Goal: Communication & Community: Share content

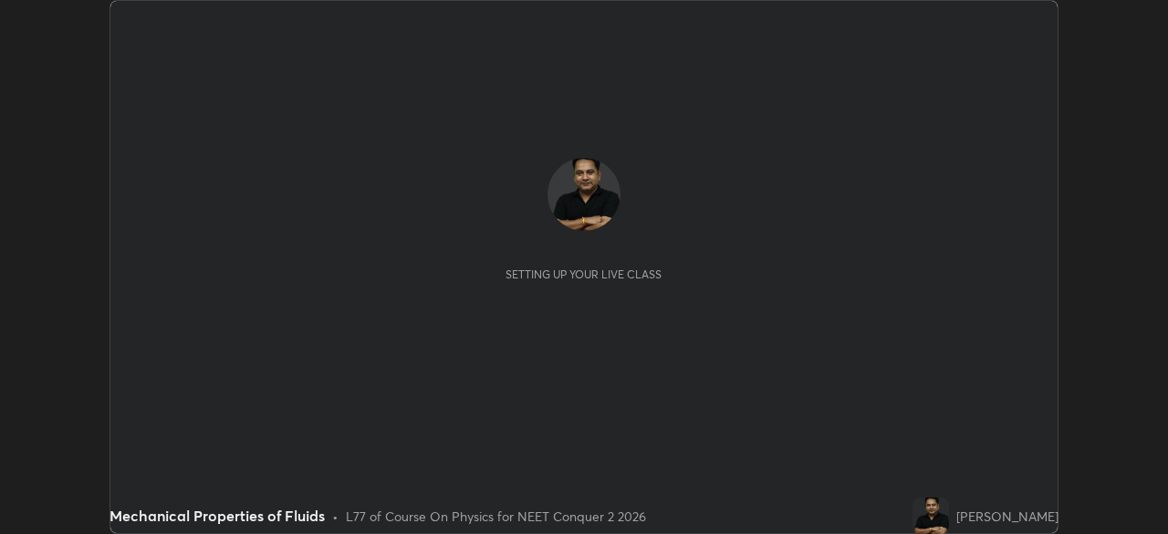
scroll to position [534, 1167]
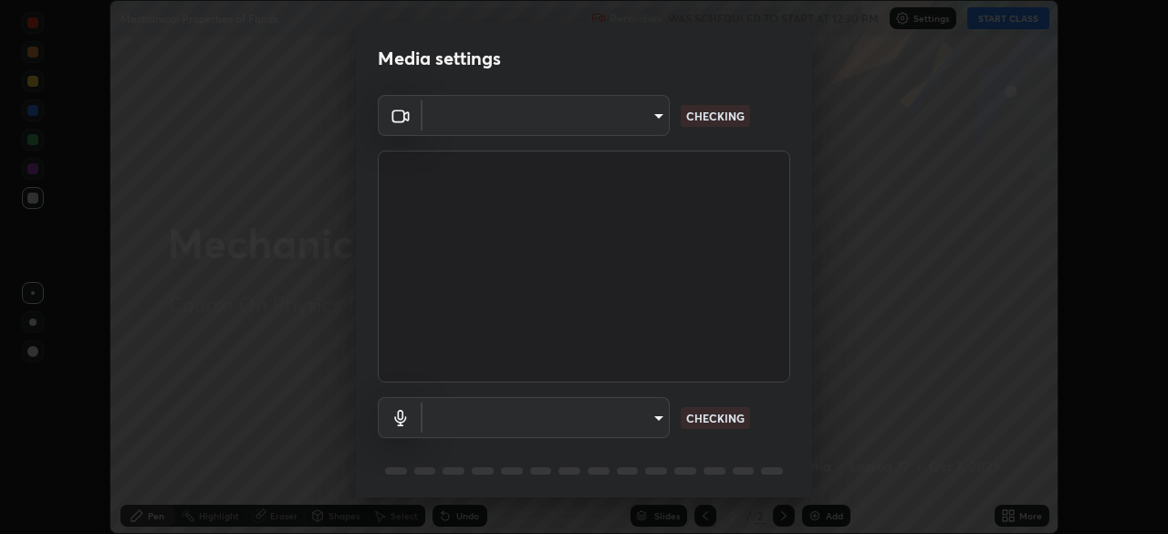
type input "718deecf834a2402e9859888758a2701a1d92989cf10273566d2a6ce3300f65d"
click at [611, 420] on body "Erase all Mechanical Properties of Fluids Recording WAS SCHEDULED TO START AT 1…" at bounding box center [584, 267] width 1168 height 534
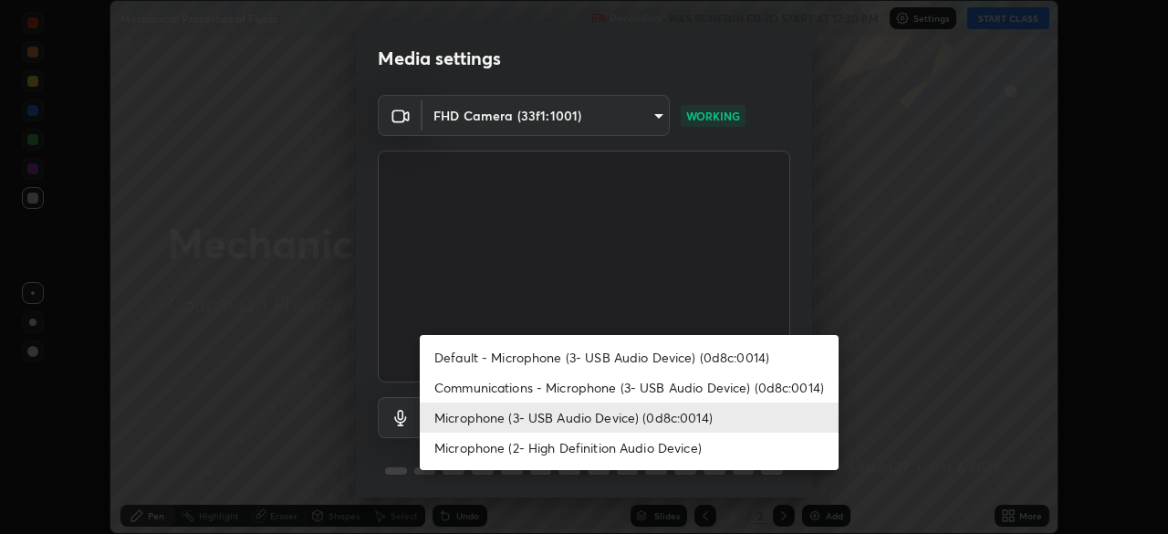
click at [589, 449] on li "Microphone (2- High Definition Audio Device)" at bounding box center [629, 447] width 419 height 30
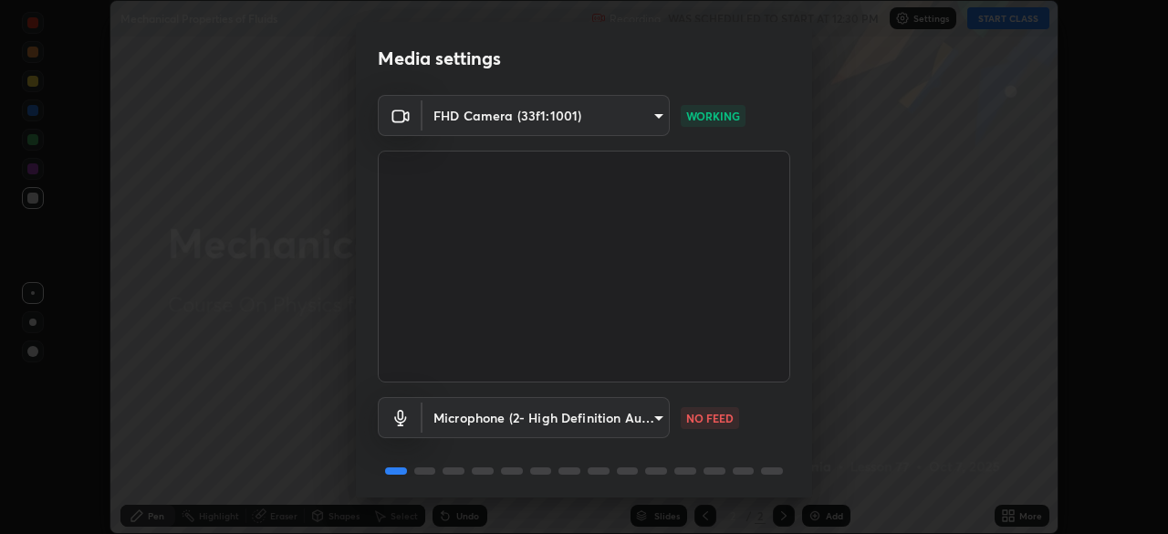
click at [598, 418] on body "Erase all Mechanical Properties of Fluids Recording WAS SCHEDULED TO START AT 1…" at bounding box center [584, 267] width 1168 height 534
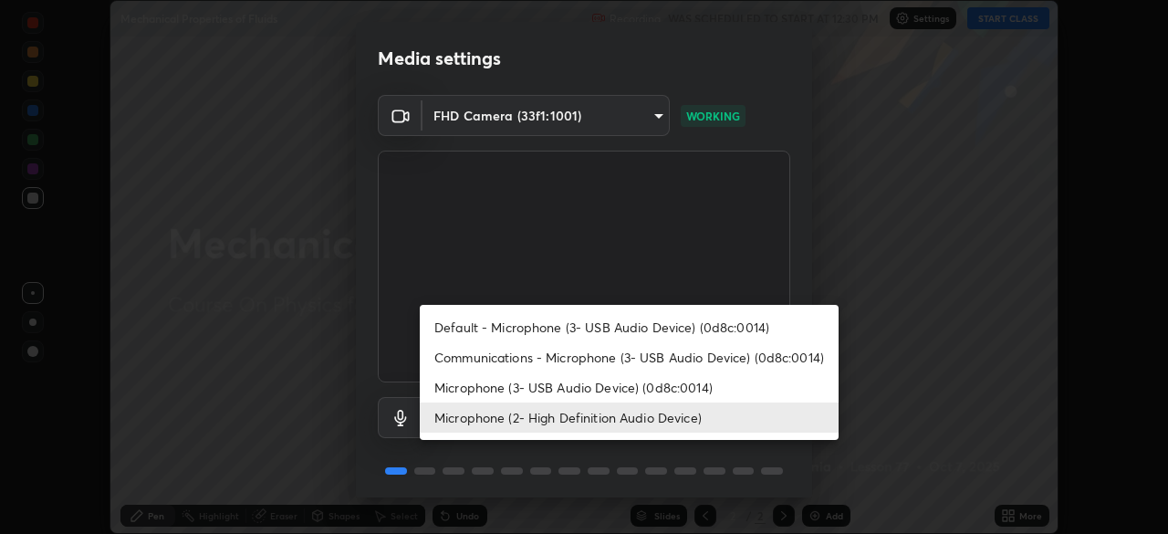
click at [580, 387] on li "Microphone (3- USB Audio Device) (0d8c:0014)" at bounding box center [629, 387] width 419 height 30
type input "a75359b4f40e144b74a4853d299cb10942348b3e6b3f88c79c501693e4cedbc6"
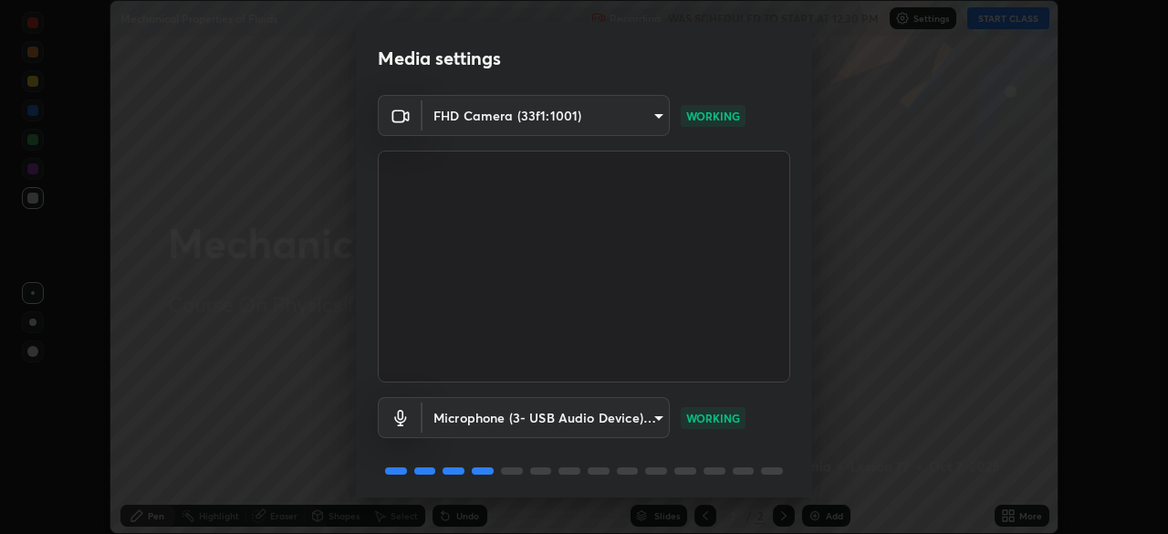
scroll to position [64, 0]
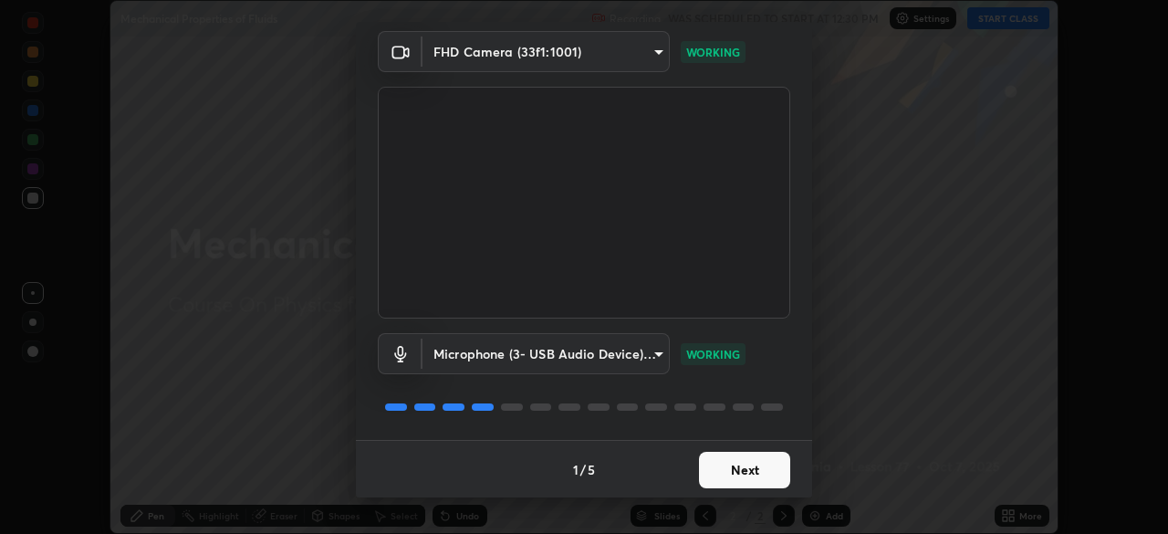
click at [737, 463] on button "Next" at bounding box center [744, 470] width 91 height 36
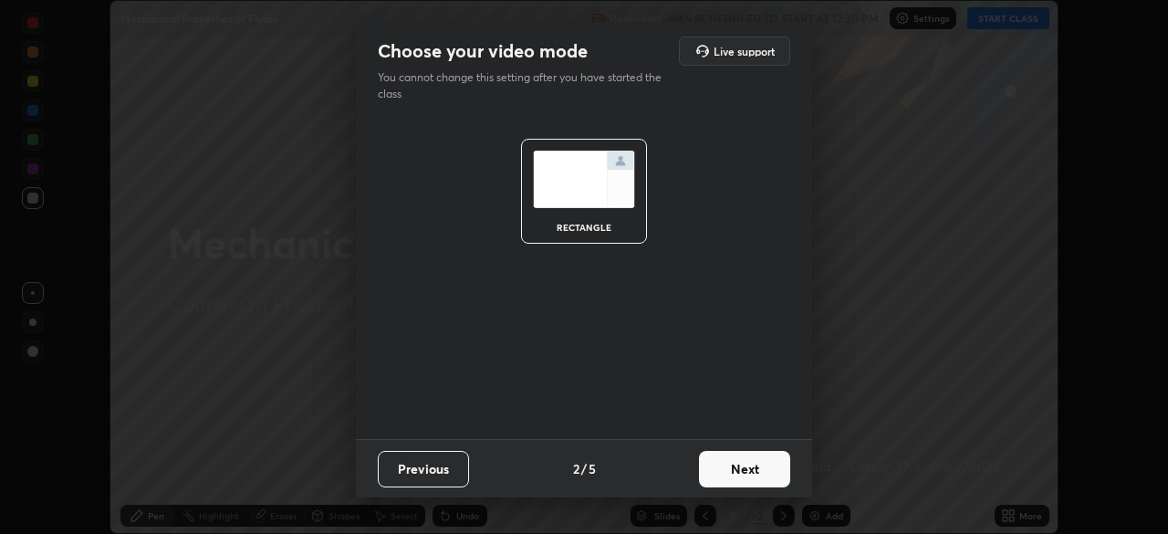
click at [734, 465] on button "Next" at bounding box center [744, 469] width 91 height 36
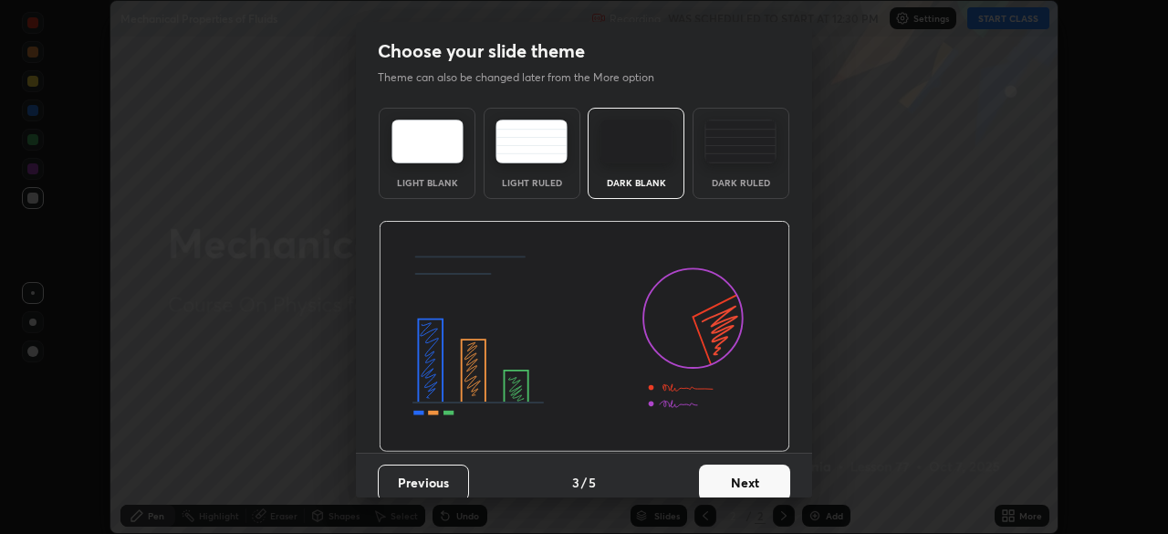
click at [744, 474] on button "Next" at bounding box center [744, 482] width 91 height 36
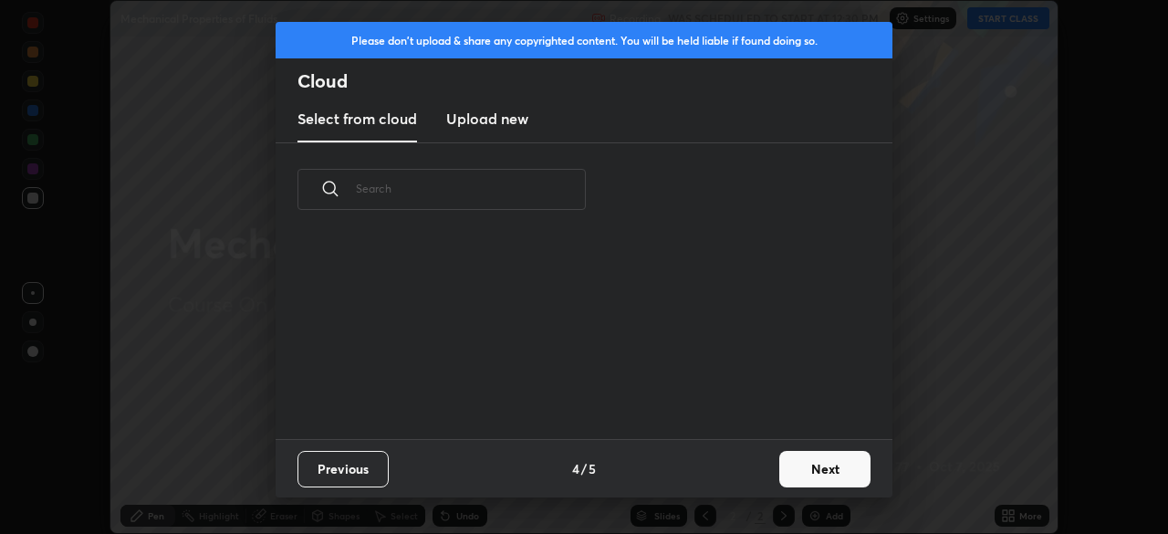
scroll to position [203, 586]
click at [509, 125] on h3 "Upload new" at bounding box center [487, 119] width 82 height 22
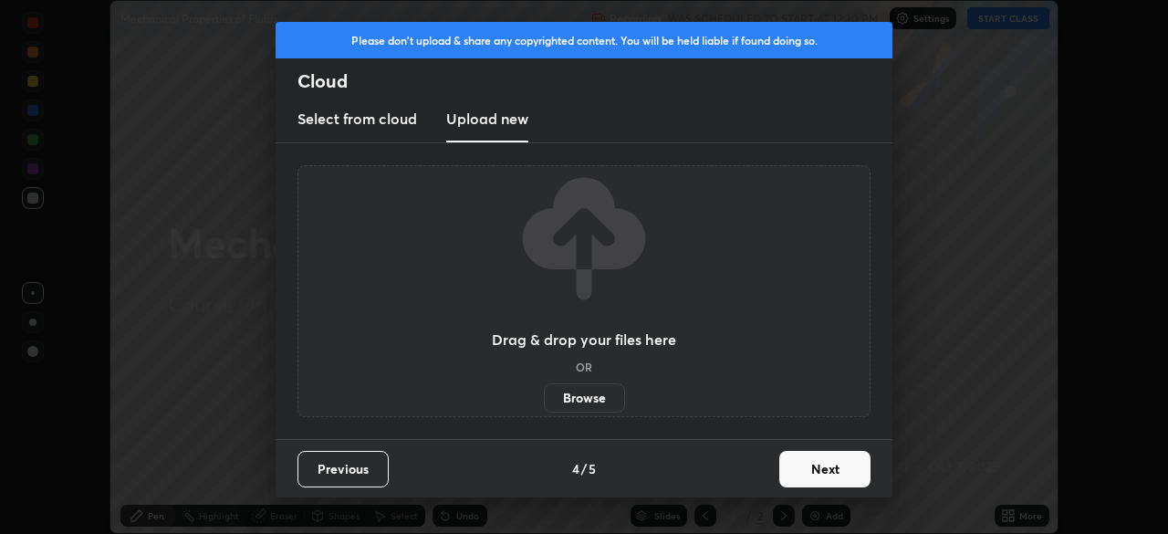
click at [590, 397] on label "Browse" at bounding box center [584, 397] width 81 height 29
click at [544, 397] on input "Browse" at bounding box center [544, 397] width 0 height 29
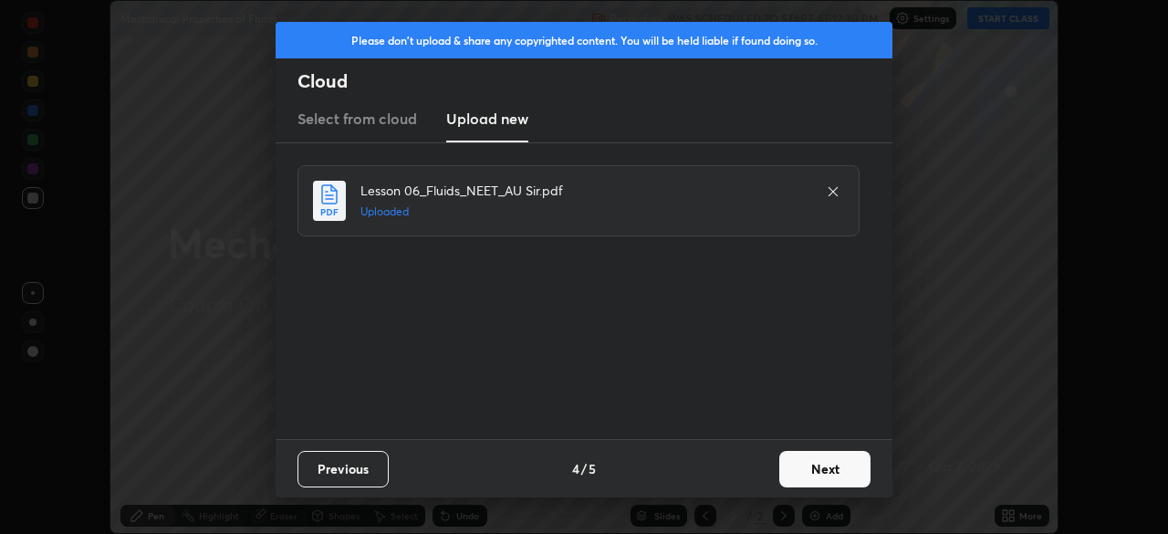
click at [815, 469] on button "Next" at bounding box center [824, 469] width 91 height 36
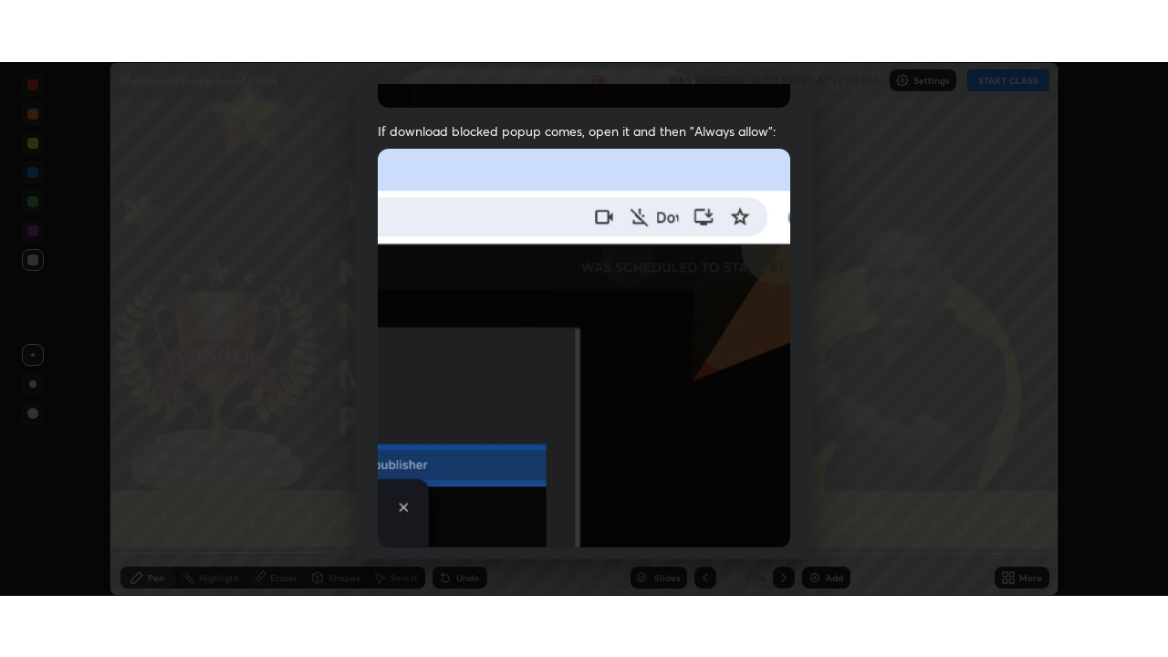
scroll to position [436, 0]
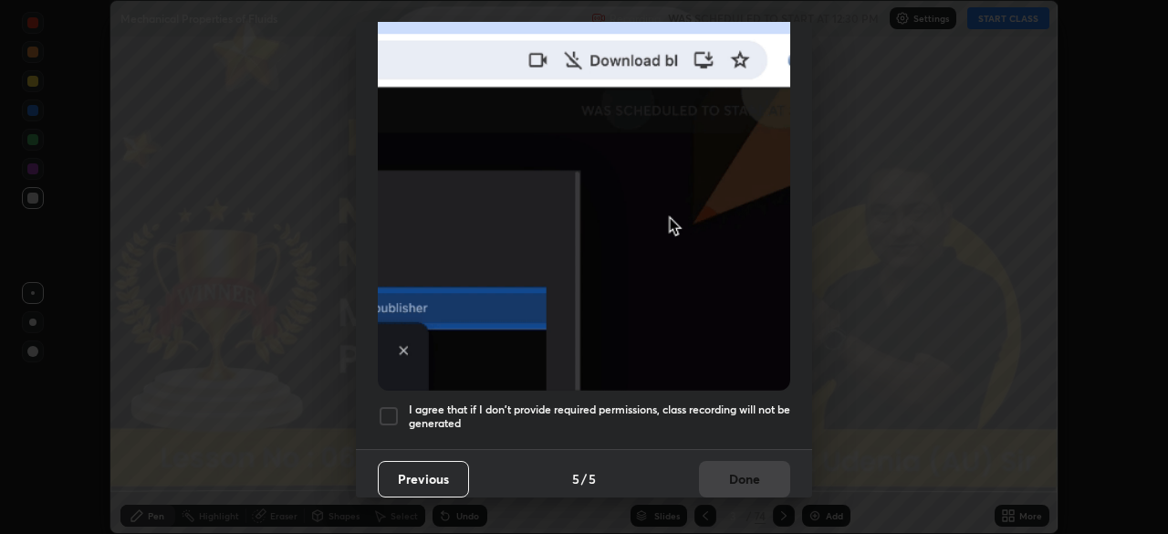
click at [390, 407] on div at bounding box center [389, 416] width 22 height 22
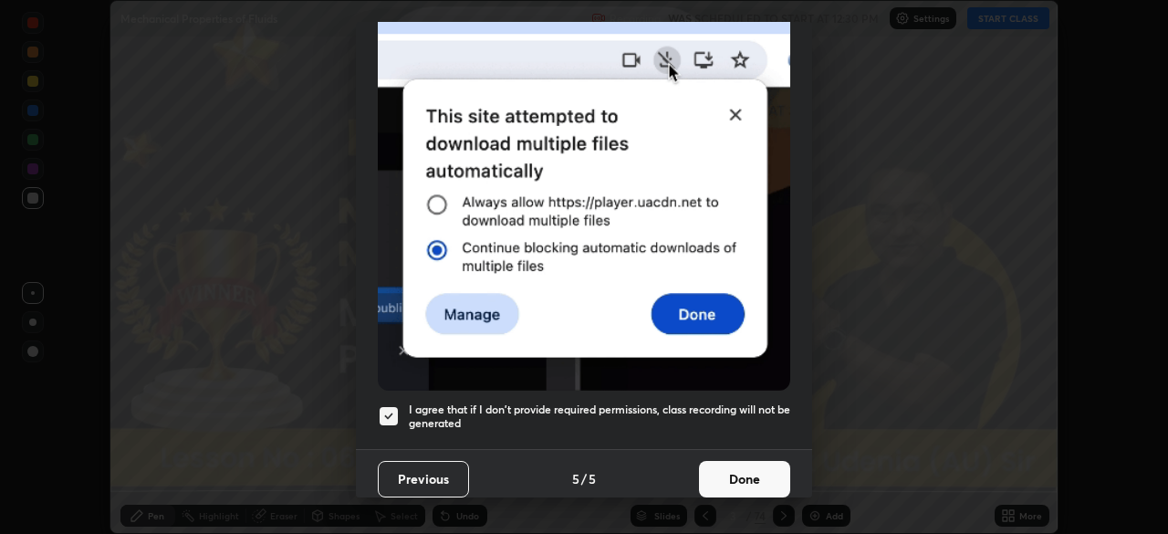
click at [742, 461] on button "Done" at bounding box center [744, 479] width 91 height 36
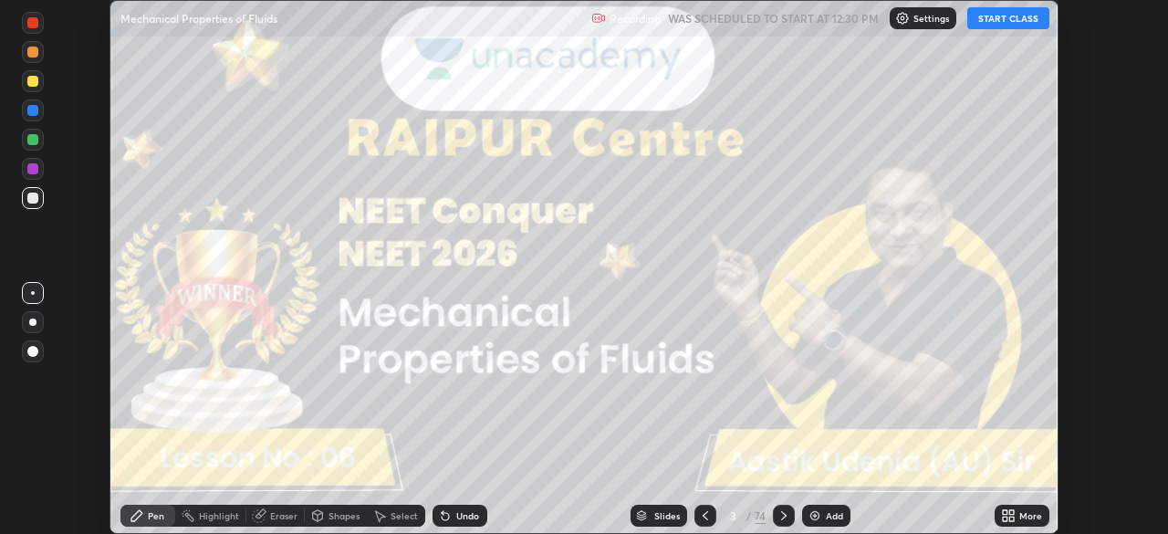
click at [1008, 518] on icon at bounding box center [1008, 515] width 15 height 15
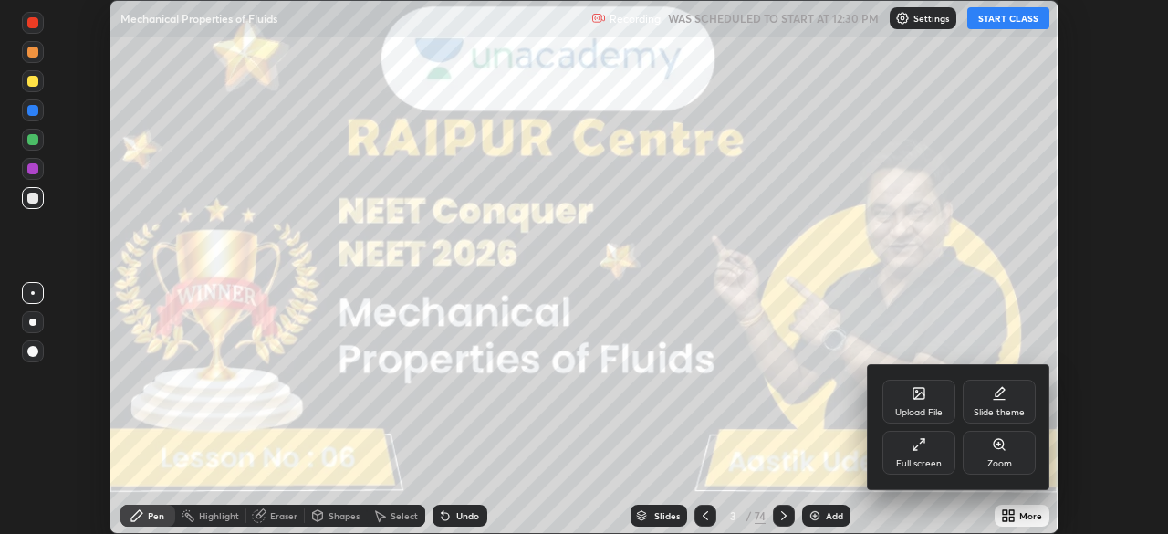
click at [925, 457] on div "Full screen" at bounding box center [918, 453] width 73 height 44
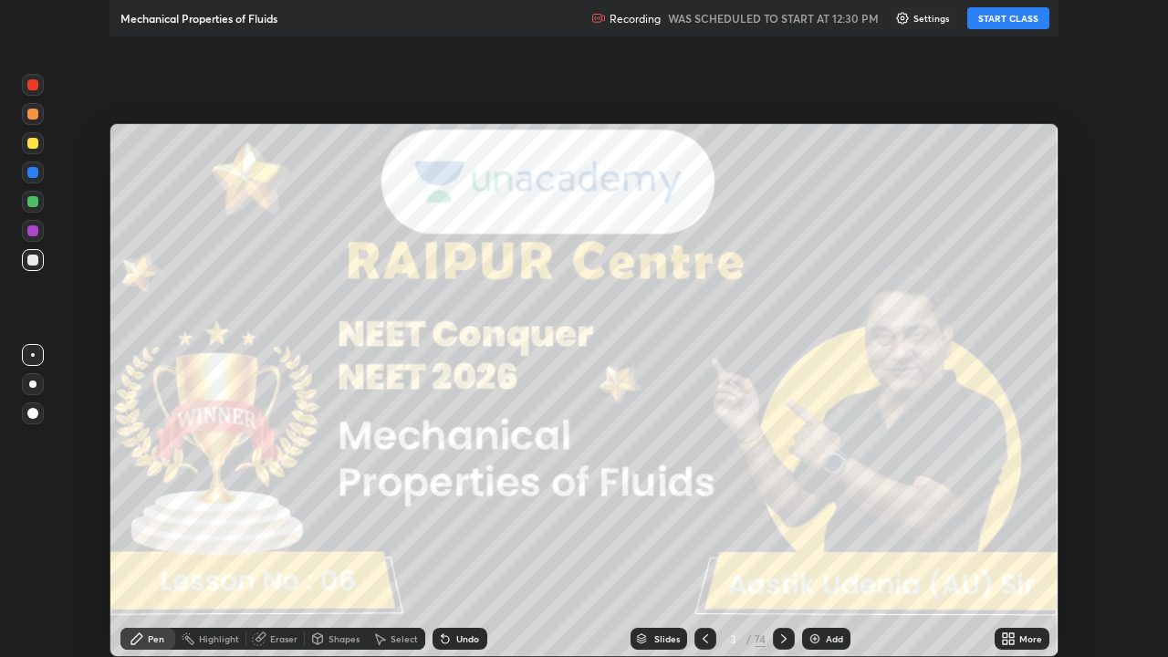
scroll to position [657, 1168]
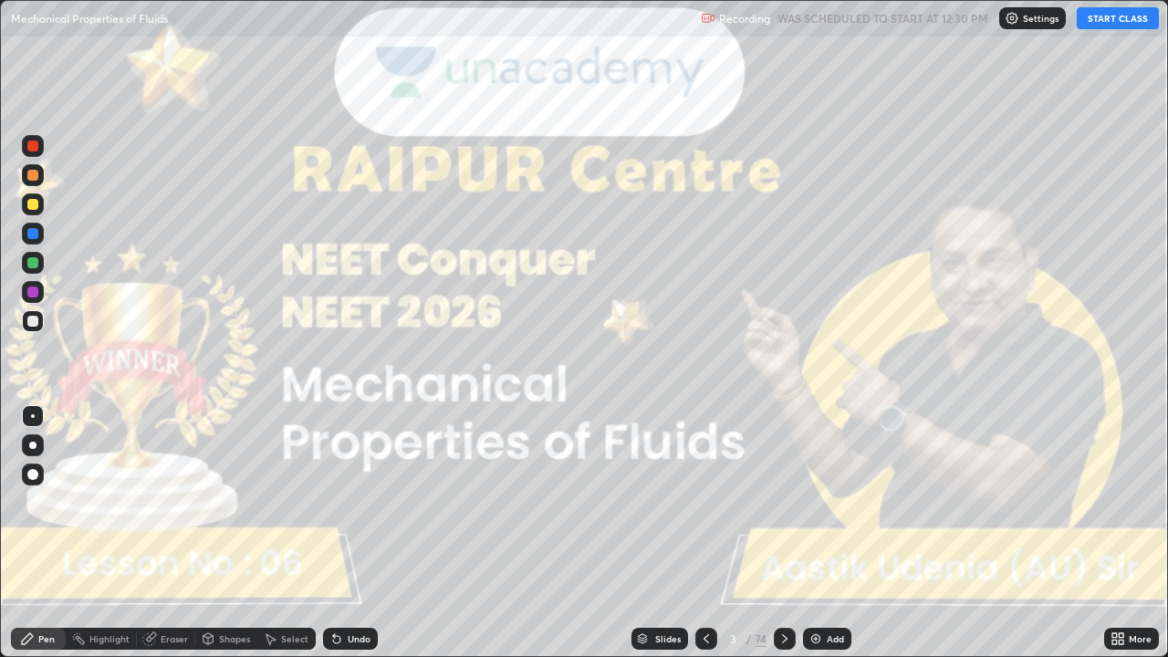
click at [1111, 22] on button "START CLASS" at bounding box center [1118, 18] width 82 height 22
click at [31, 445] on div at bounding box center [32, 445] width 7 height 7
click at [780, 533] on icon at bounding box center [784, 638] width 15 height 15
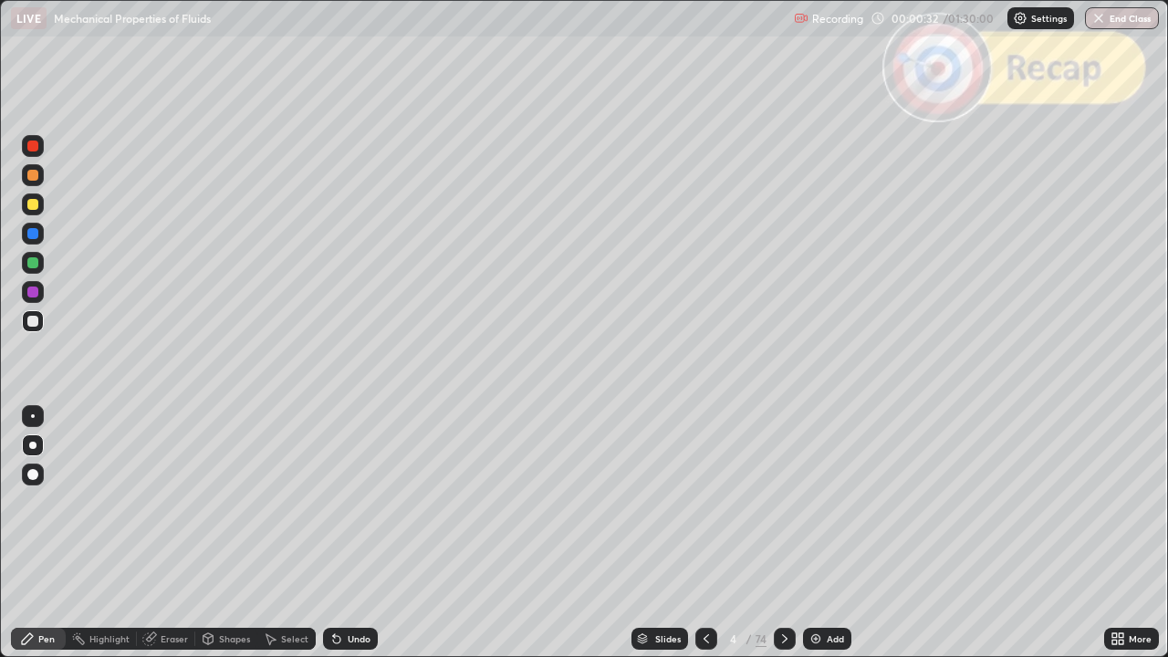
click at [780, 533] on icon at bounding box center [784, 638] width 15 height 15
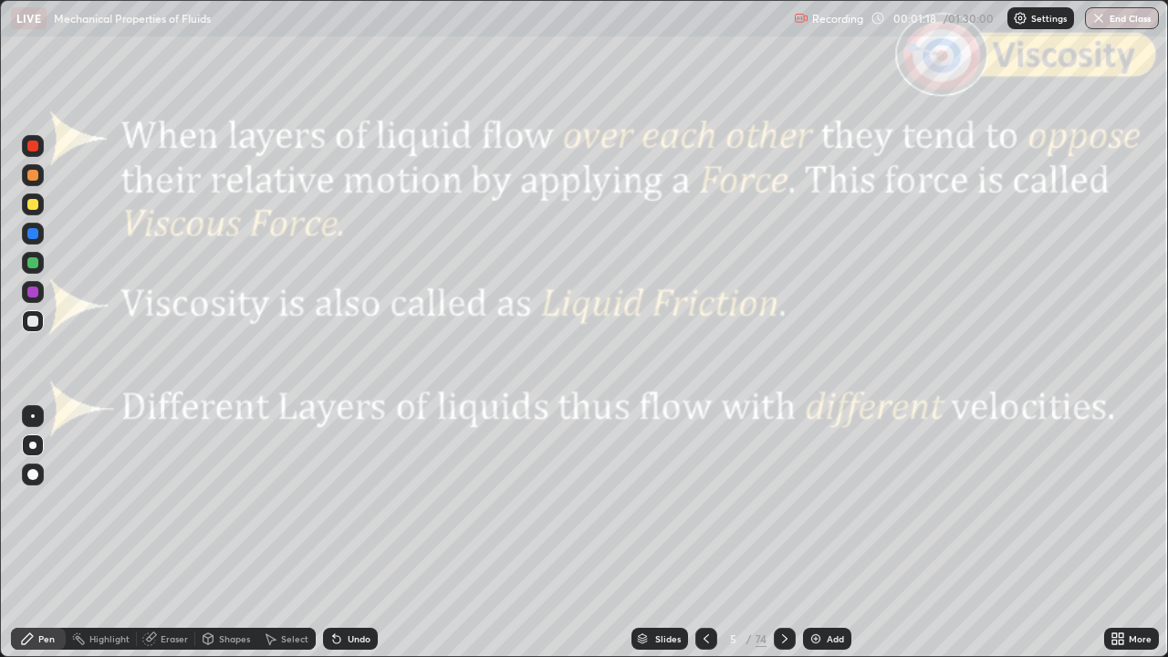
click at [781, 533] on icon at bounding box center [784, 638] width 15 height 15
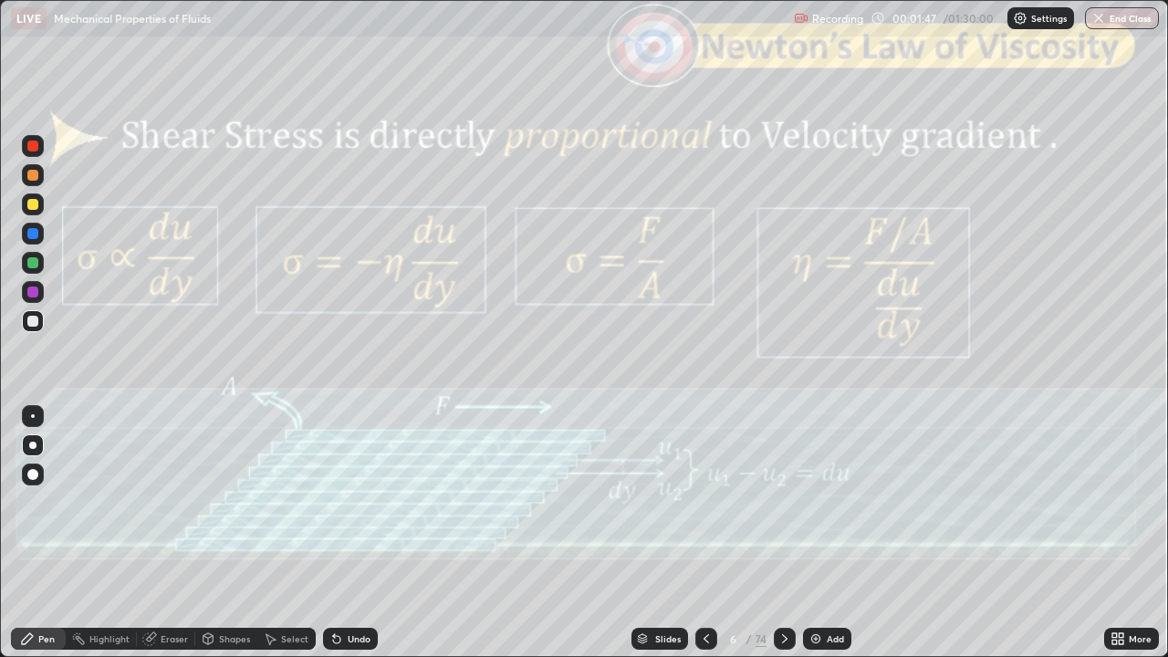
click at [774, 533] on div at bounding box center [785, 639] width 22 height 22
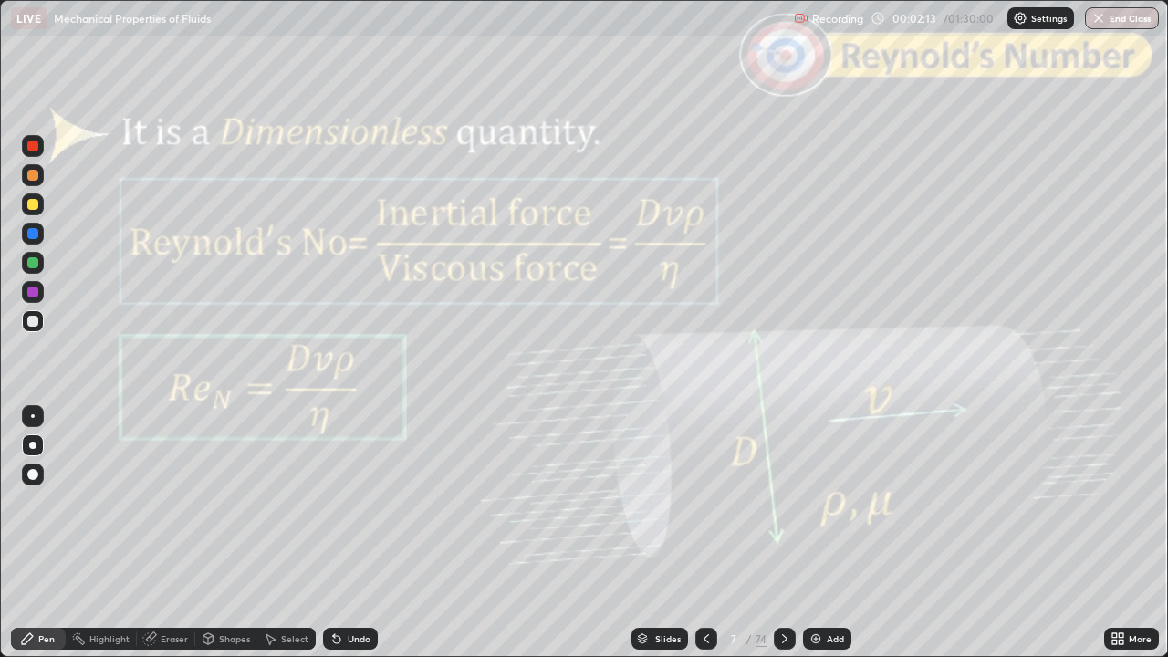
click at [782, 533] on div at bounding box center [785, 639] width 22 height 22
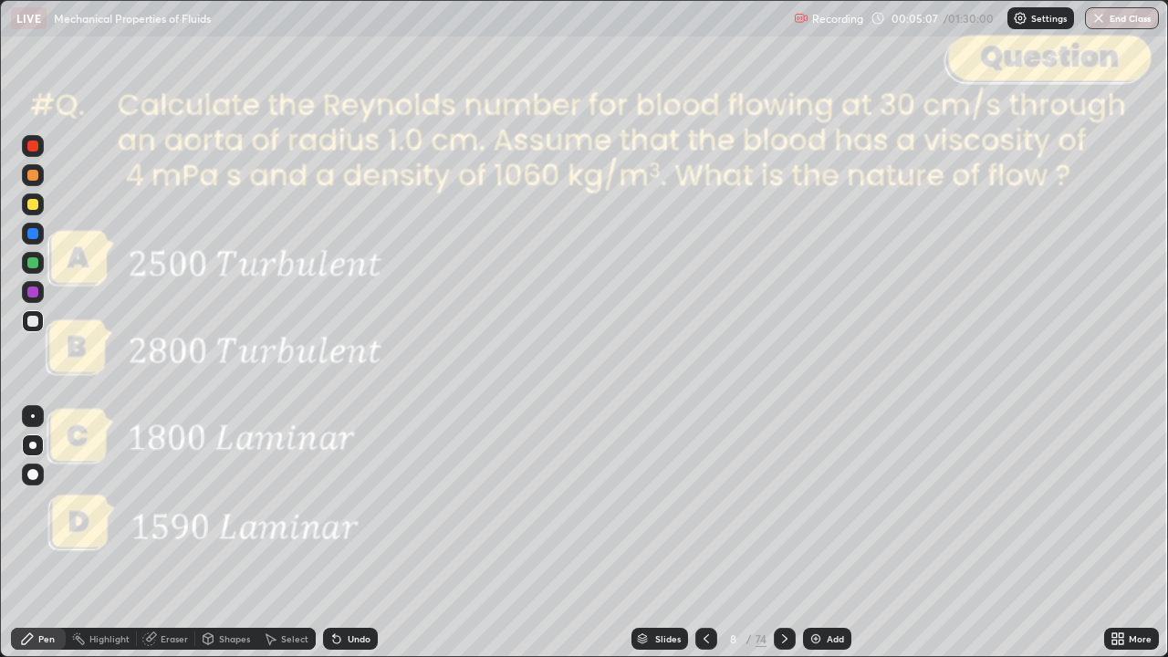
click at [783, 533] on icon at bounding box center [784, 638] width 15 height 15
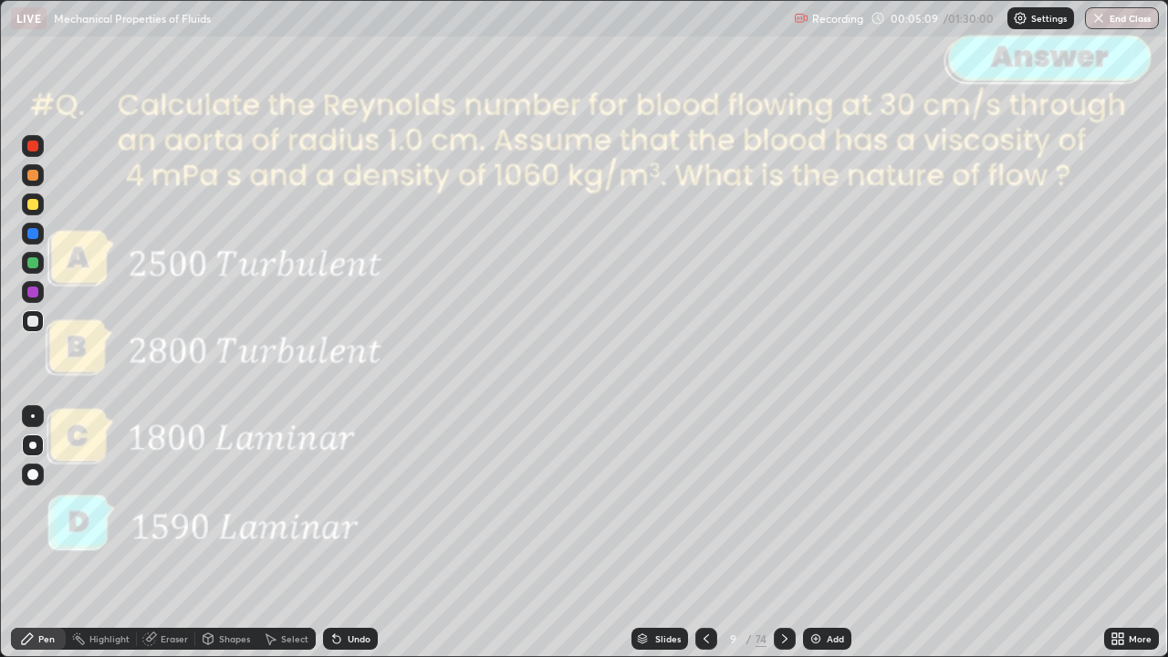
click at [783, 533] on icon at bounding box center [784, 638] width 15 height 15
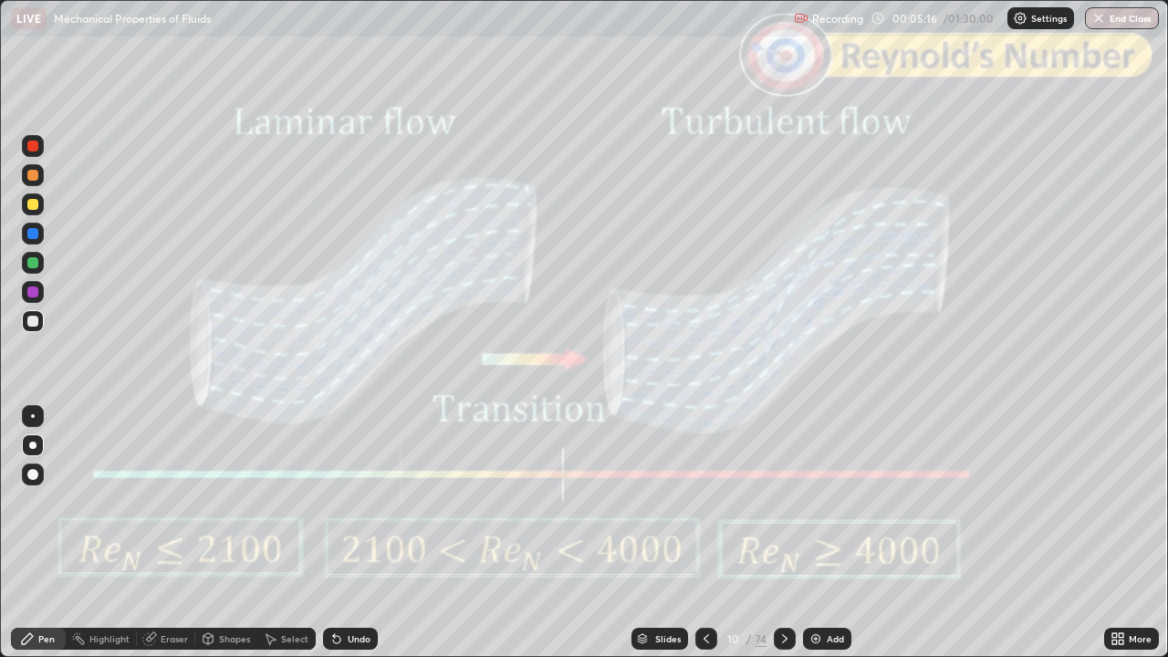
click at [783, 533] on icon at bounding box center [784, 638] width 15 height 15
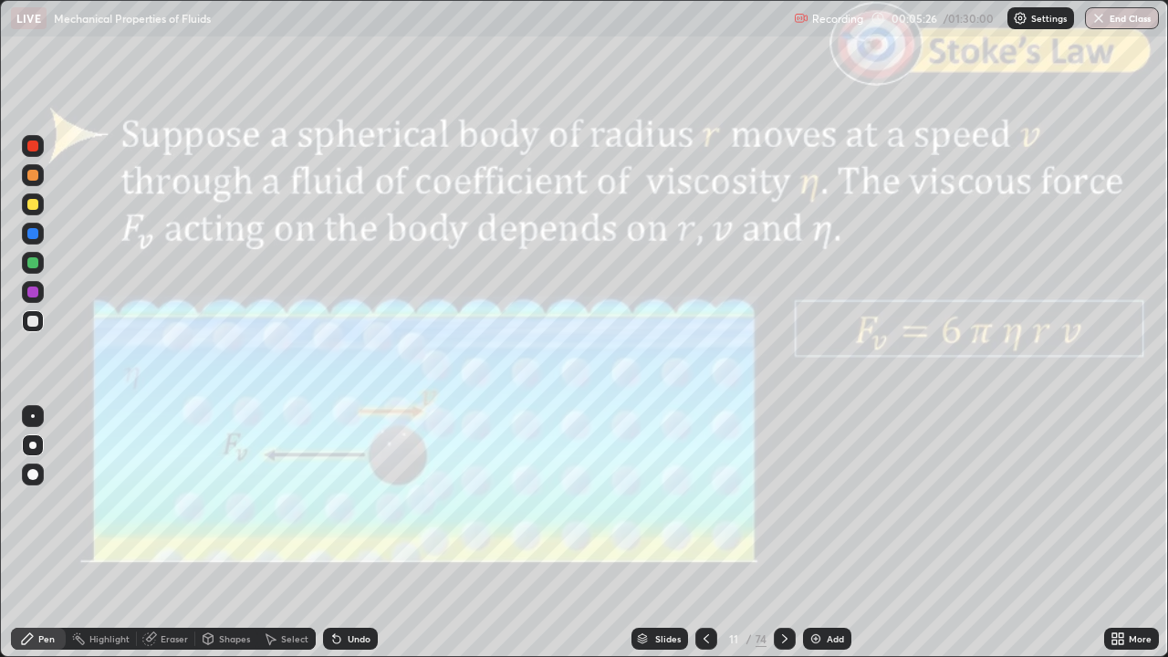
click at [782, 533] on icon at bounding box center [784, 638] width 15 height 15
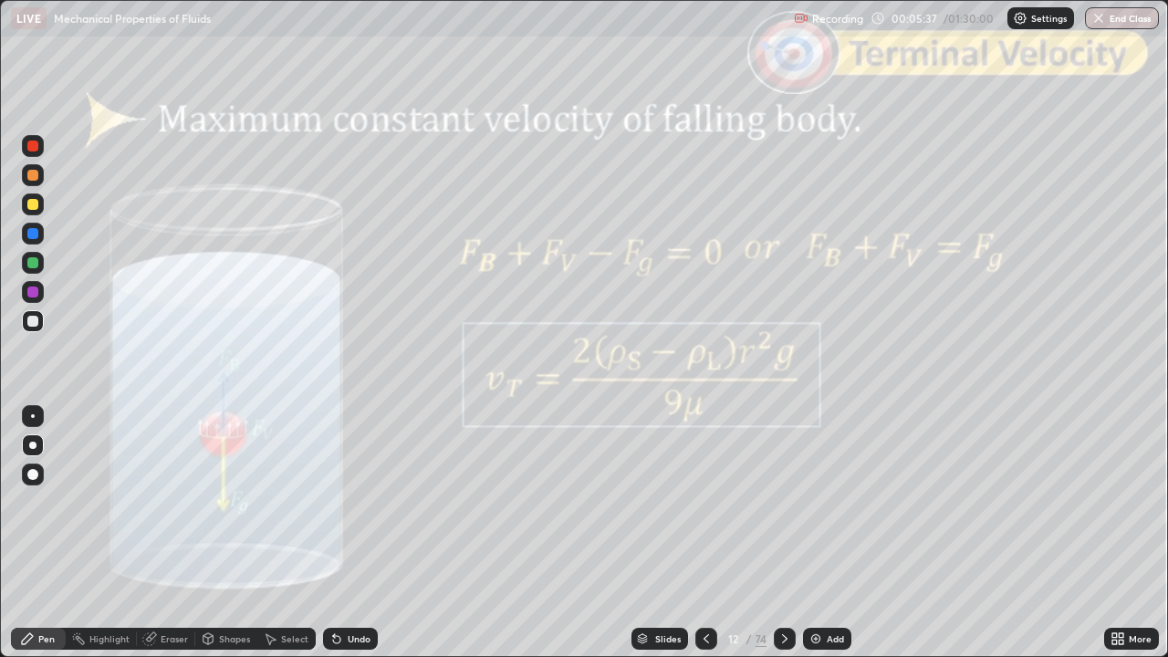
click at [783, 533] on icon at bounding box center [784, 638] width 15 height 15
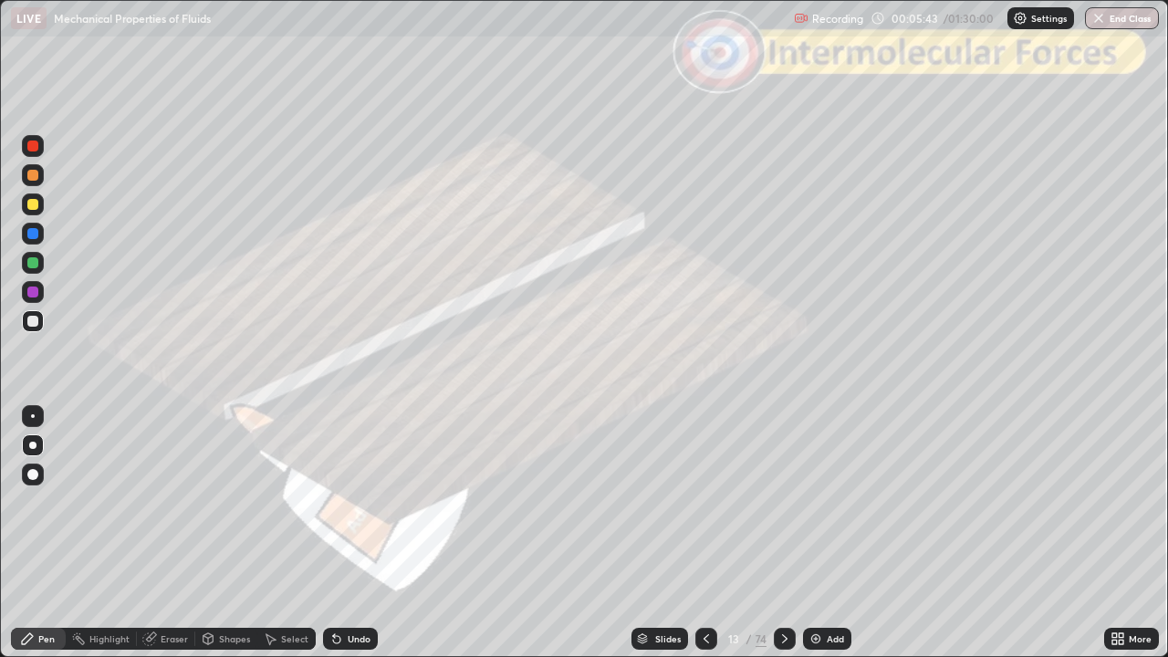
click at [88, 533] on div "Highlight" at bounding box center [101, 639] width 71 height 22
click at [785, 533] on icon at bounding box center [784, 638] width 15 height 15
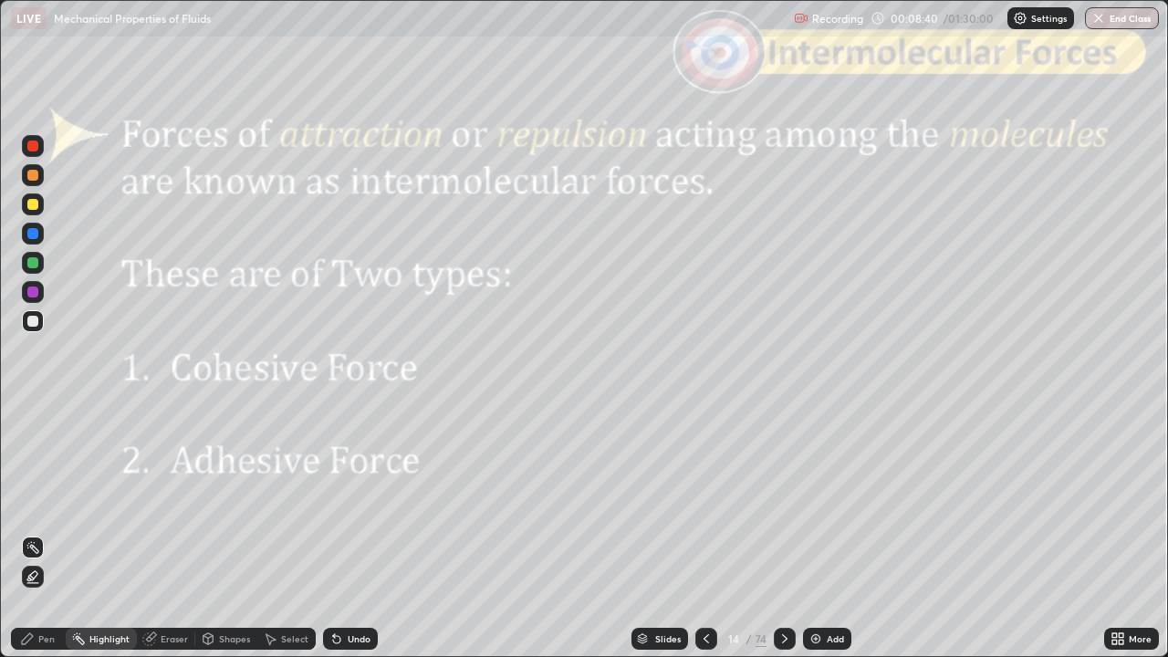
click at [783, 533] on icon at bounding box center [784, 638] width 15 height 15
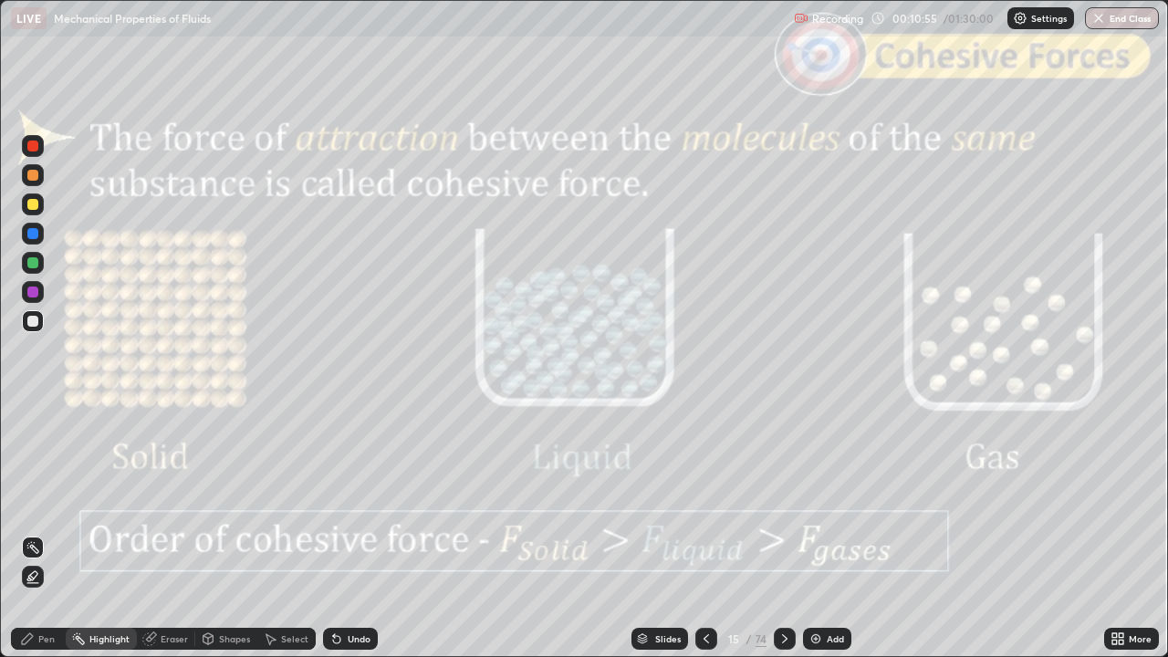
click at [781, 533] on icon at bounding box center [784, 638] width 15 height 15
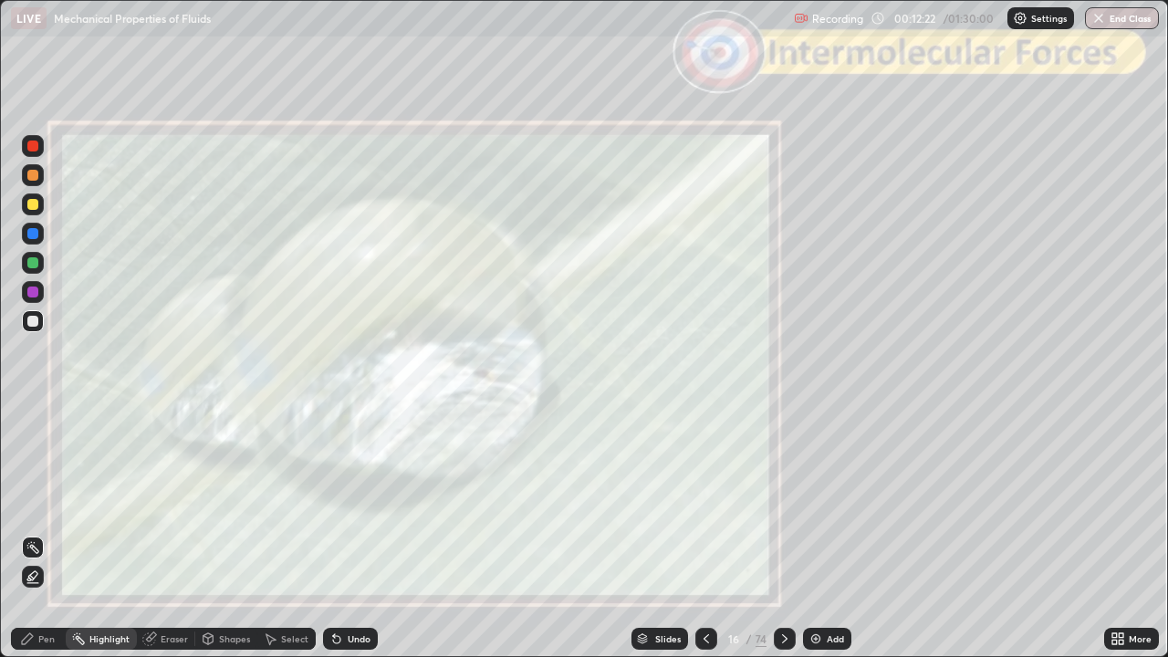
click at [780, 533] on icon at bounding box center [784, 638] width 15 height 15
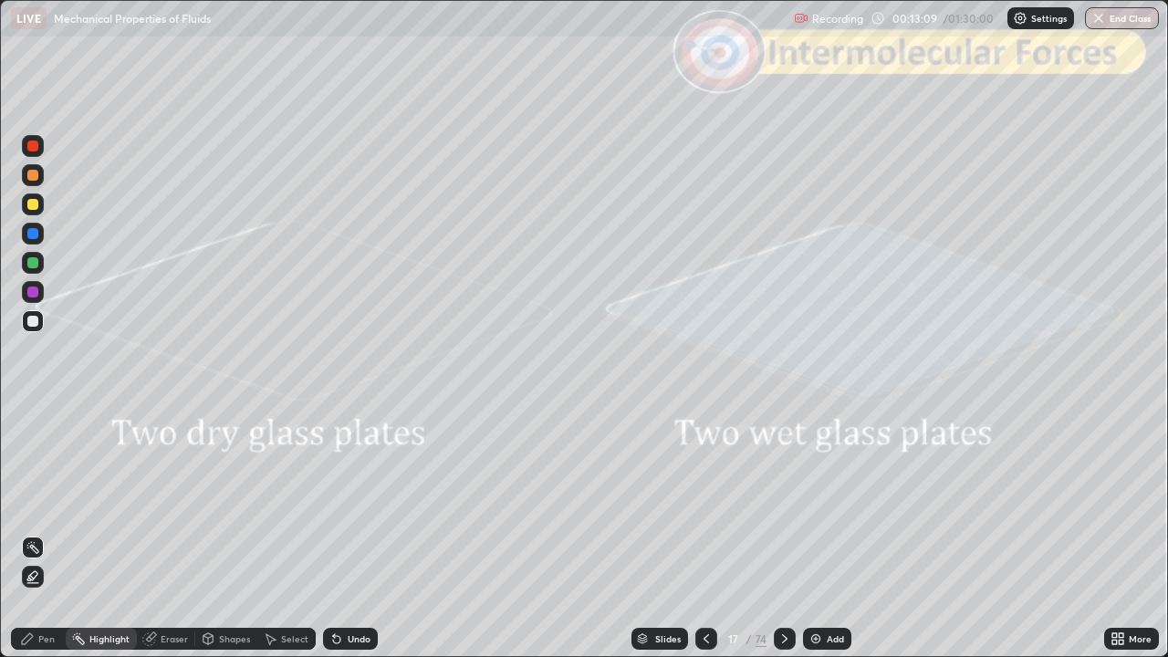
click at [785, 533] on icon at bounding box center [784, 638] width 15 height 15
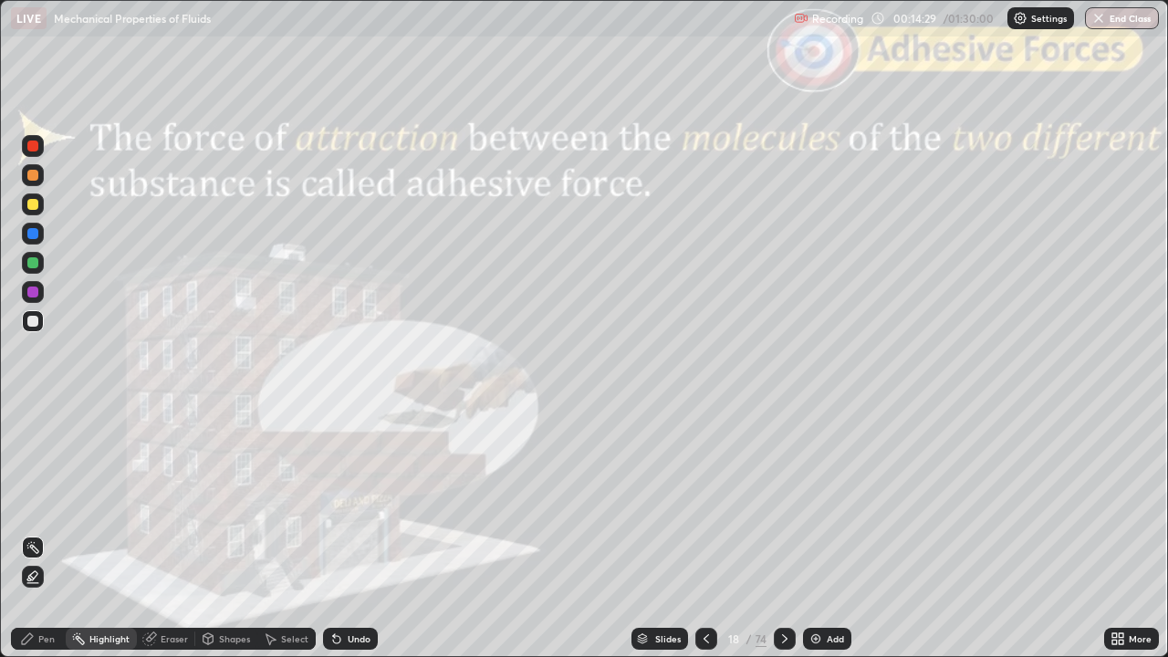
click at [786, 533] on icon at bounding box center [784, 638] width 15 height 15
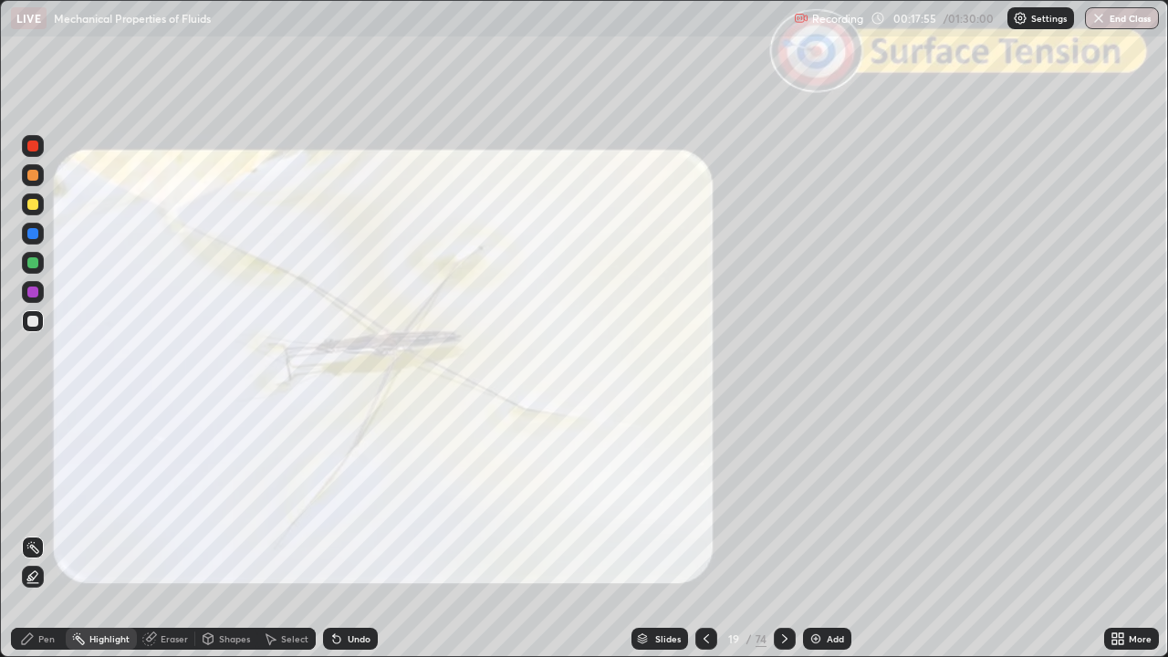
click at [783, 533] on icon at bounding box center [784, 638] width 15 height 15
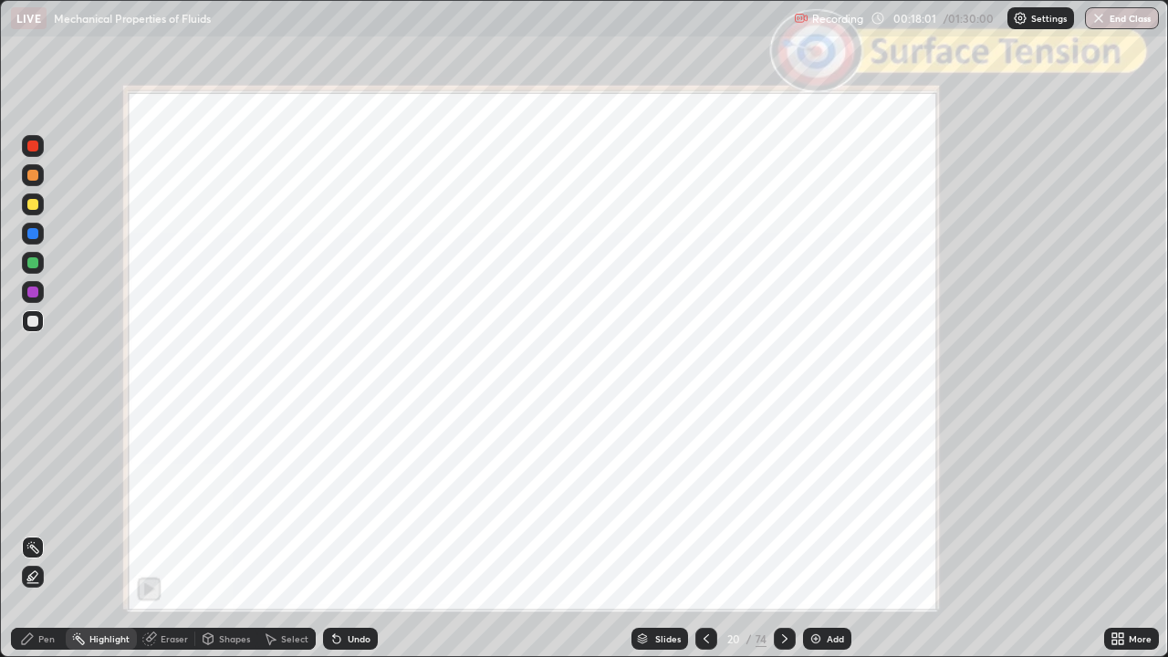
click at [781, 533] on icon at bounding box center [784, 638] width 15 height 15
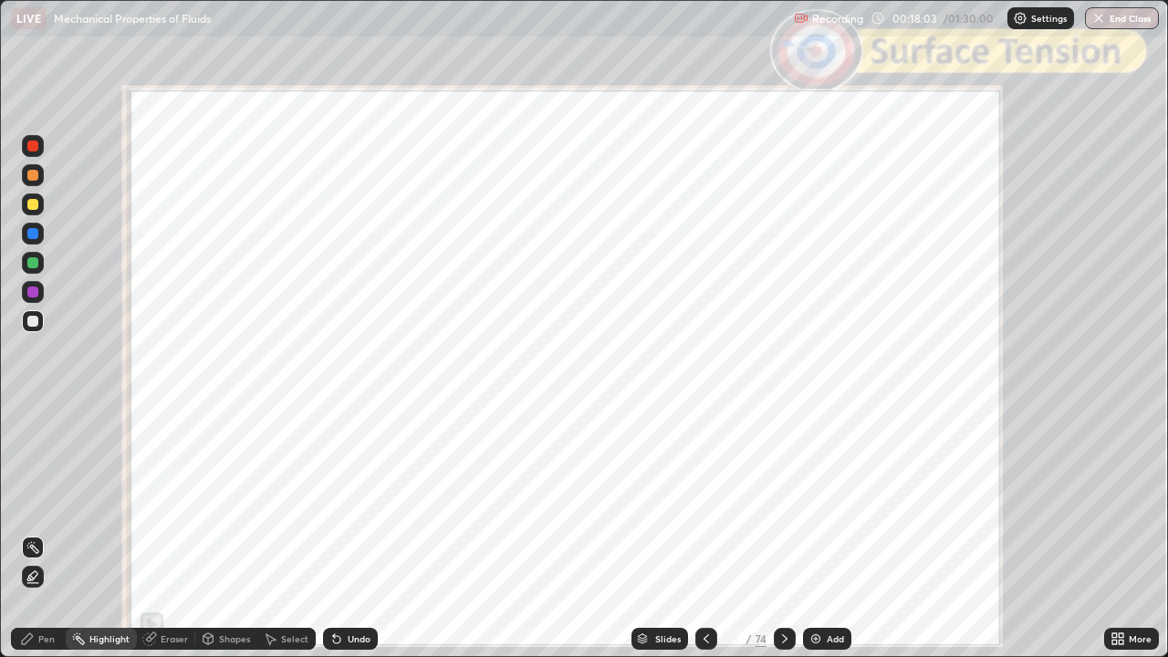
click at [781, 533] on icon at bounding box center [784, 638] width 15 height 15
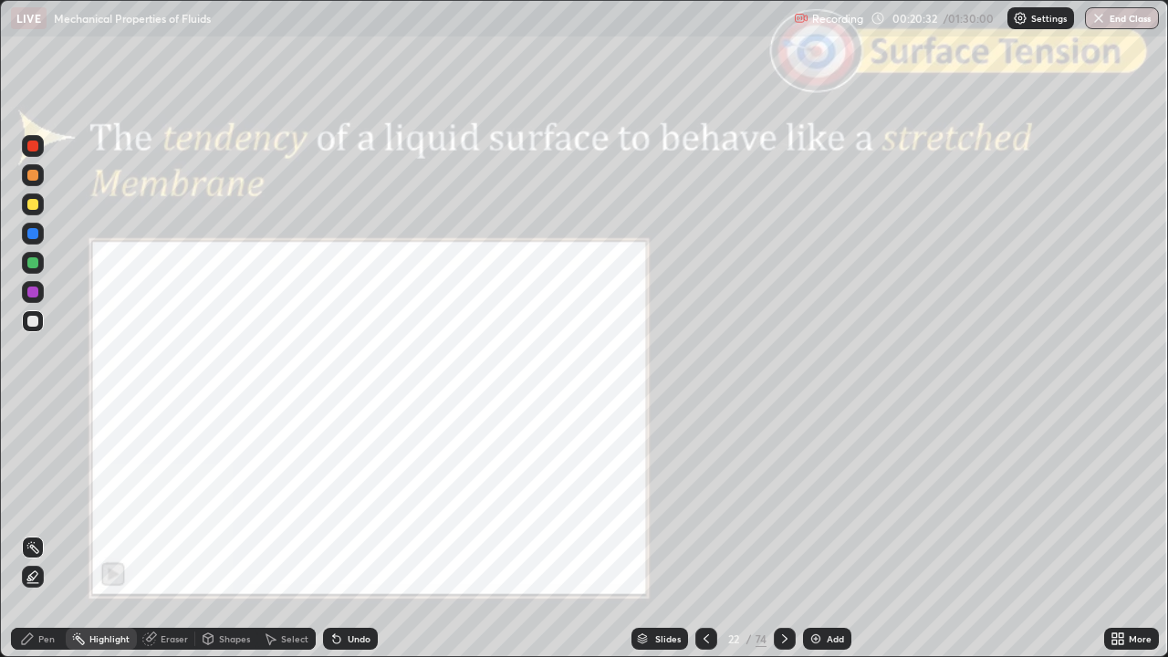
click at [36, 329] on div at bounding box center [33, 321] width 22 height 22
click at [48, 533] on div "Pen" at bounding box center [46, 638] width 16 height 9
click at [781, 533] on icon at bounding box center [784, 638] width 15 height 15
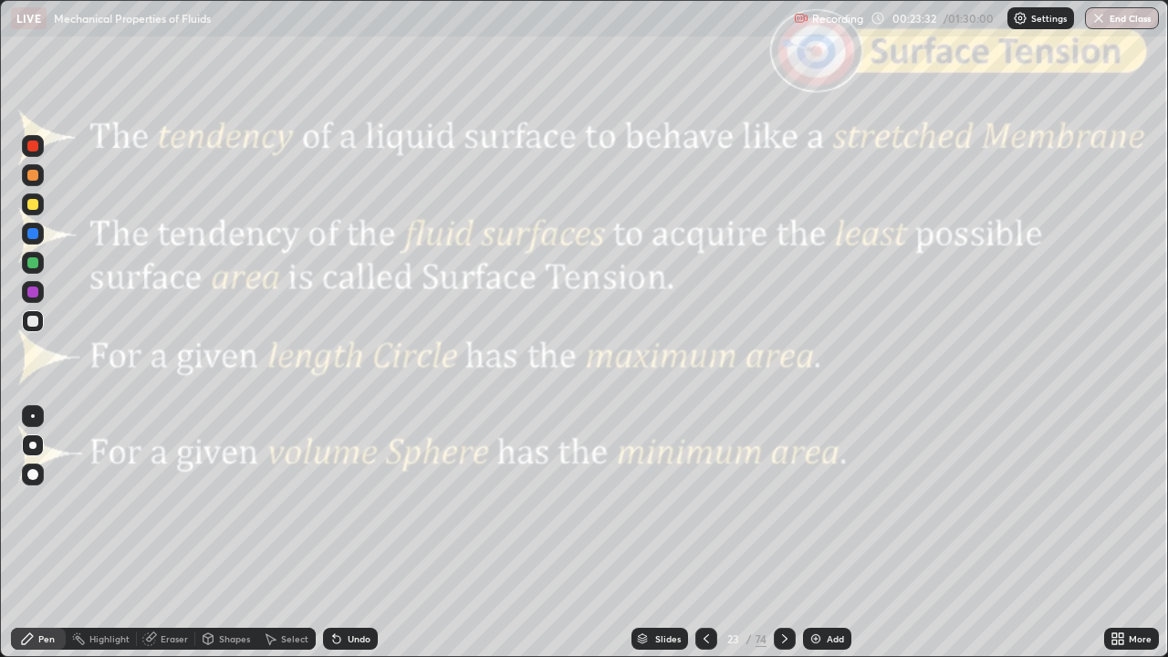
click at [783, 533] on icon at bounding box center [784, 638] width 15 height 15
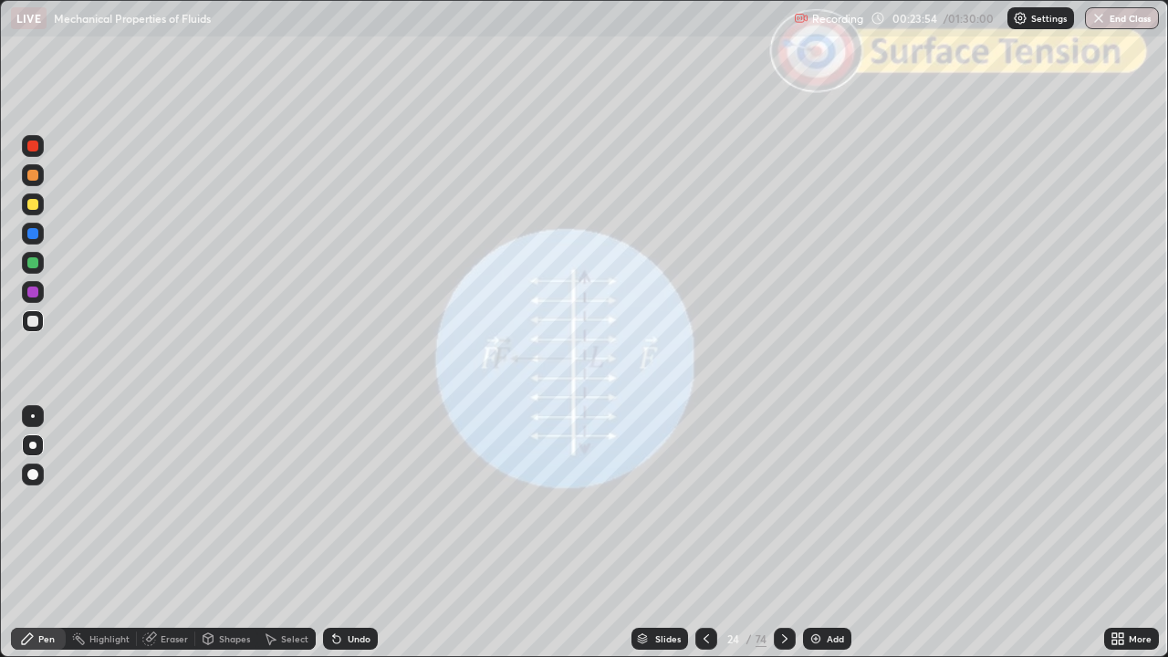
click at [34, 296] on div at bounding box center [32, 291] width 11 height 11
click at [33, 321] on div at bounding box center [32, 321] width 11 height 11
click at [217, 533] on div "Shapes" at bounding box center [226, 639] width 62 height 22
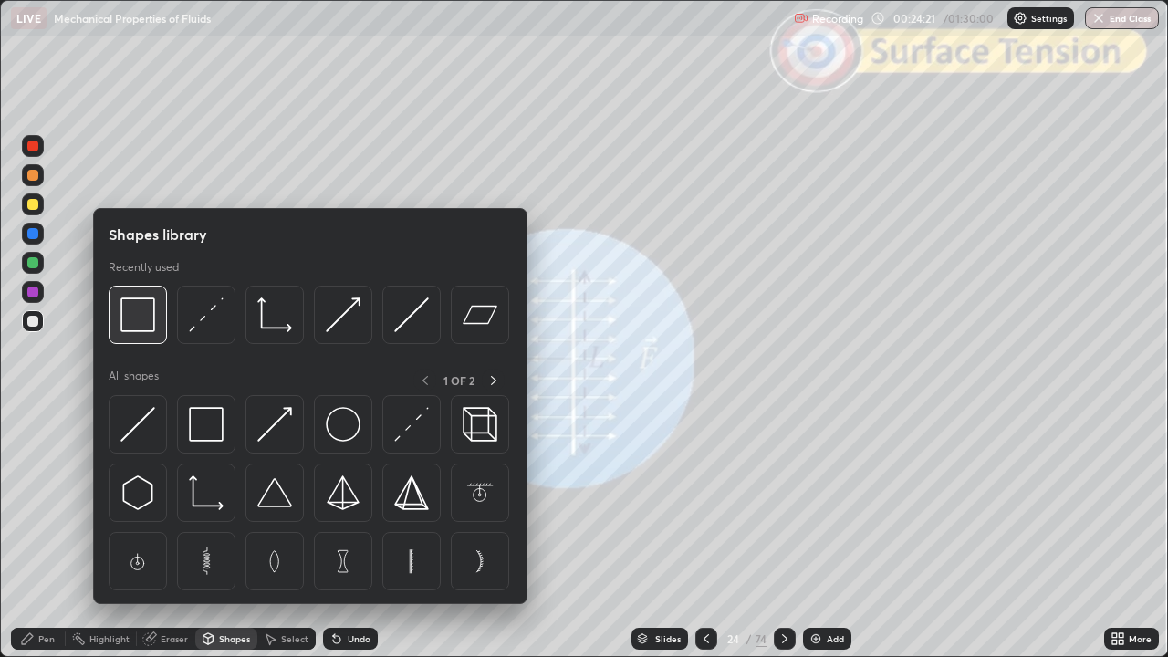
click at [150, 331] on img at bounding box center [137, 314] width 35 height 35
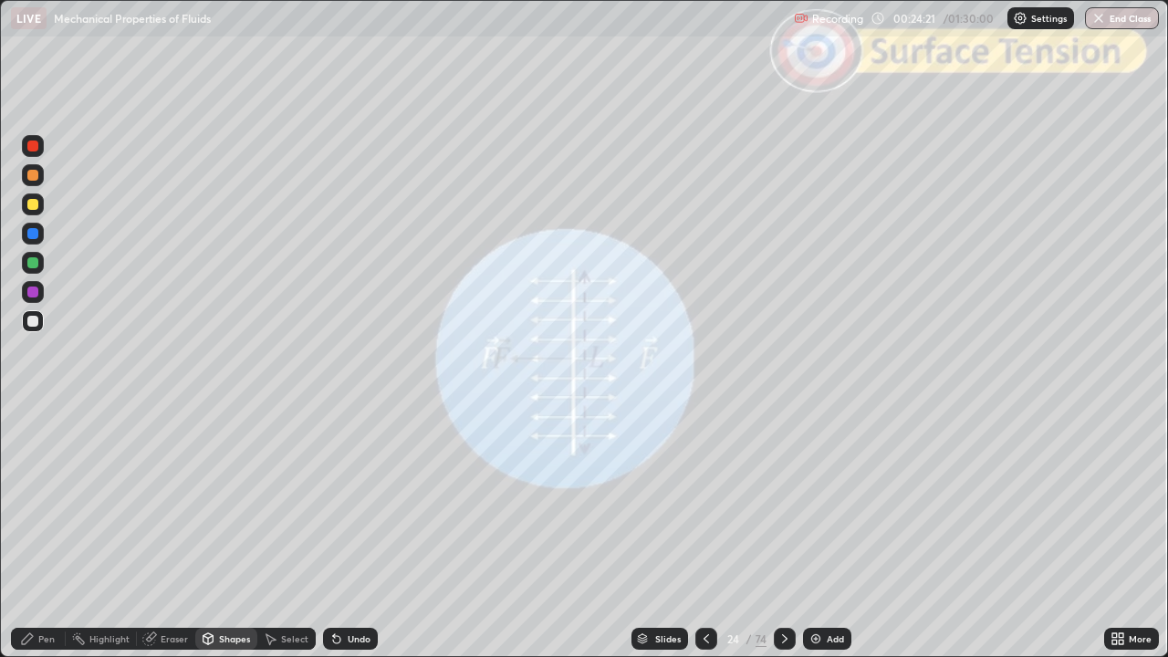
click at [32, 154] on div at bounding box center [33, 146] width 22 height 22
click at [34, 323] on div at bounding box center [32, 321] width 11 height 11
click at [36, 533] on div "Pen" at bounding box center [38, 639] width 55 height 22
click at [362, 533] on div "Undo" at bounding box center [350, 639] width 55 height 22
click at [358, 533] on div "Undo" at bounding box center [350, 639] width 55 height 22
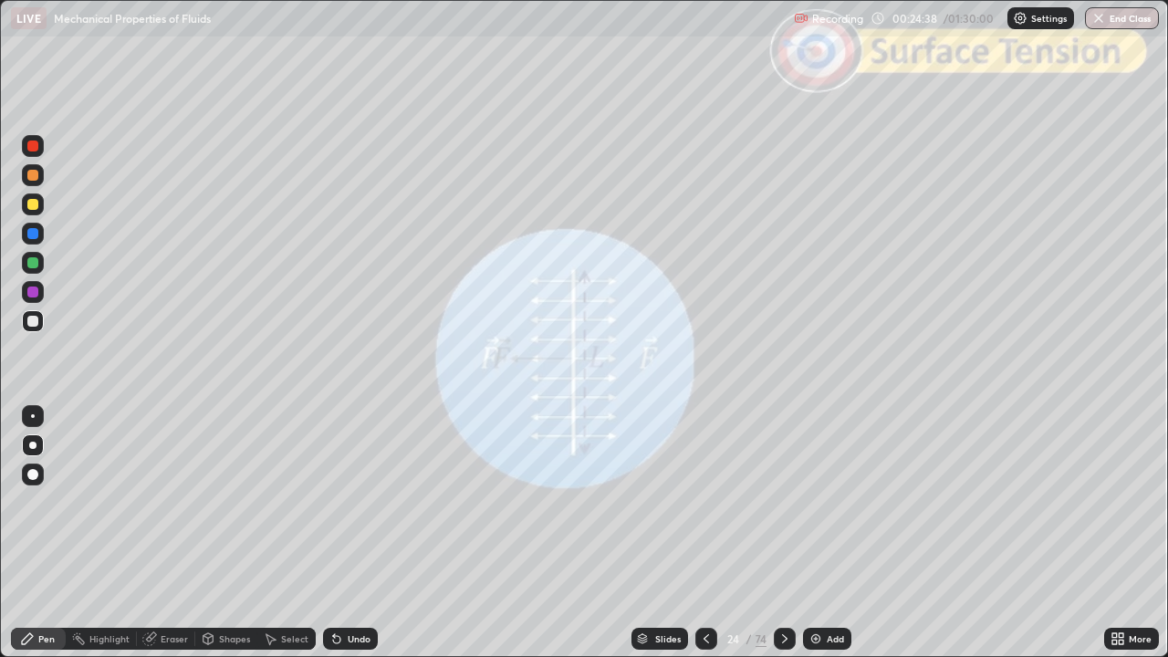
click at [359, 533] on div "Undo" at bounding box center [350, 639] width 55 height 22
click at [357, 533] on div "Undo" at bounding box center [350, 639] width 55 height 22
click at [350, 533] on div "Undo" at bounding box center [350, 639] width 55 height 22
click at [356, 533] on div "Undo" at bounding box center [350, 639] width 55 height 22
click at [353, 533] on div "Undo" at bounding box center [350, 639] width 55 height 22
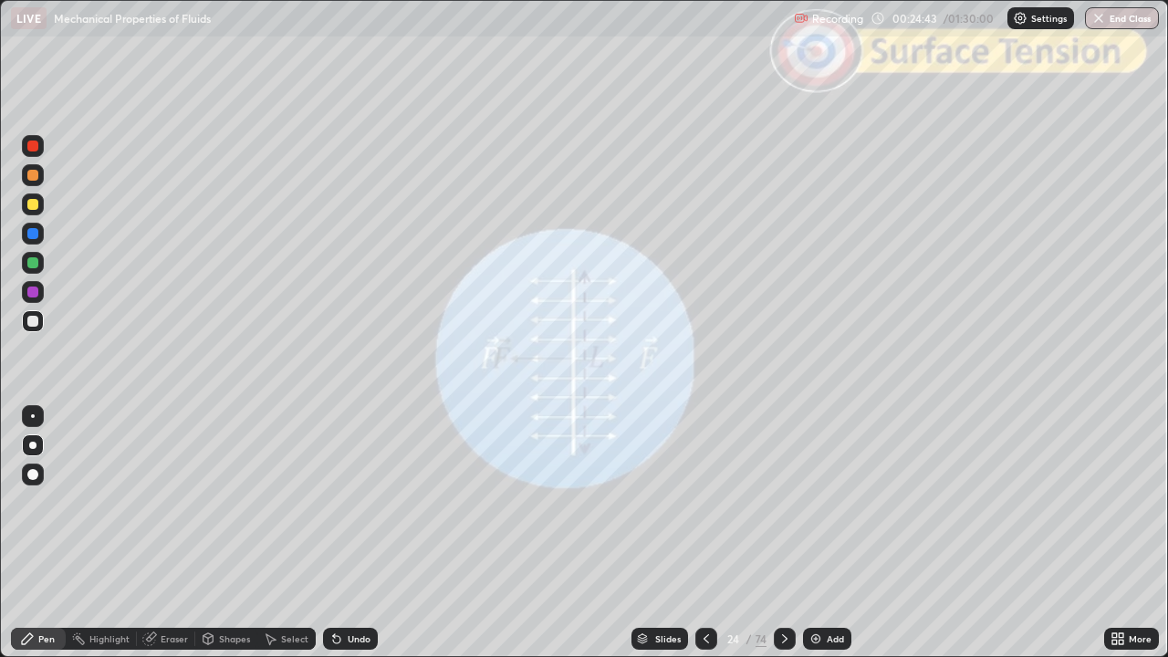
click at [226, 533] on div "Shapes" at bounding box center [234, 638] width 31 height 9
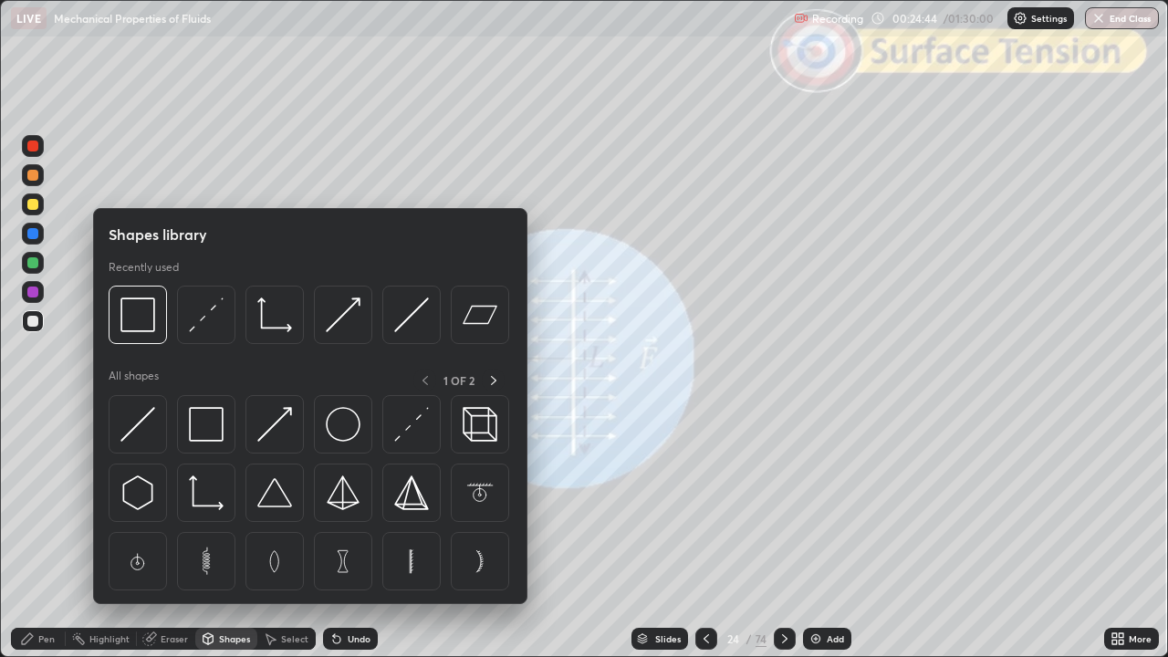
click at [33, 155] on div at bounding box center [33, 146] width 22 height 22
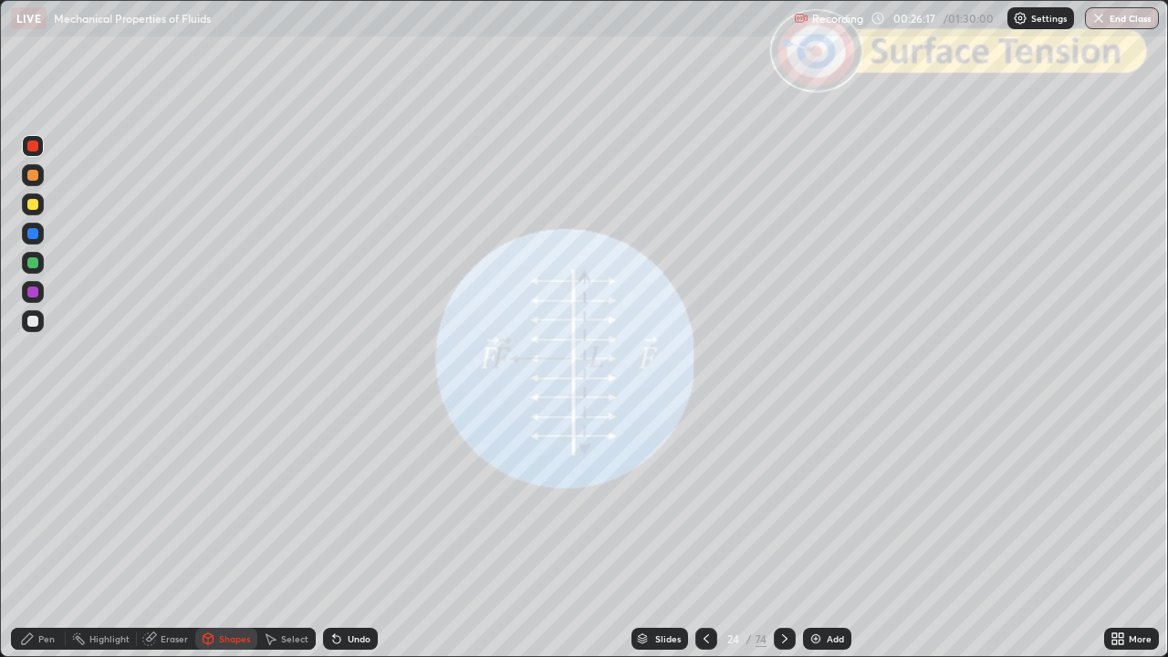
click at [775, 533] on div at bounding box center [785, 639] width 22 height 22
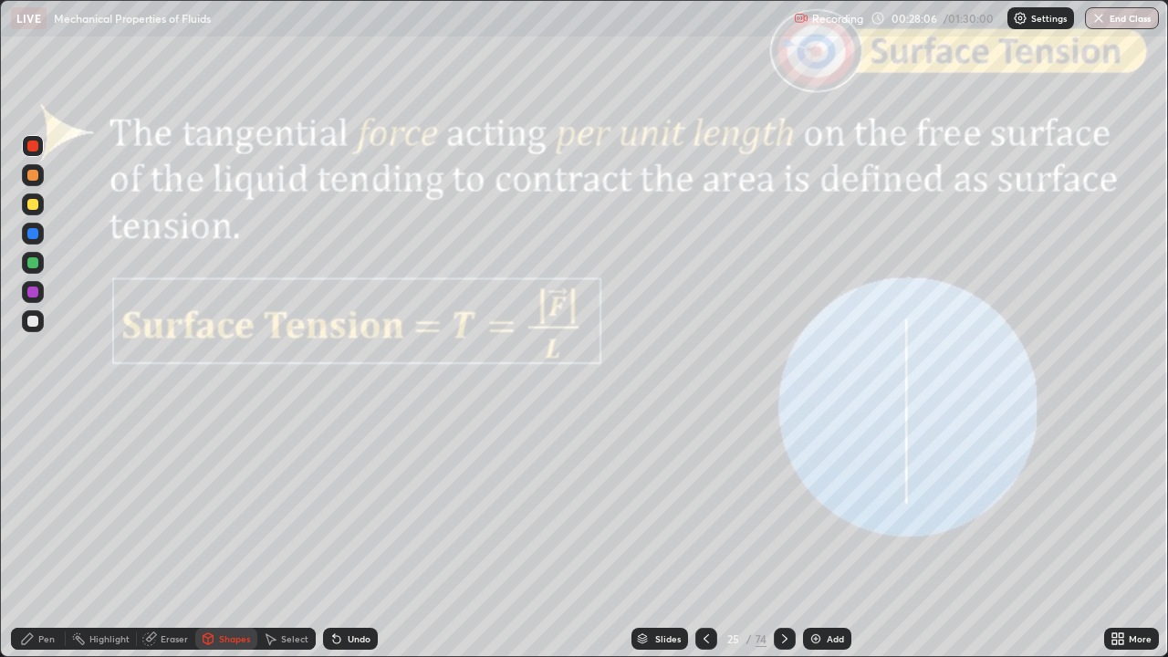
click at [783, 533] on icon at bounding box center [784, 638] width 15 height 15
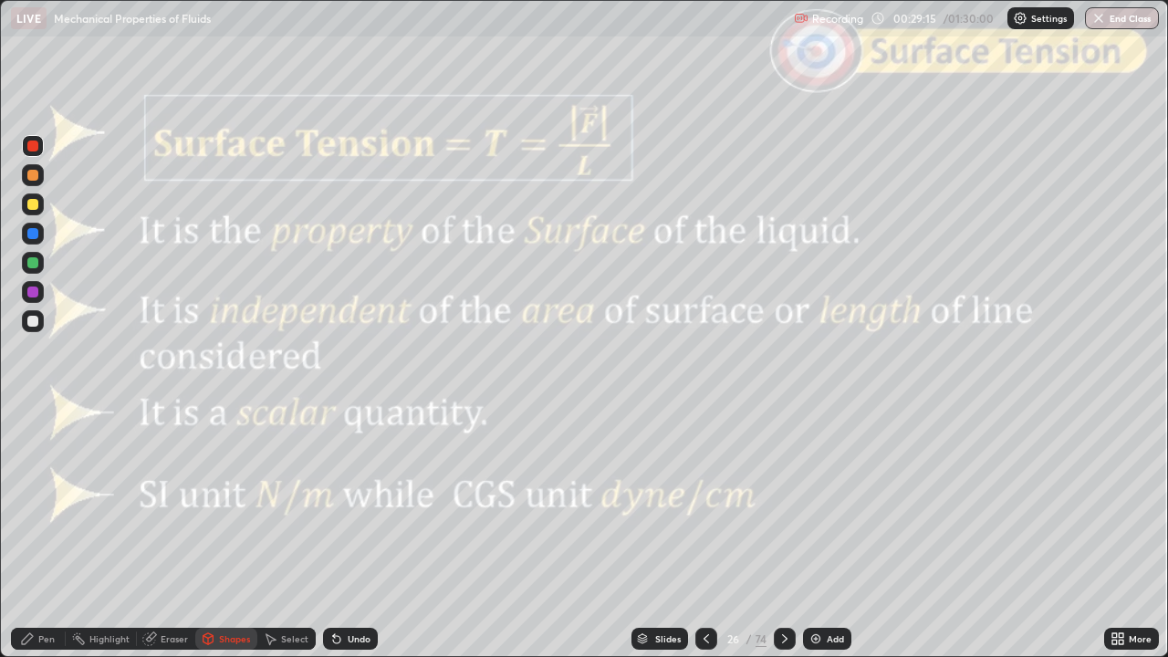
click at [783, 533] on icon at bounding box center [784, 638] width 5 height 9
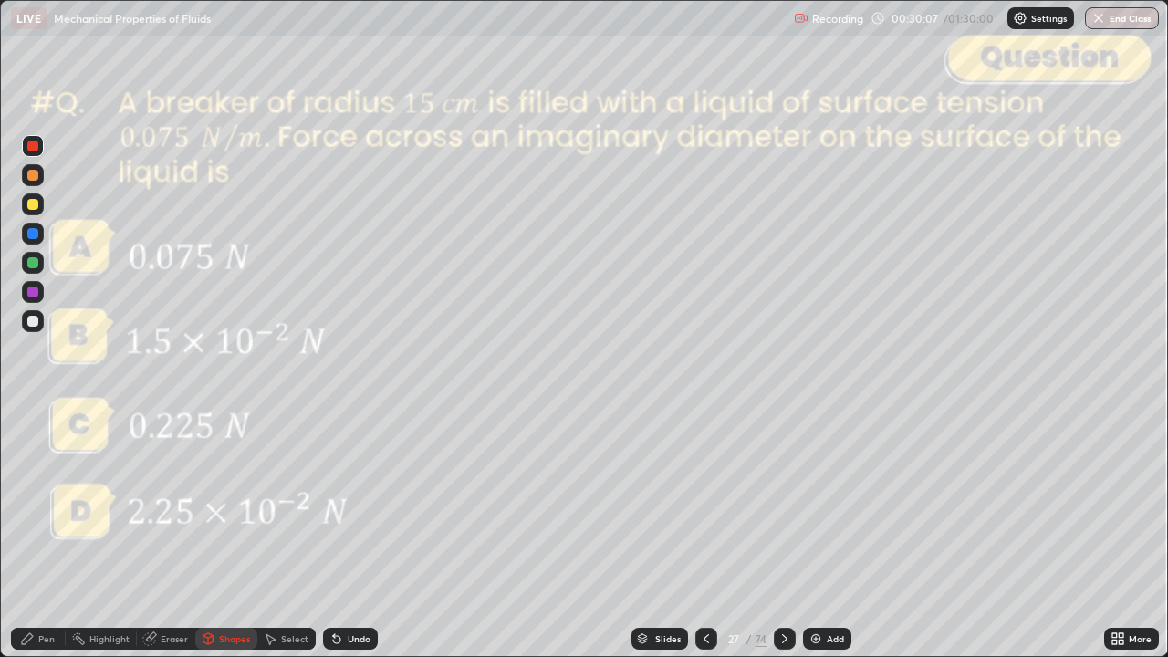
click at [28, 318] on div at bounding box center [32, 321] width 11 height 11
click at [348, 533] on div "Undo" at bounding box center [359, 638] width 23 height 9
click at [339, 533] on icon at bounding box center [336, 638] width 15 height 15
click at [351, 533] on div "Undo" at bounding box center [359, 638] width 23 height 9
click at [17, 533] on div "Pen" at bounding box center [38, 639] width 55 height 22
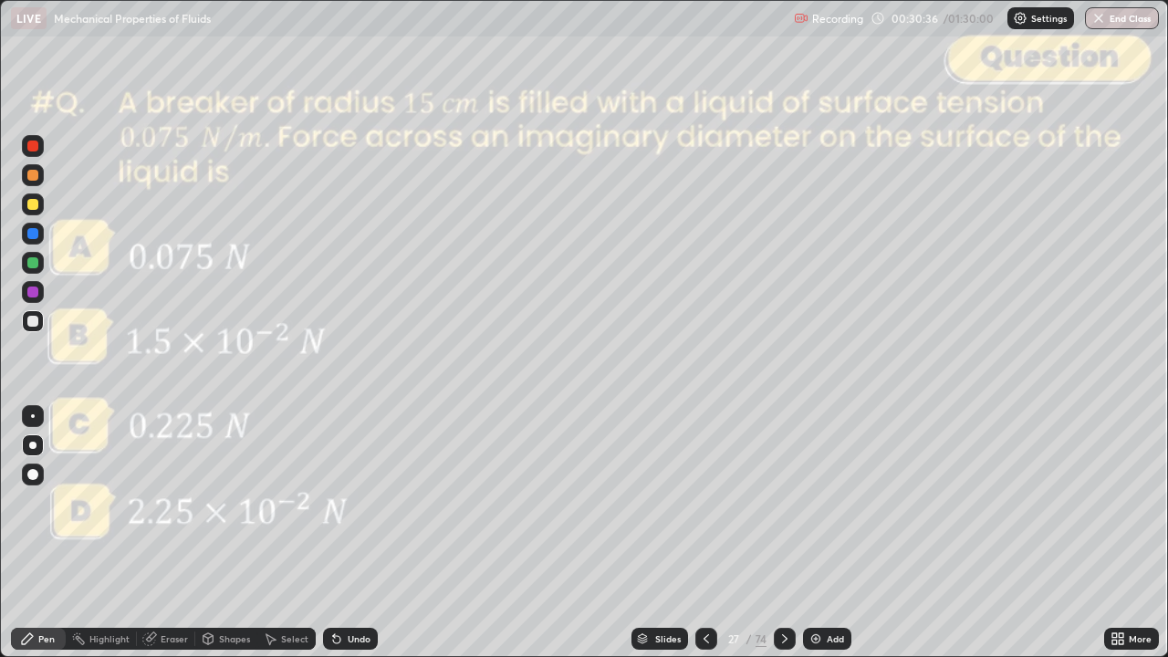
click at [781, 533] on icon at bounding box center [784, 638] width 15 height 15
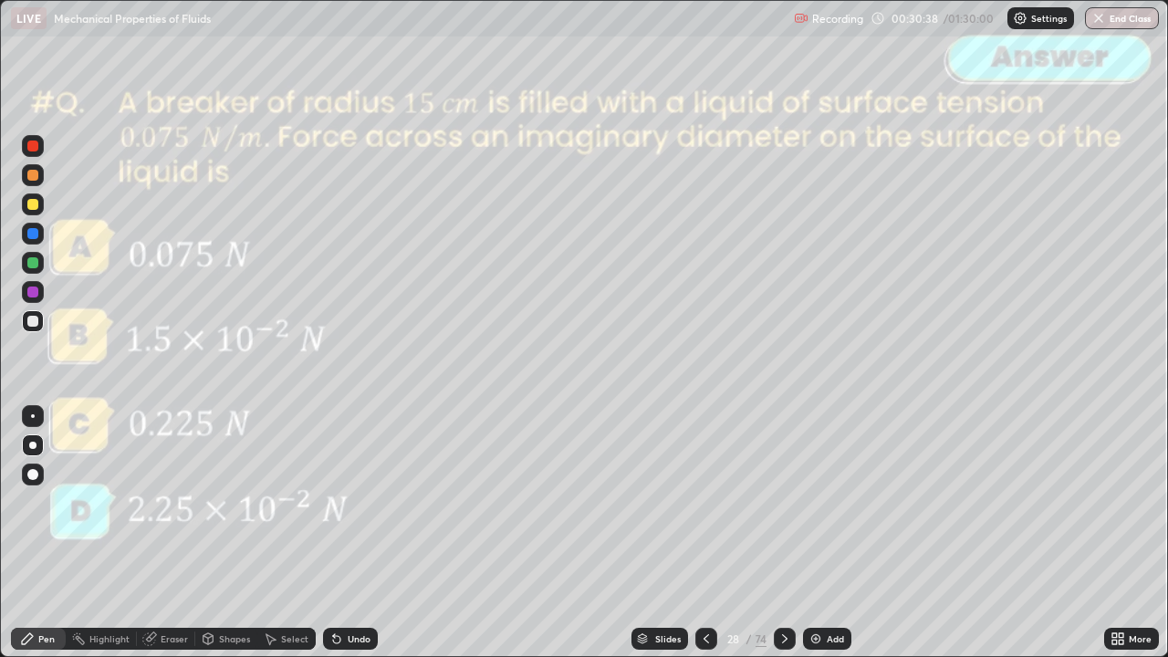
click at [778, 533] on icon at bounding box center [784, 638] width 15 height 15
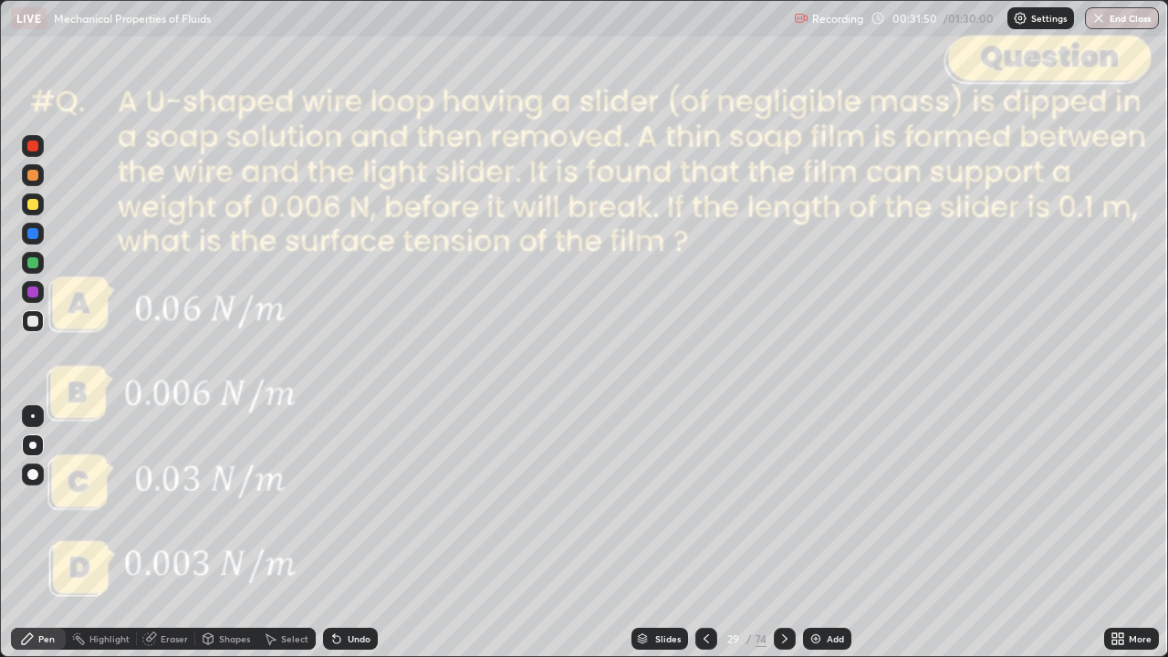
click at [356, 533] on div "Undo" at bounding box center [359, 638] width 23 height 9
click at [33, 209] on div at bounding box center [32, 204] width 11 height 11
click at [35, 263] on div at bounding box center [32, 262] width 11 height 11
click at [35, 235] on div at bounding box center [32, 233] width 11 height 11
click at [33, 266] on div at bounding box center [32, 262] width 11 height 11
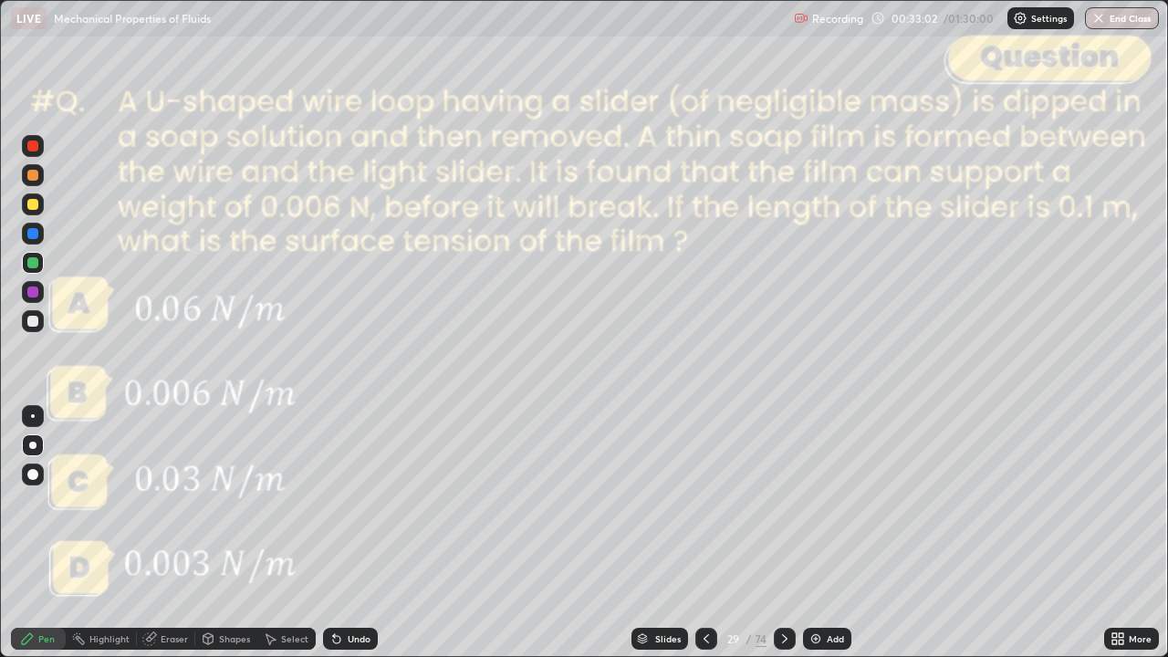
click at [36, 213] on div at bounding box center [33, 204] width 22 height 22
click at [33, 271] on div at bounding box center [33, 263] width 22 height 22
click at [32, 150] on div at bounding box center [32, 145] width 11 height 11
click at [783, 533] on icon at bounding box center [784, 638] width 15 height 15
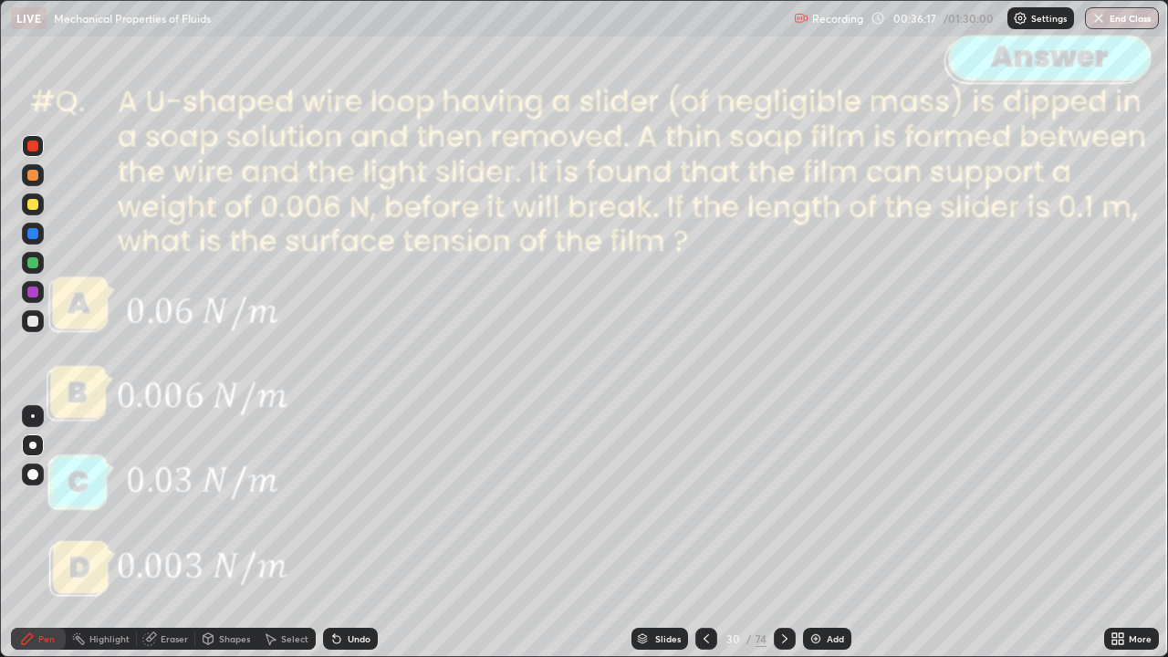
click at [781, 533] on icon at bounding box center [784, 638] width 15 height 15
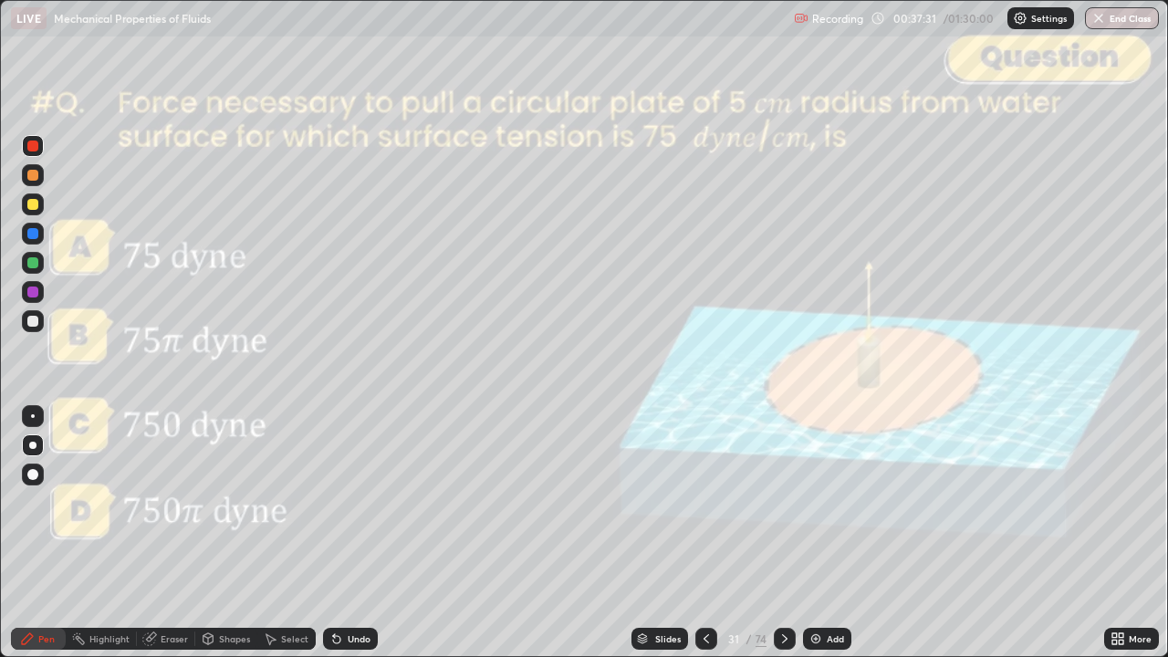
click at [37, 321] on div at bounding box center [32, 321] width 11 height 11
click at [783, 533] on icon at bounding box center [784, 638] width 15 height 15
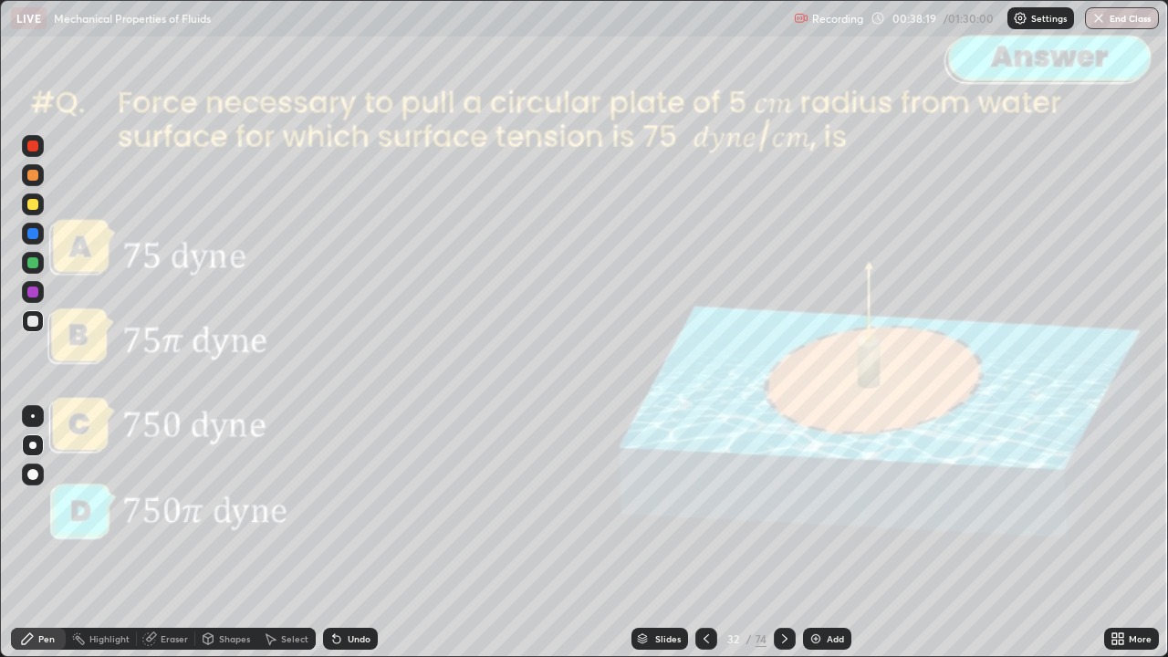
click at [783, 533] on icon at bounding box center [784, 638] width 15 height 15
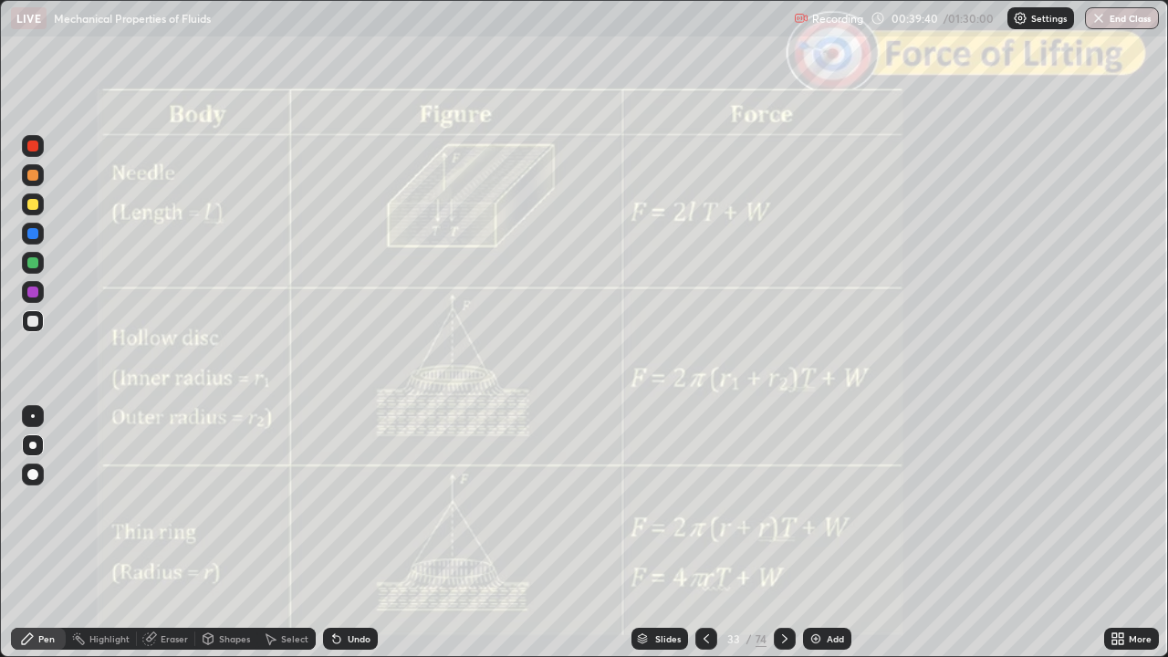
click at [785, 533] on icon at bounding box center [784, 638] width 15 height 15
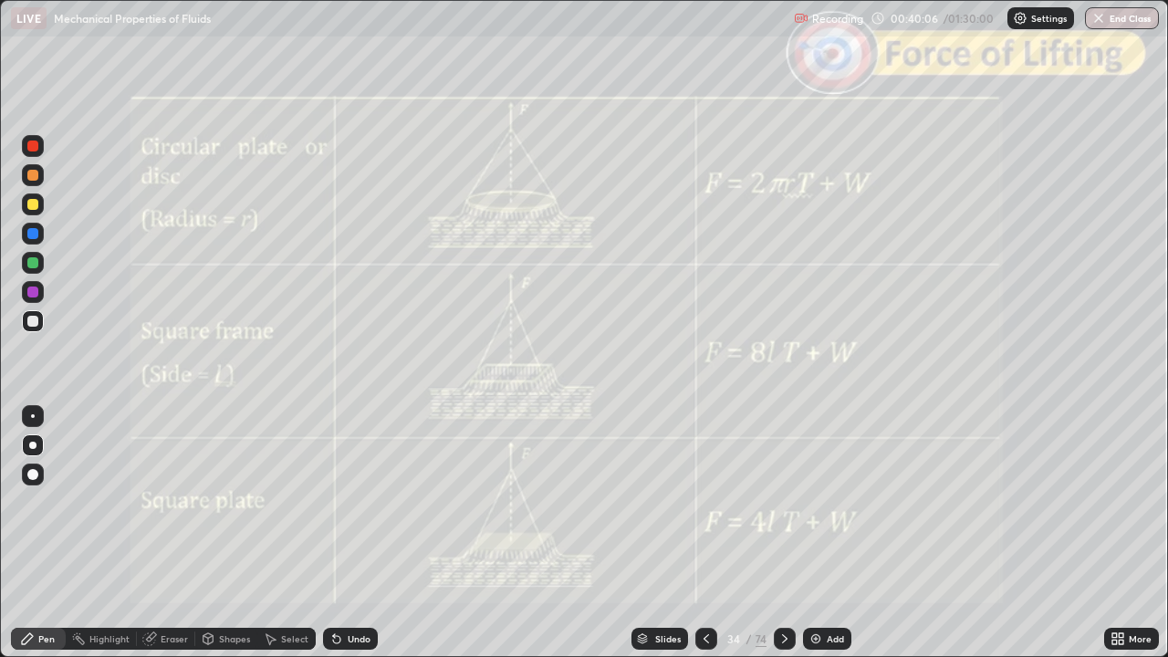
click at [788, 533] on icon at bounding box center [784, 638] width 15 height 15
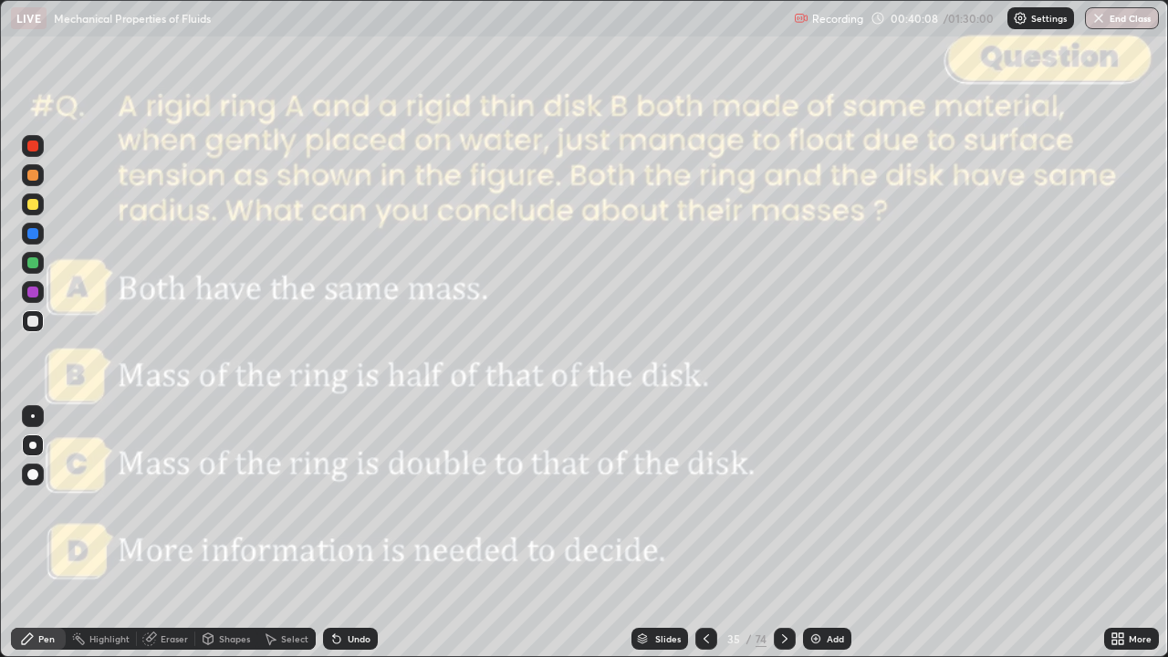
click at [706, 533] on div at bounding box center [706, 638] width 22 height 36
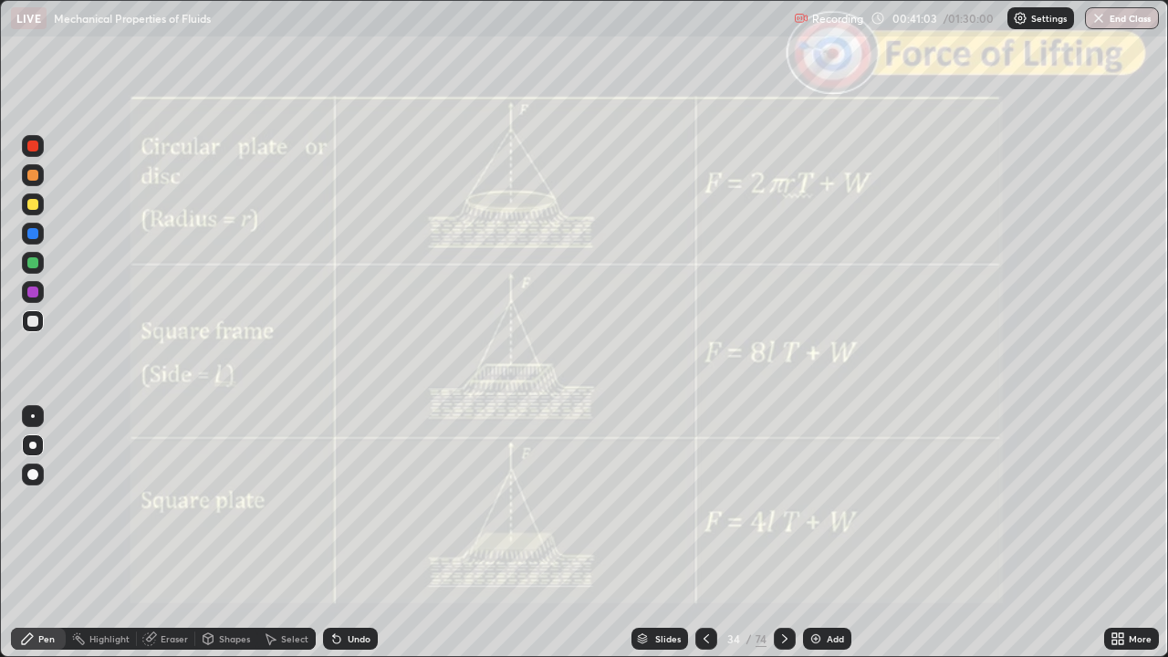
click at [778, 533] on div at bounding box center [785, 639] width 22 height 22
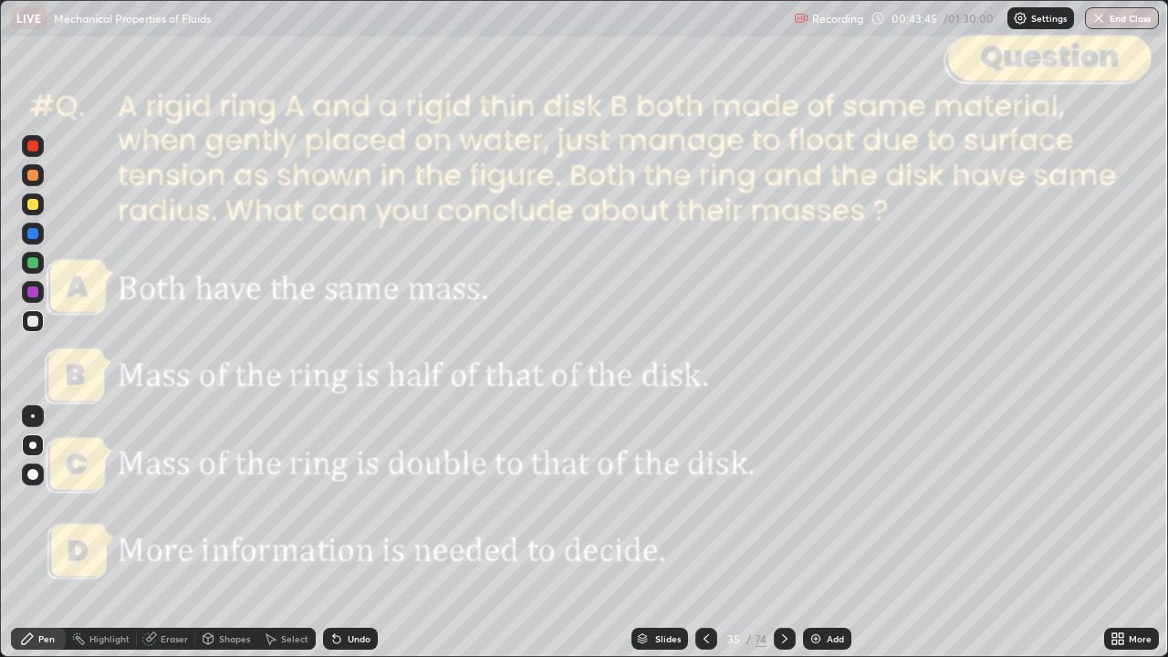
click at [701, 533] on icon at bounding box center [706, 638] width 15 height 15
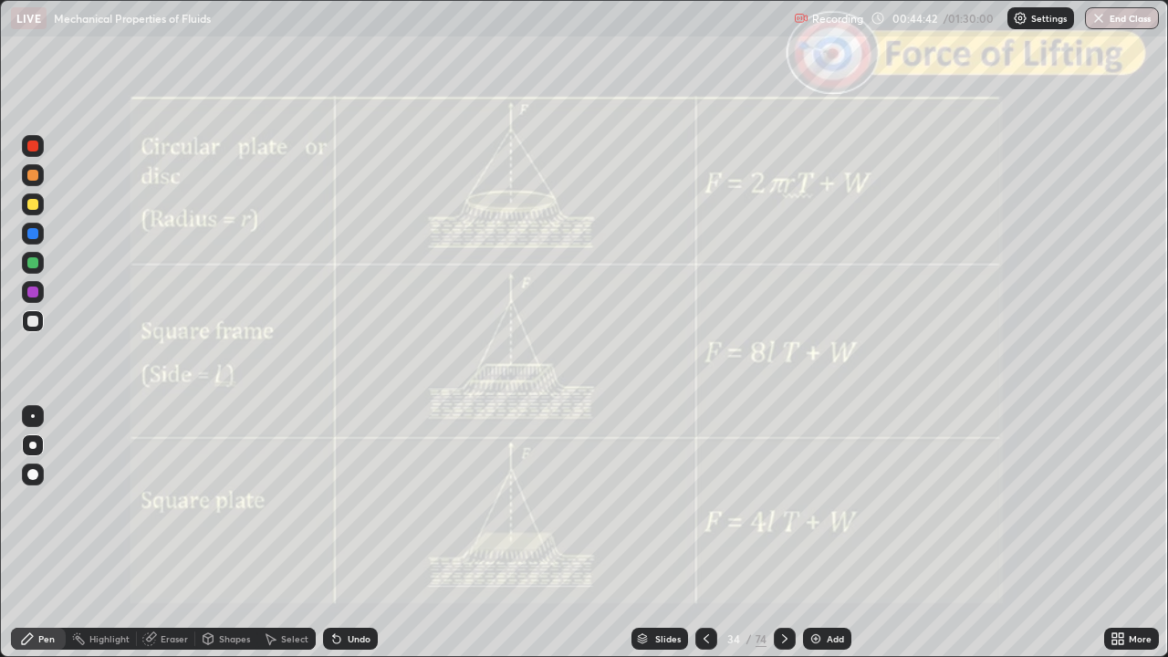
click at [777, 533] on icon at bounding box center [784, 638] width 15 height 15
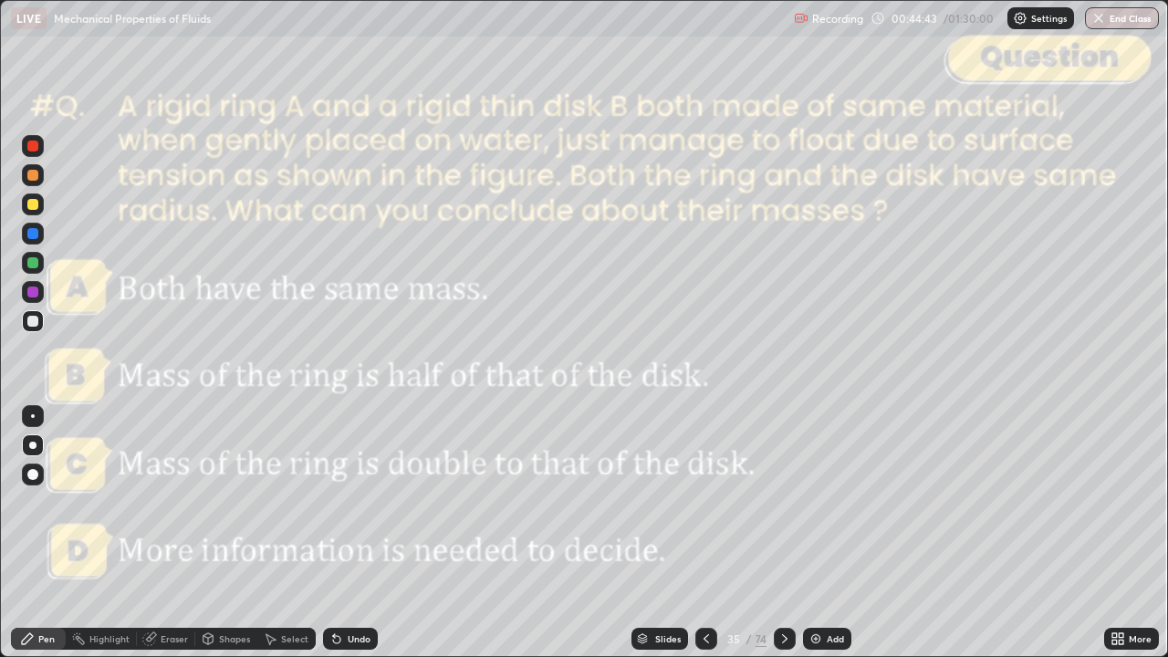
click at [781, 533] on icon at bounding box center [784, 638] width 15 height 15
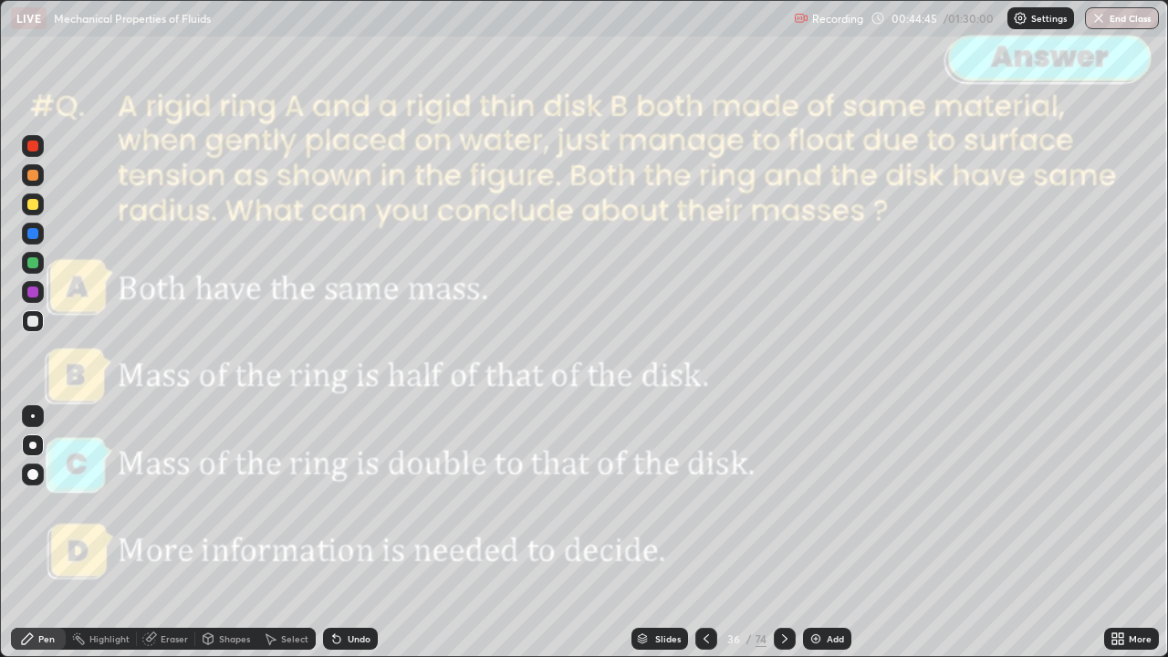
click at [785, 533] on icon at bounding box center [784, 638] width 15 height 15
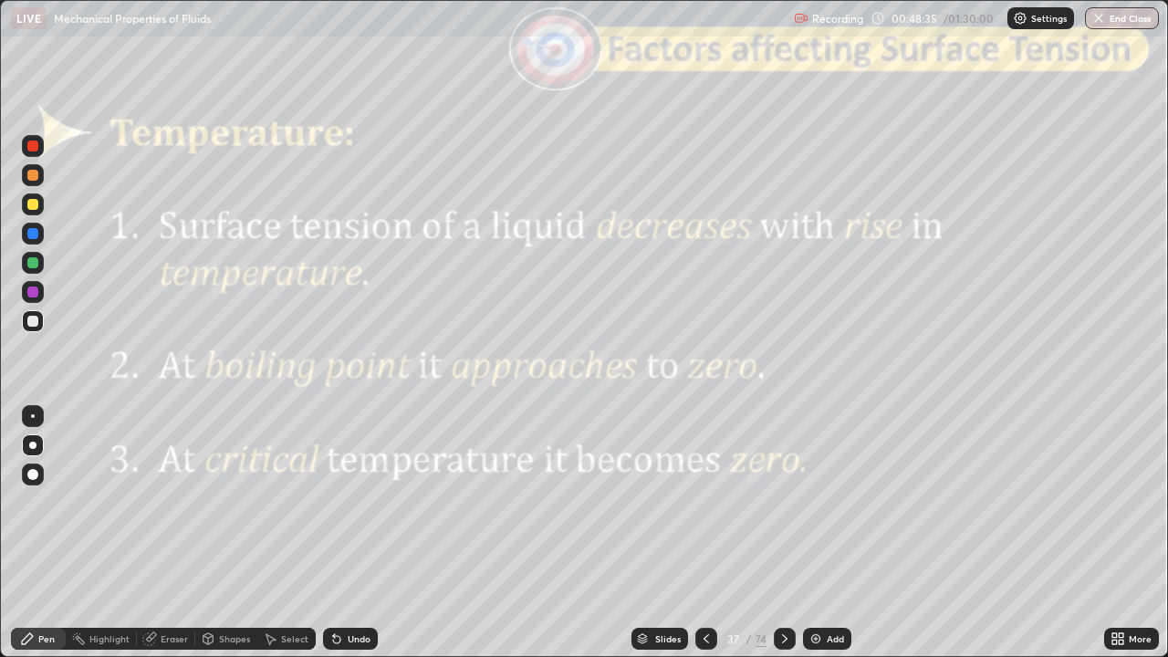
click at [783, 533] on icon at bounding box center [784, 638] width 15 height 15
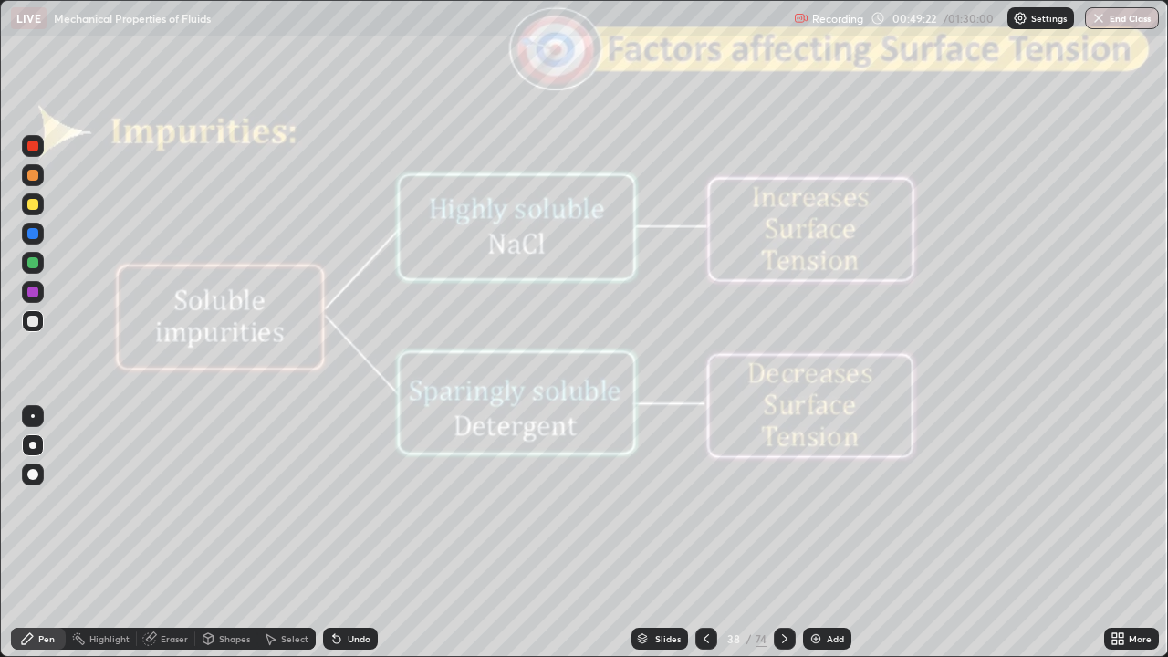
click at [702, 533] on icon at bounding box center [706, 638] width 15 height 15
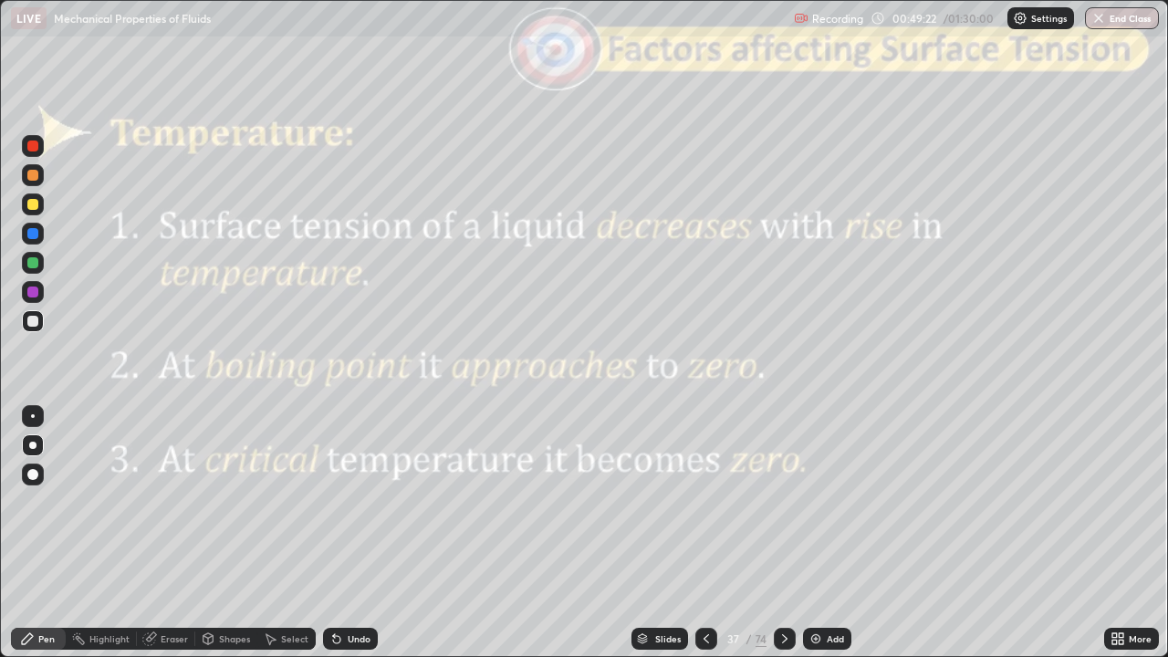
click at [702, 533] on div at bounding box center [706, 639] width 22 height 22
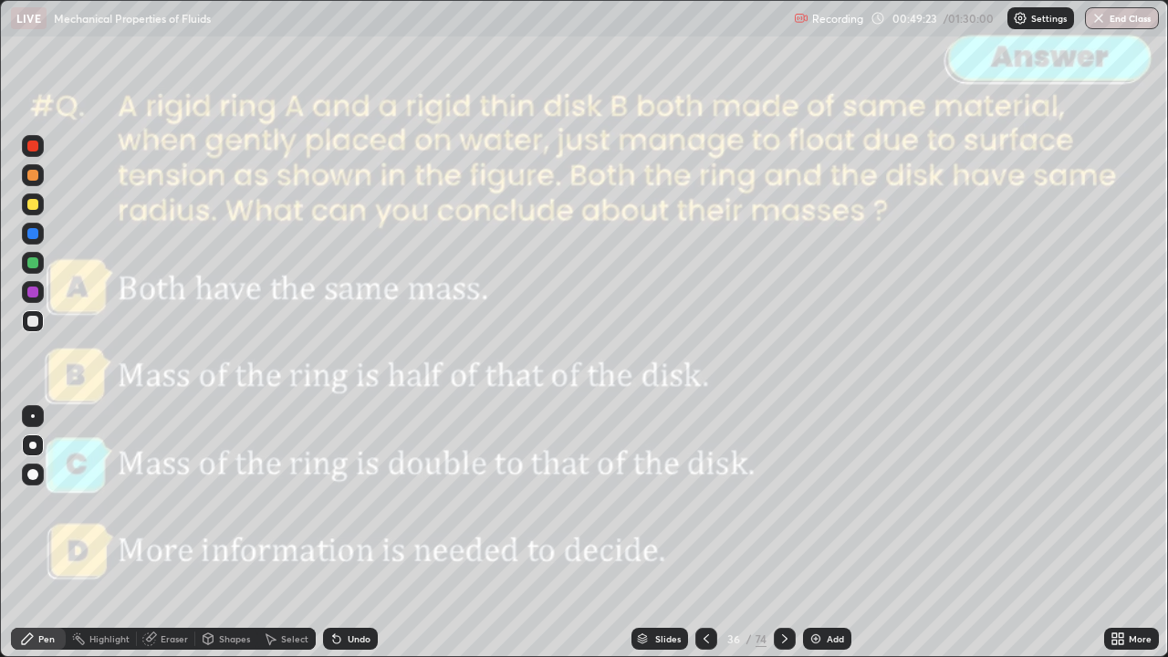
click at [699, 533] on icon at bounding box center [706, 638] width 15 height 15
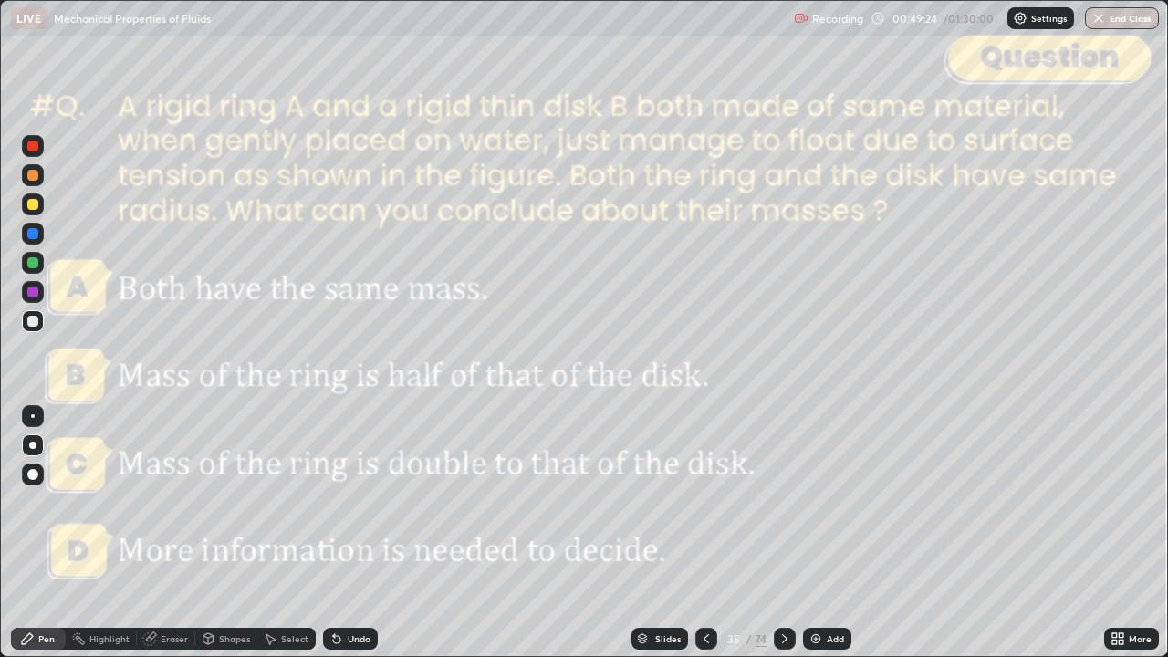
click at [674, 533] on div "Slides" at bounding box center [668, 638] width 26 height 9
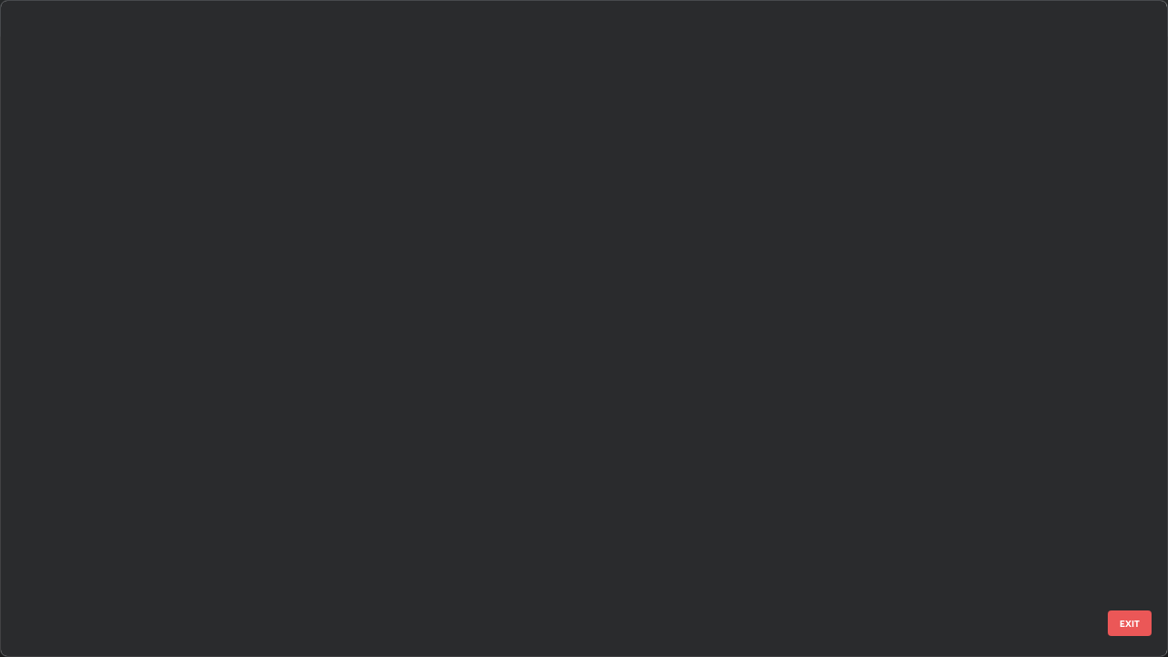
scroll to position [650, 1157]
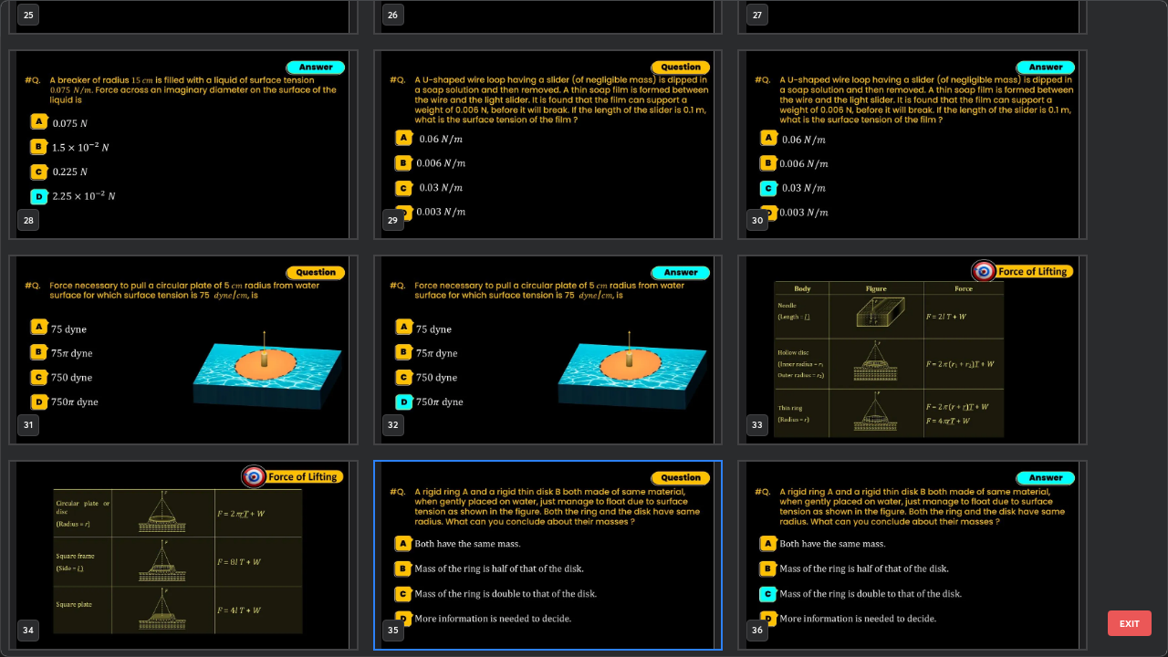
click at [812, 367] on img "grid" at bounding box center [912, 349] width 347 height 187
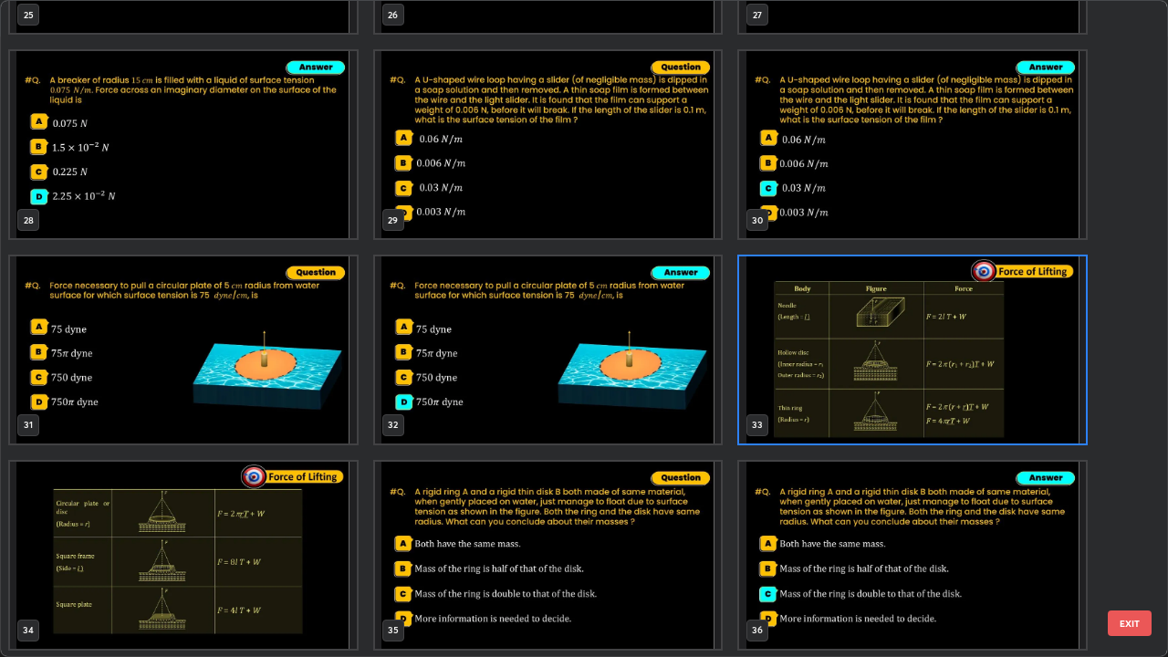
click at [1116, 533] on button "EXIT" at bounding box center [1130, 623] width 44 height 26
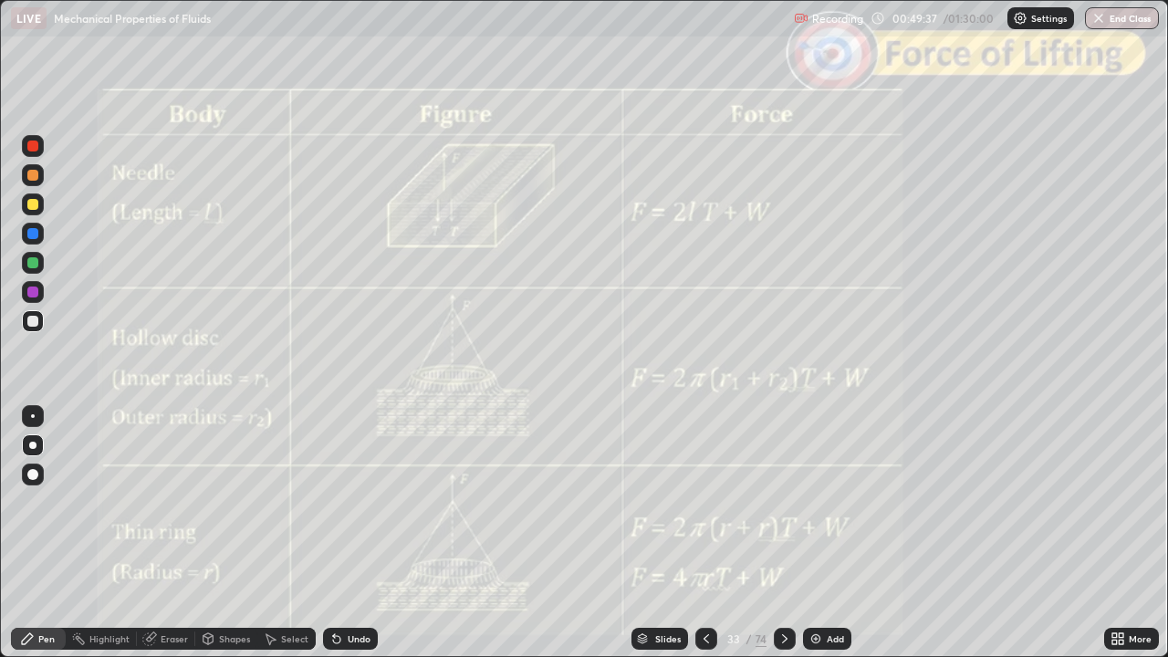
click at [781, 533] on icon at bounding box center [784, 638] width 15 height 15
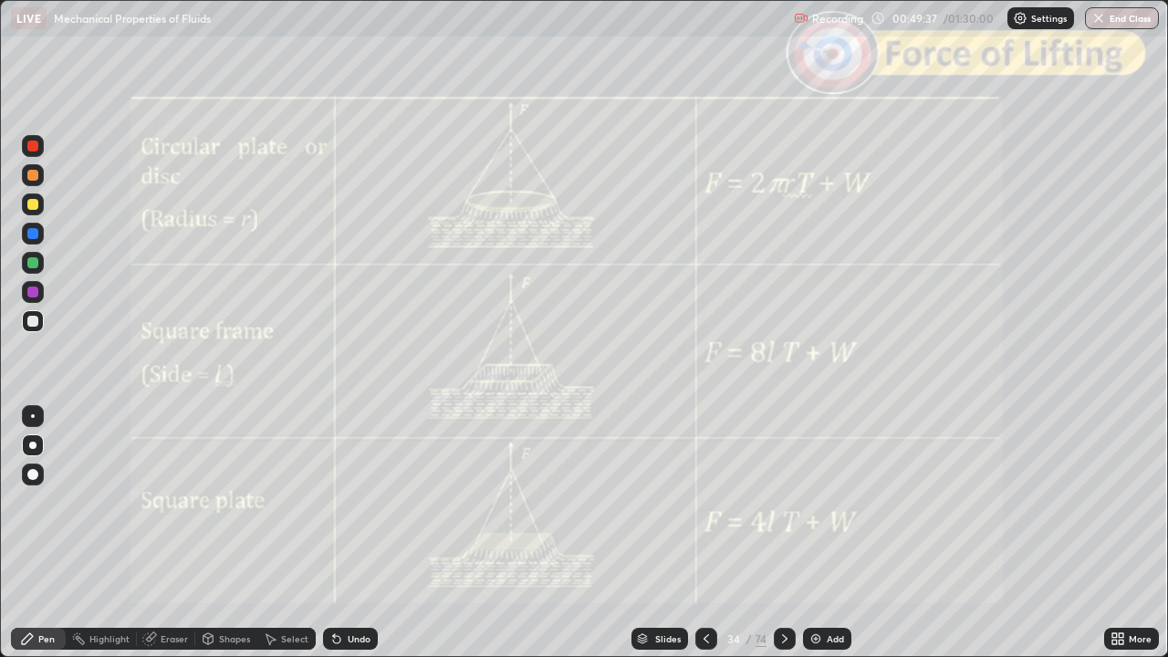
click at [783, 533] on icon at bounding box center [784, 638] width 15 height 15
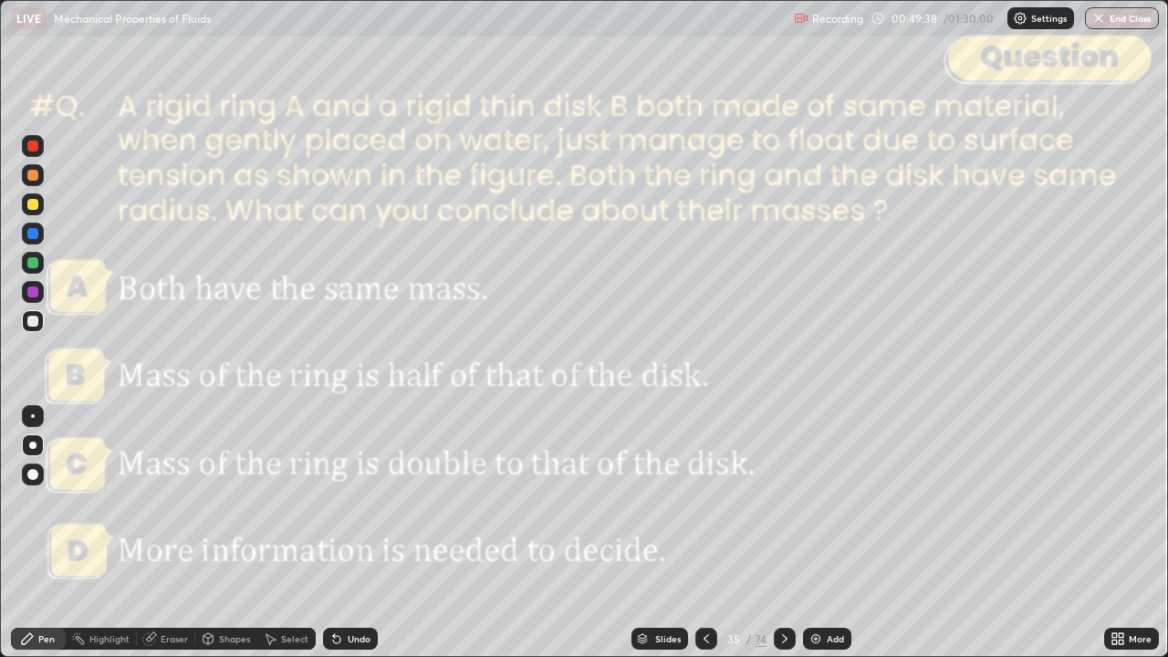
click at [781, 533] on icon at bounding box center [784, 638] width 15 height 15
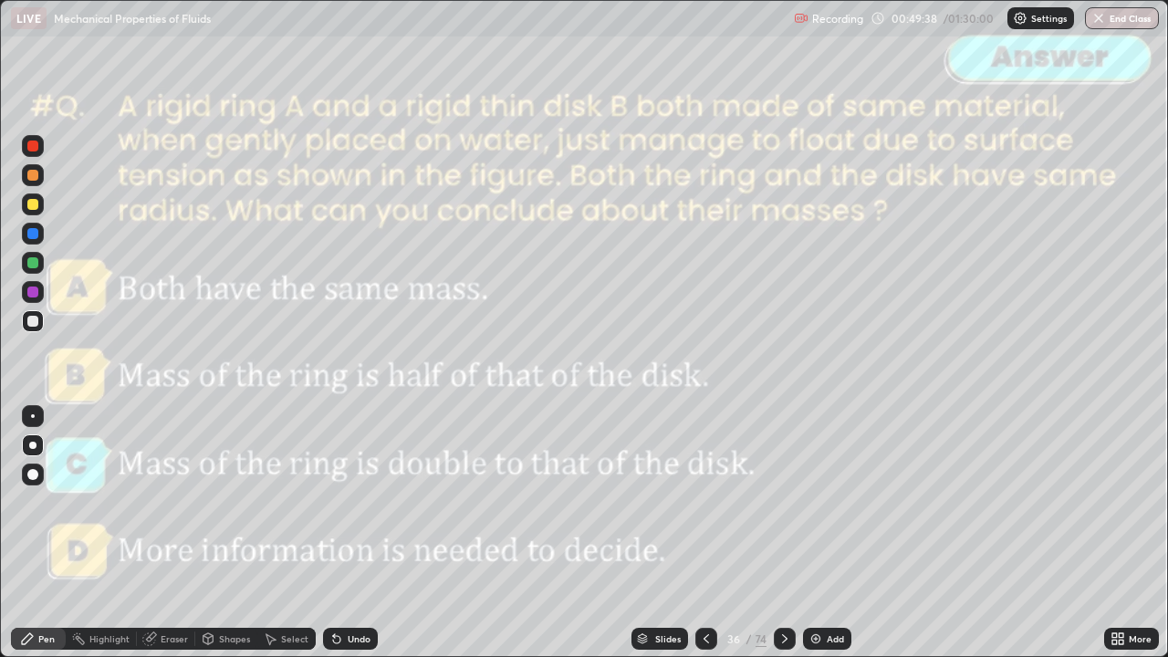
click at [783, 533] on icon at bounding box center [784, 638] width 15 height 15
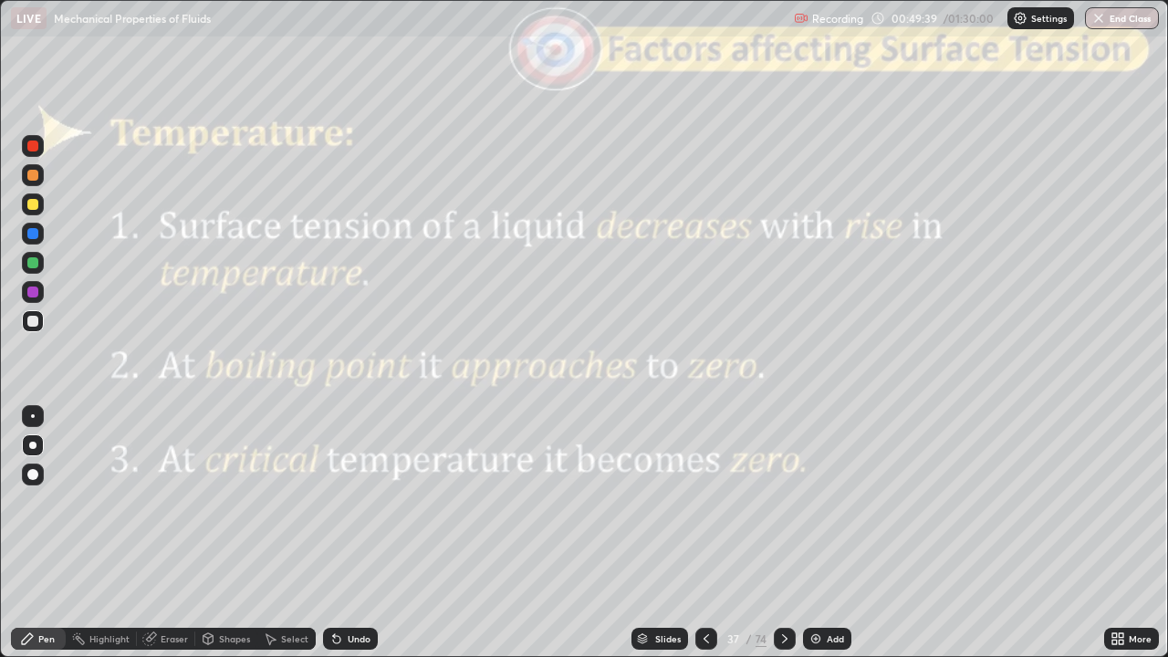
click at [781, 533] on icon at bounding box center [784, 638] width 15 height 15
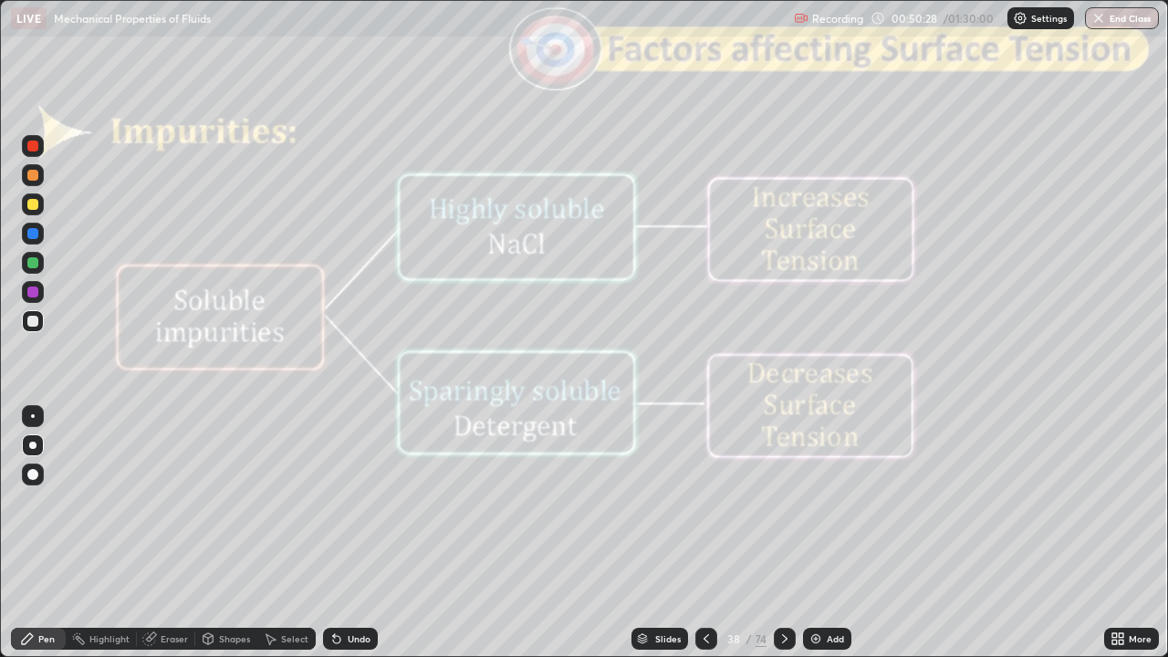
click at [783, 533] on icon at bounding box center [784, 638] width 15 height 15
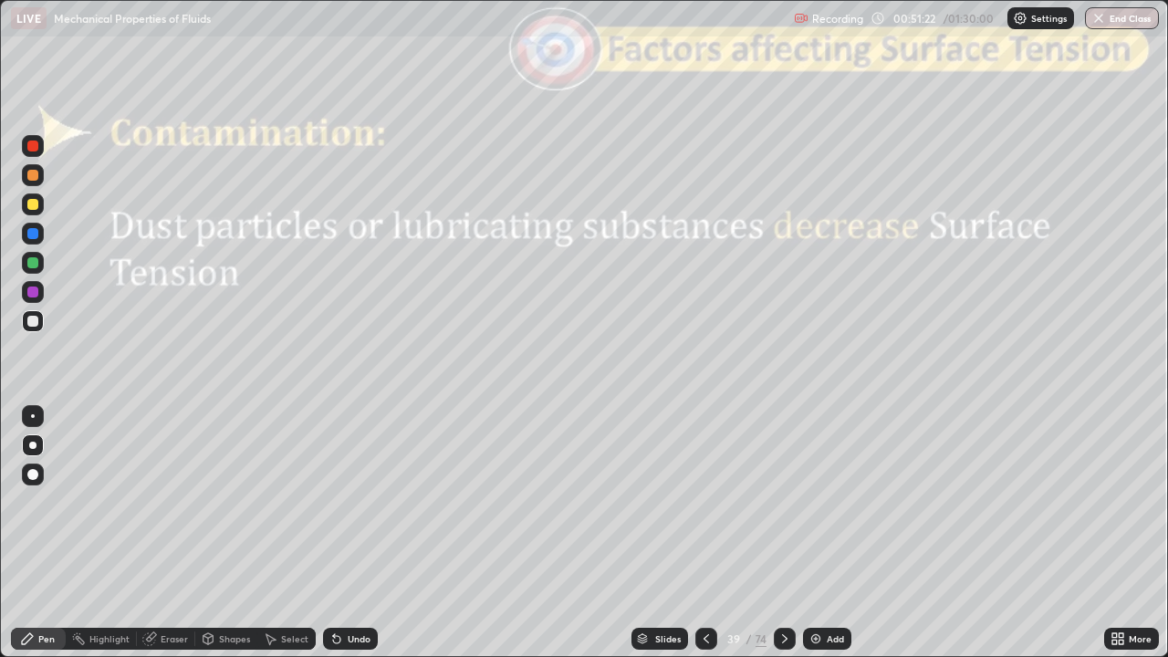
click at [777, 533] on div at bounding box center [785, 639] width 22 height 22
click at [781, 533] on div at bounding box center [785, 639] width 22 height 22
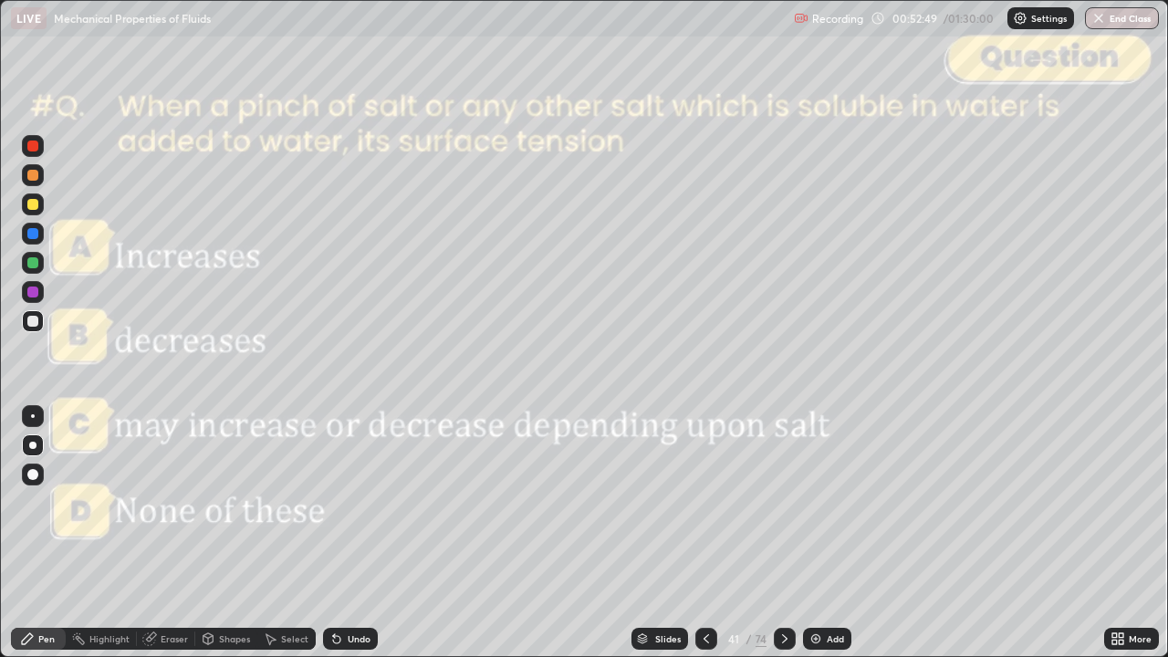
click at [783, 533] on icon at bounding box center [784, 638] width 15 height 15
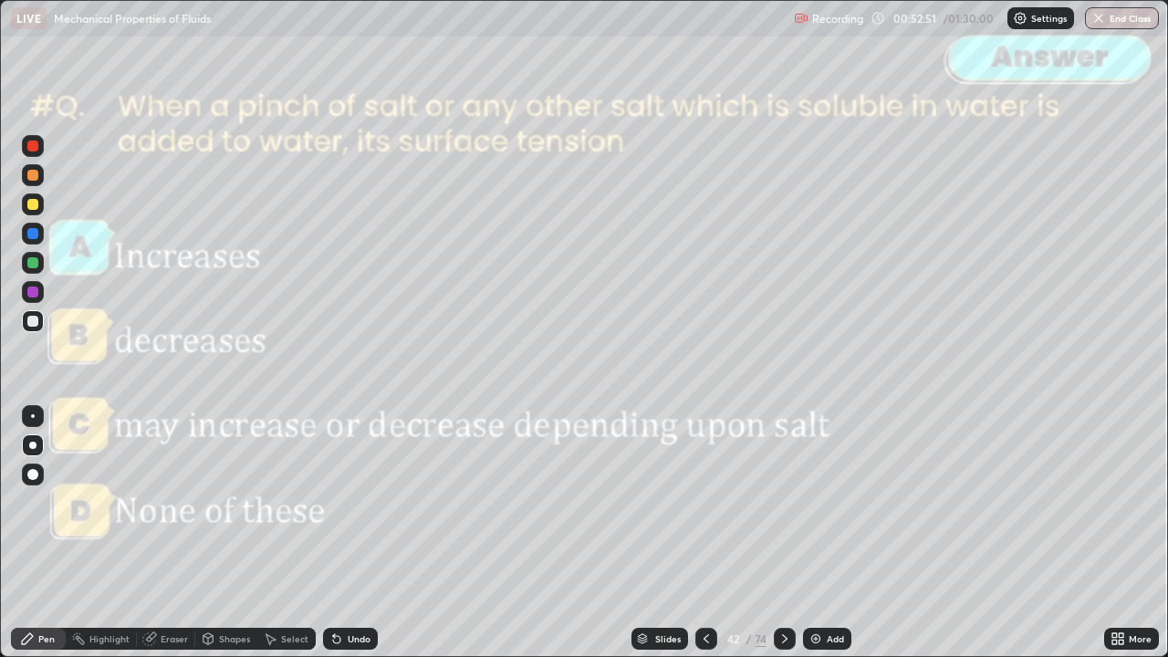
click at [783, 533] on icon at bounding box center [784, 638] width 15 height 15
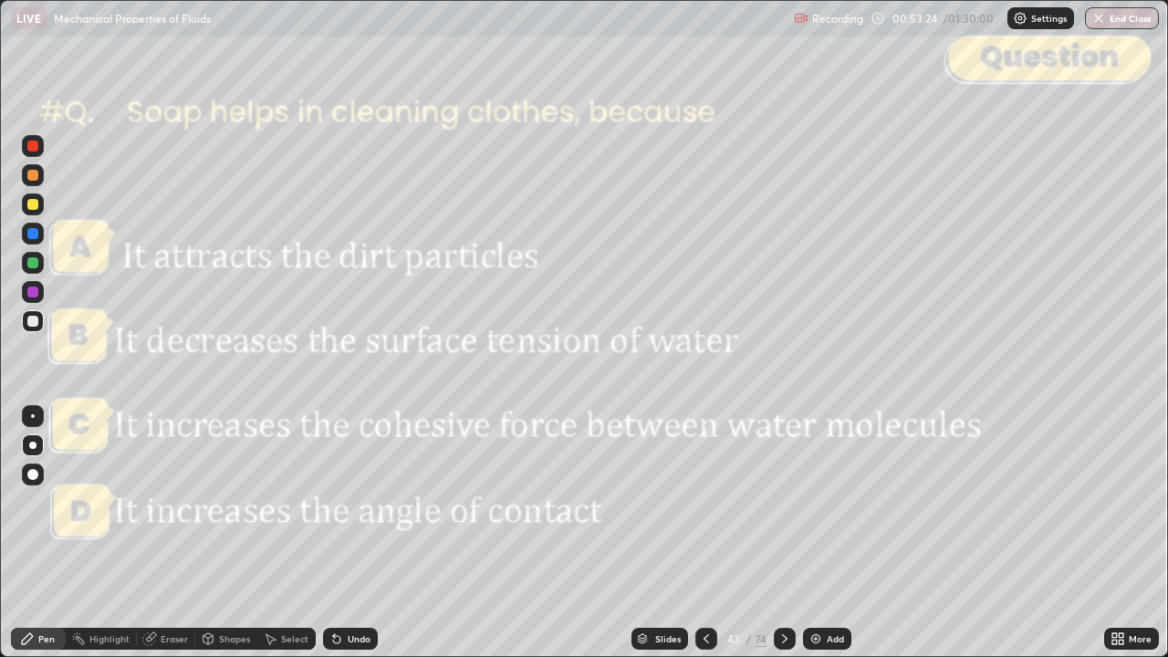
click at [783, 533] on icon at bounding box center [784, 638] width 15 height 15
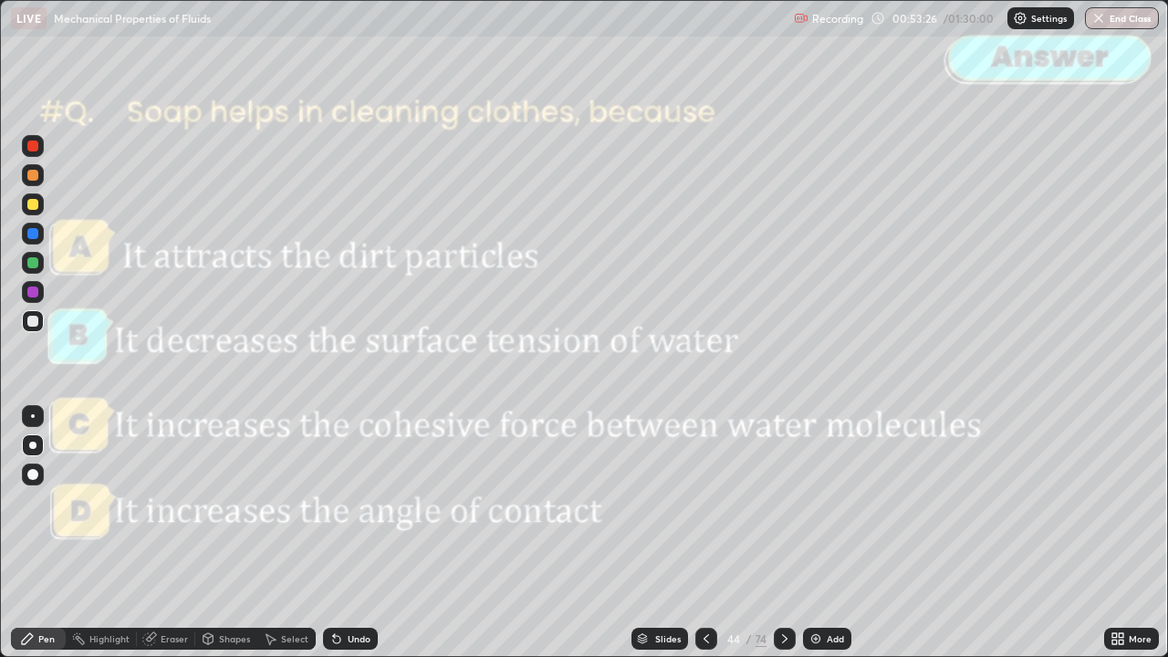
click at [781, 533] on icon at bounding box center [784, 638] width 15 height 15
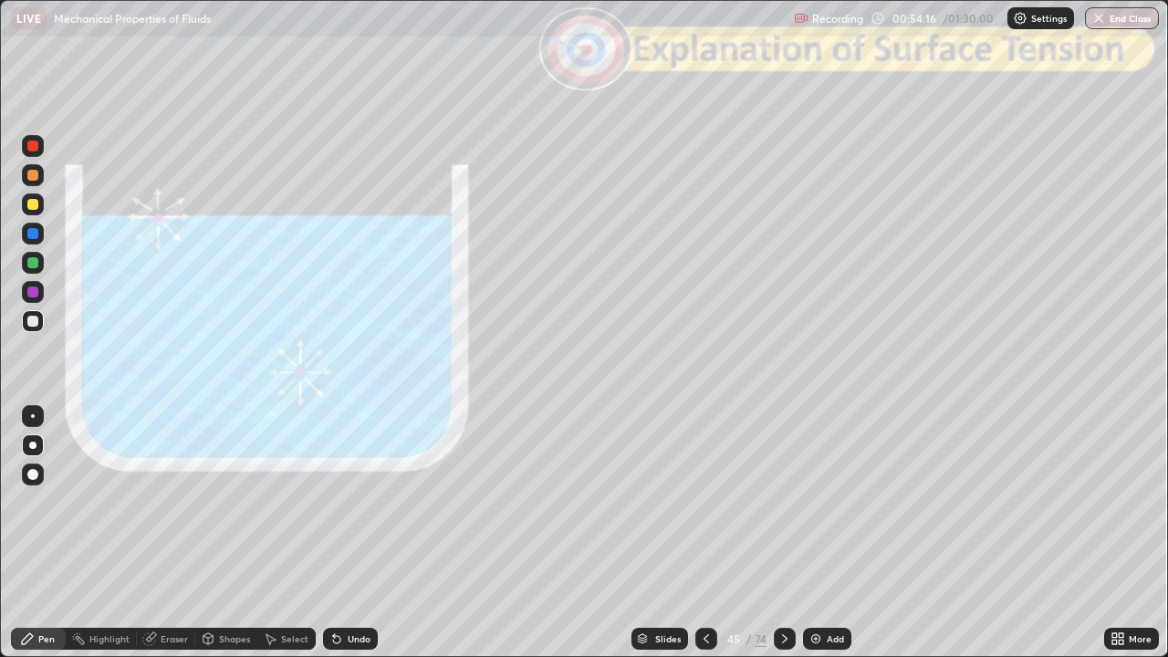
click at [32, 263] on div at bounding box center [32, 262] width 11 height 11
click at [31, 292] on div at bounding box center [32, 291] width 11 height 11
click at [31, 178] on div at bounding box center [32, 175] width 11 height 11
click at [780, 533] on icon at bounding box center [784, 638] width 15 height 15
click at [783, 533] on icon at bounding box center [784, 638] width 15 height 15
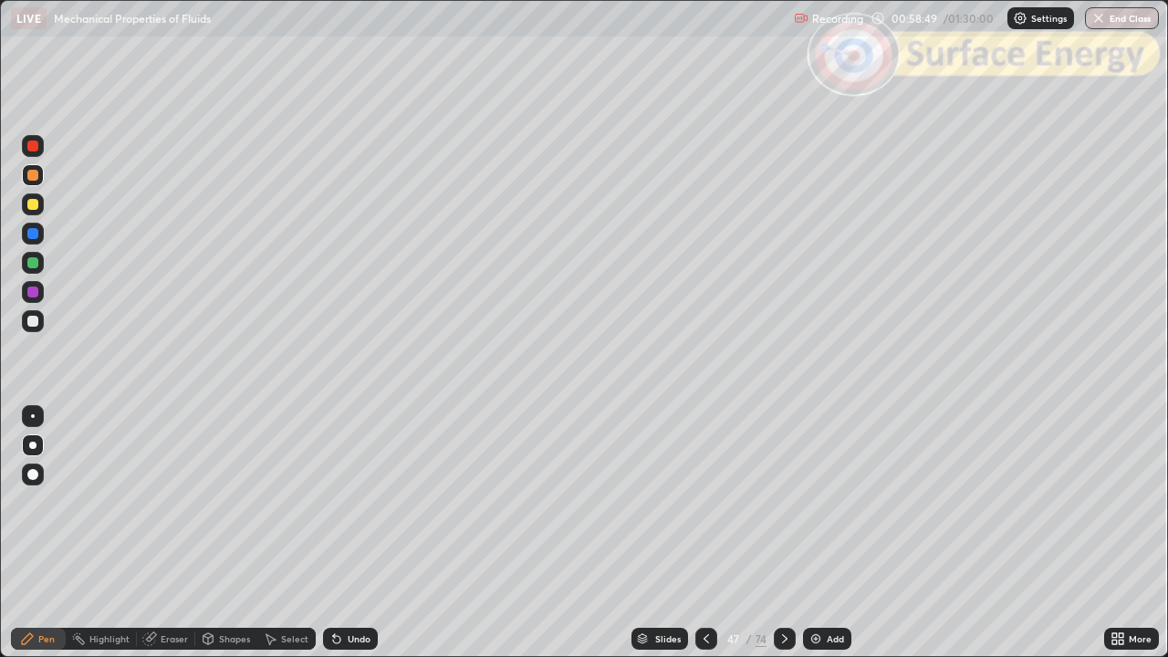
click at [806, 533] on div "Add" at bounding box center [827, 639] width 48 height 22
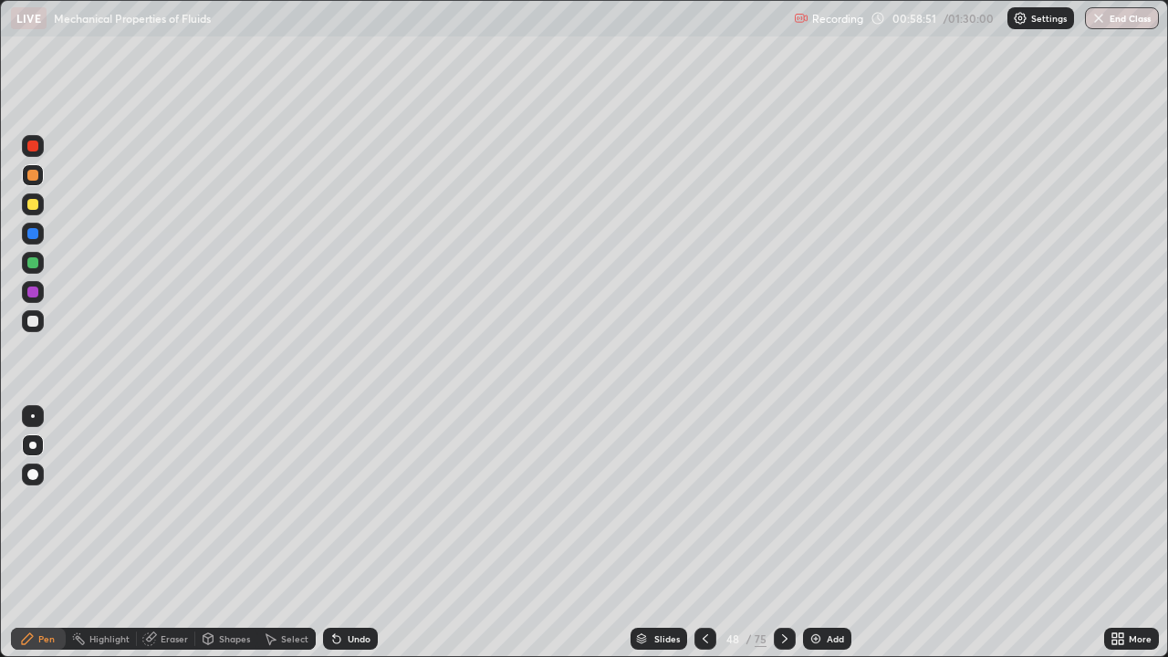
click at [792, 533] on div at bounding box center [785, 639] width 22 height 22
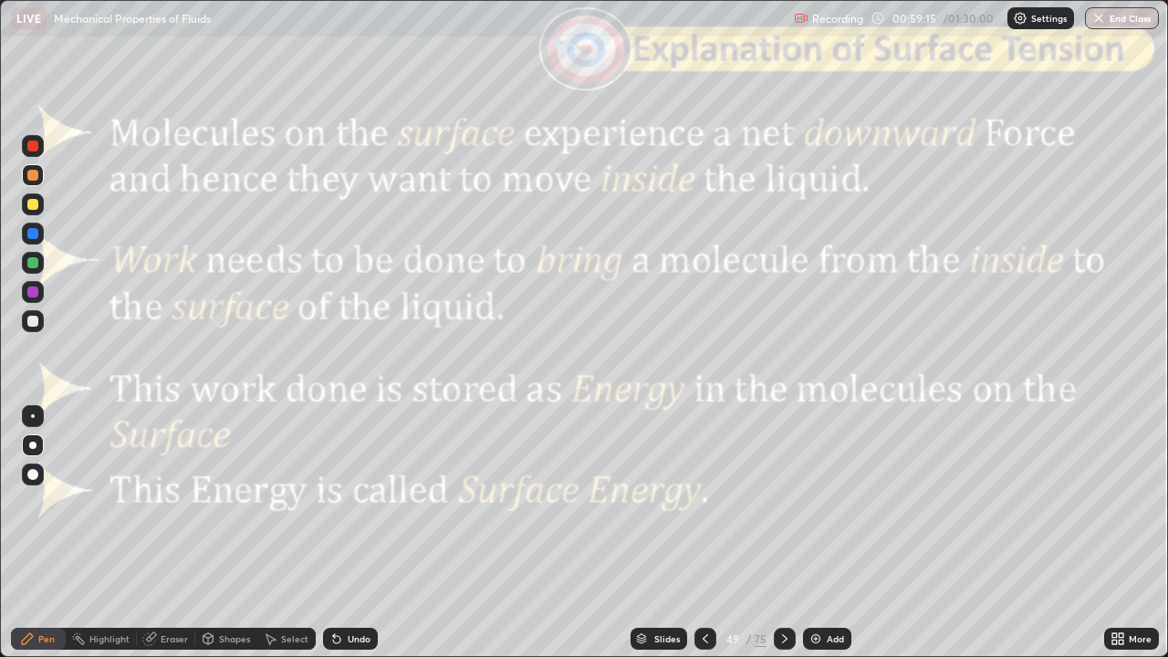
click at [666, 533] on div "Slides" at bounding box center [667, 638] width 26 height 9
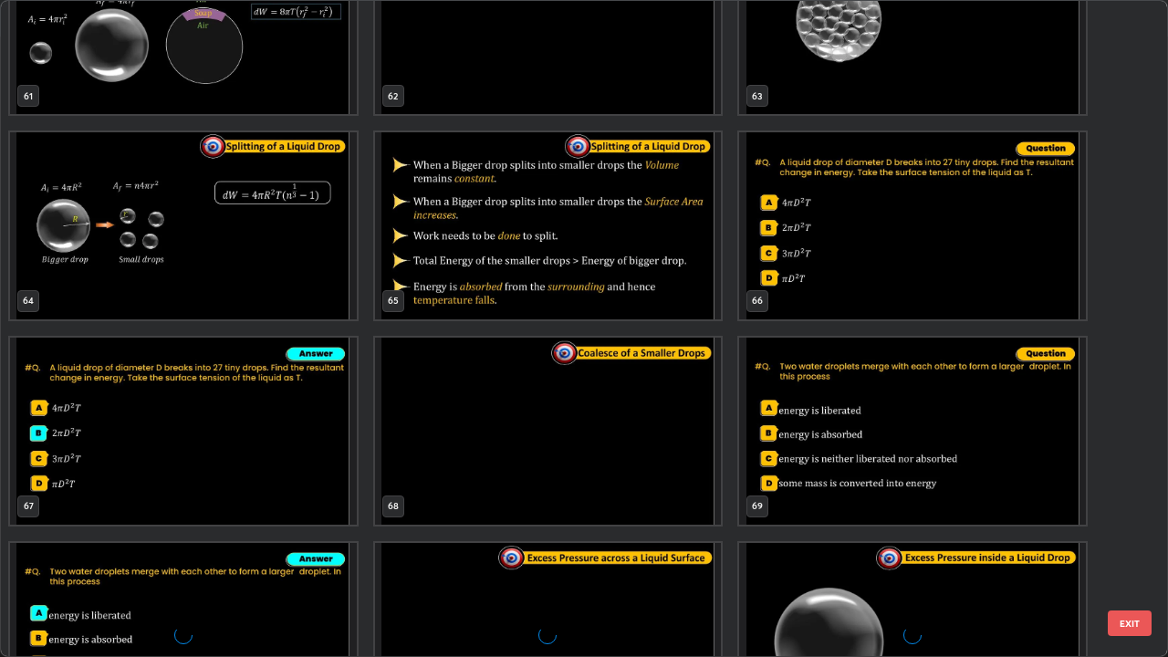
scroll to position [4199, 0]
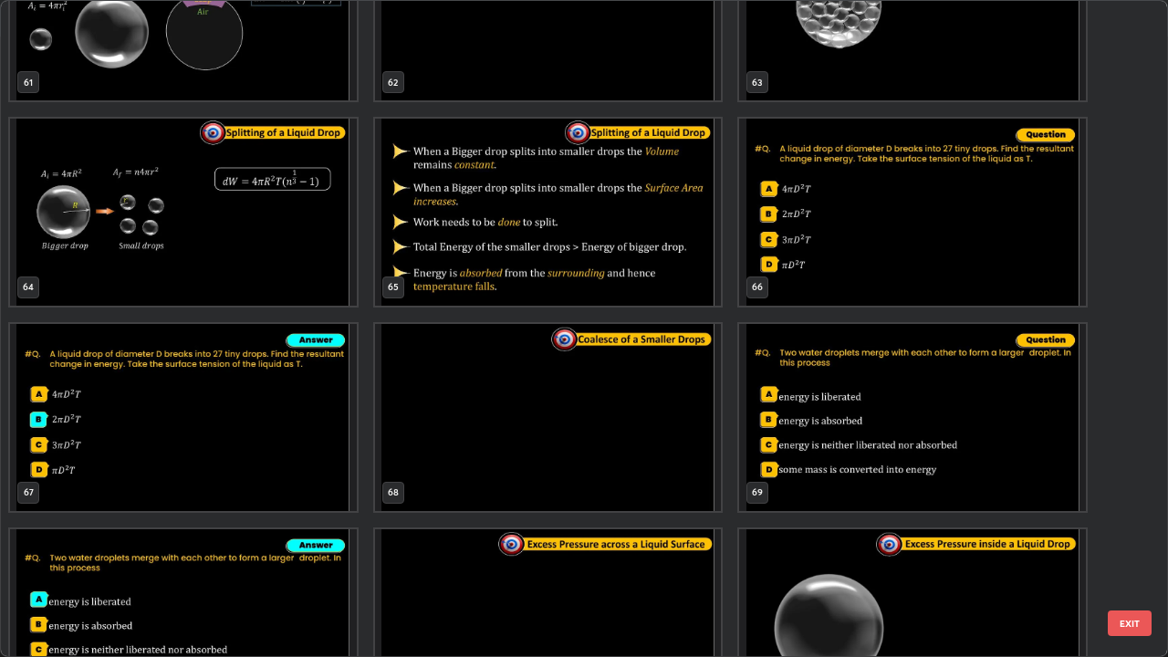
click at [1139, 533] on button "EXIT" at bounding box center [1130, 623] width 44 height 26
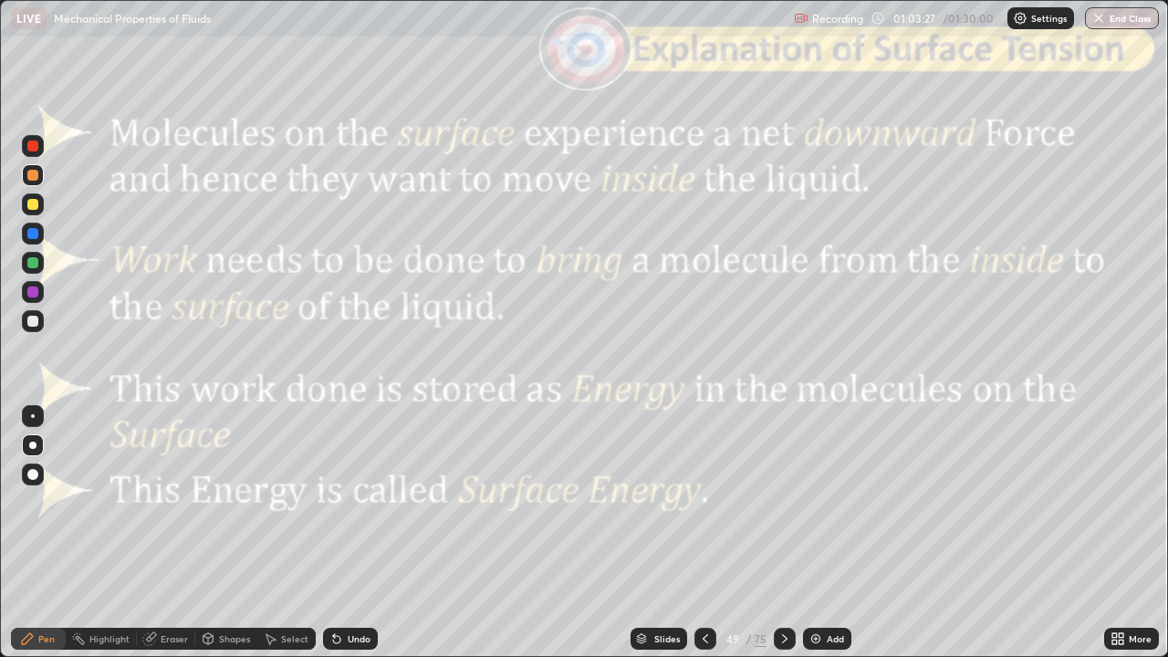
click at [783, 533] on icon at bounding box center [784, 638] width 15 height 15
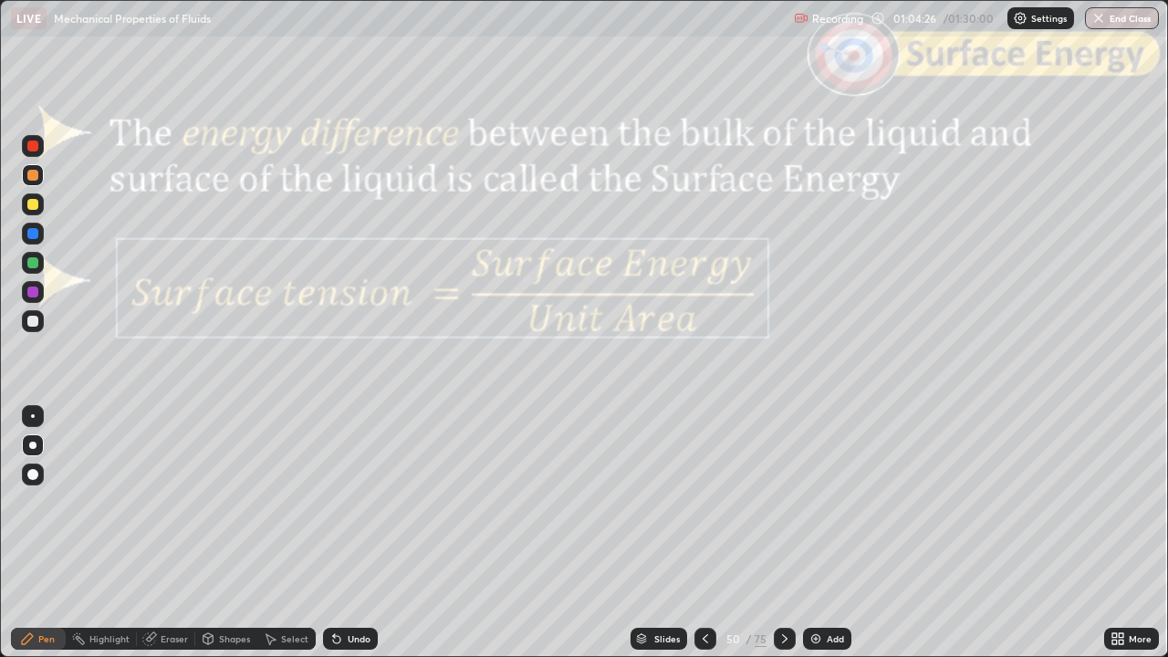
click at [34, 325] on div at bounding box center [32, 321] width 11 height 11
click at [228, 533] on div "Shapes" at bounding box center [234, 638] width 31 height 9
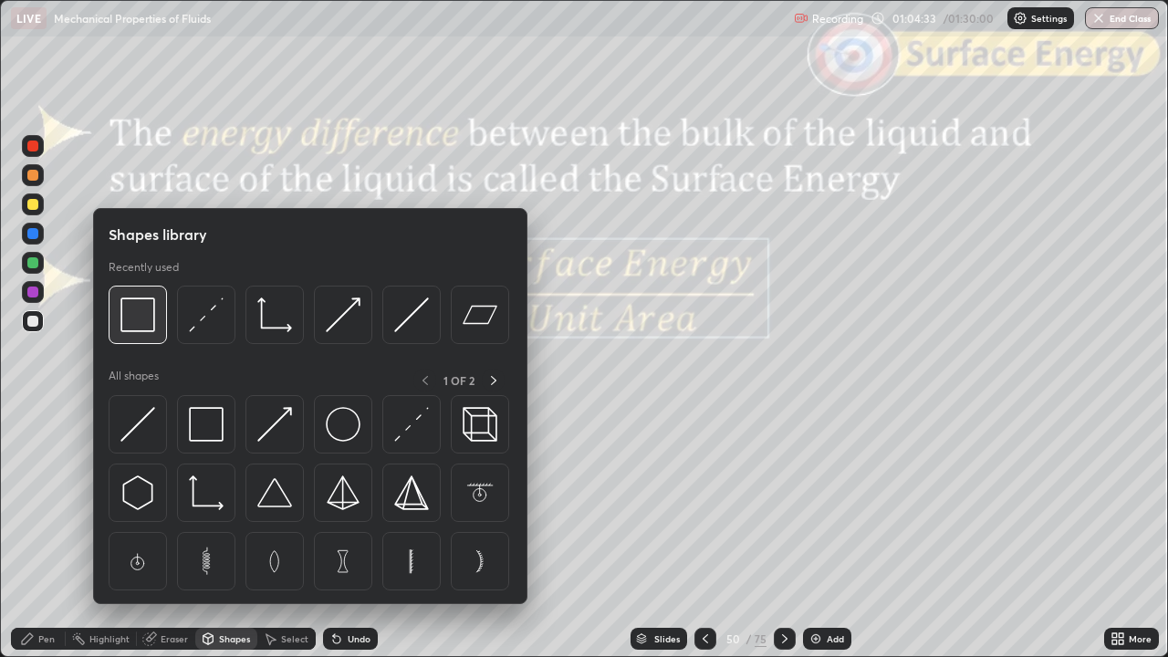
click at [133, 332] on img at bounding box center [137, 314] width 35 height 35
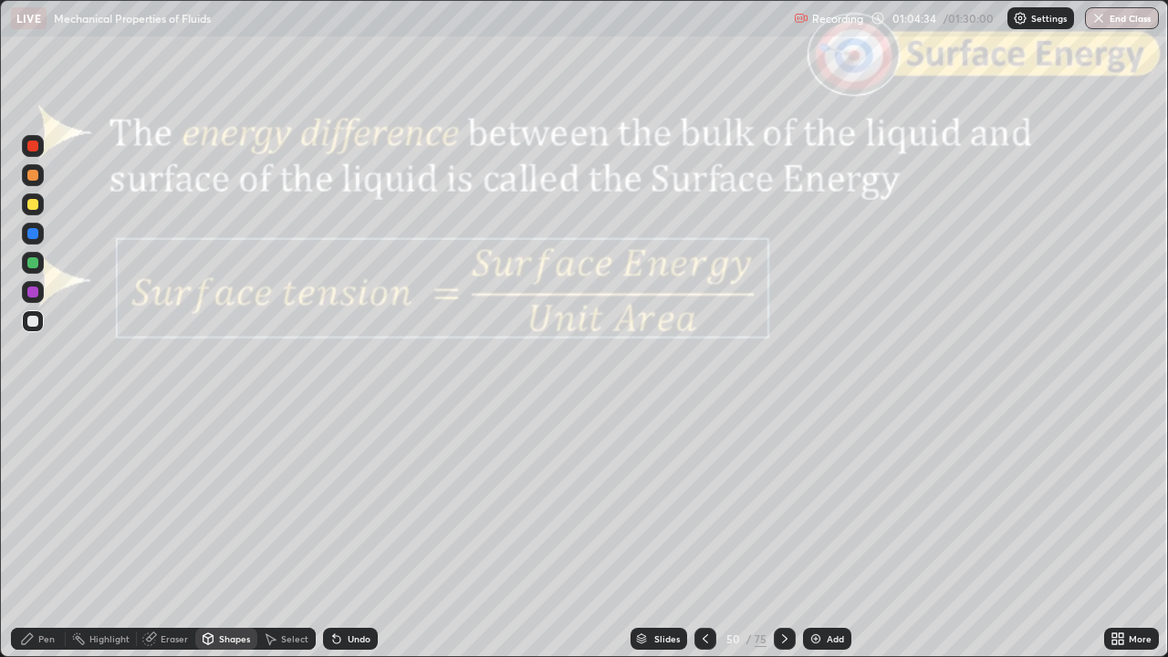
click at [36, 153] on div at bounding box center [33, 146] width 22 height 22
click at [33, 176] on div at bounding box center [32, 175] width 11 height 11
click at [356, 533] on div "Undo" at bounding box center [359, 638] width 23 height 9
click at [33, 533] on icon at bounding box center [27, 638] width 15 height 15
click at [231, 533] on div "Shapes" at bounding box center [234, 638] width 31 height 9
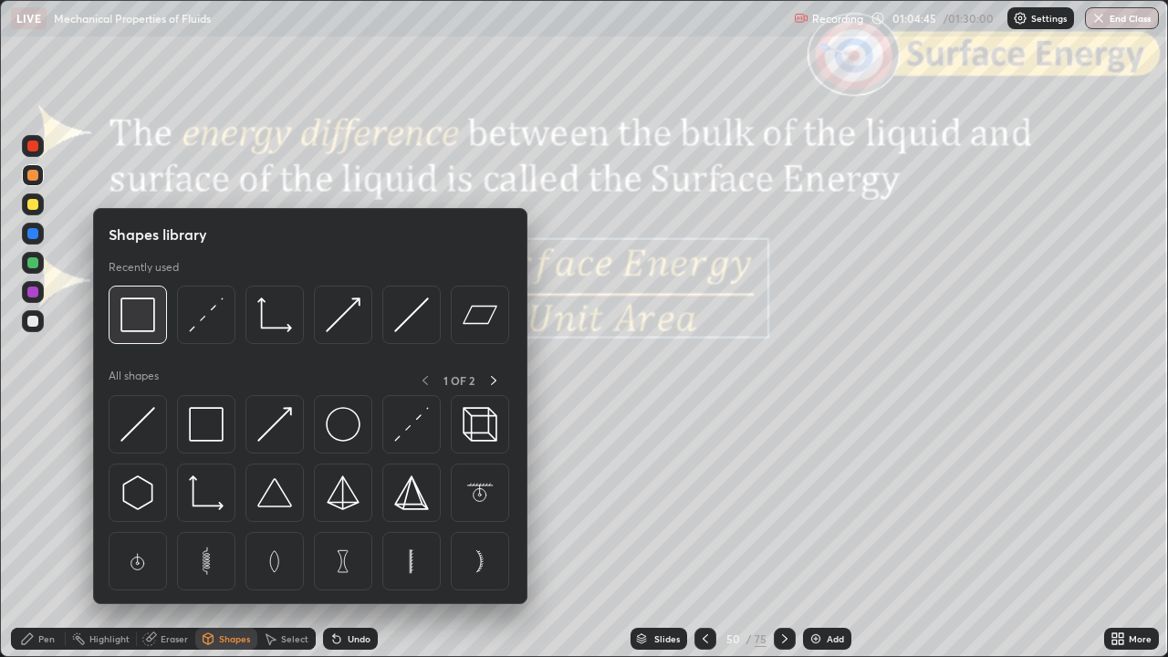
click at [141, 331] on img at bounding box center [137, 314] width 35 height 35
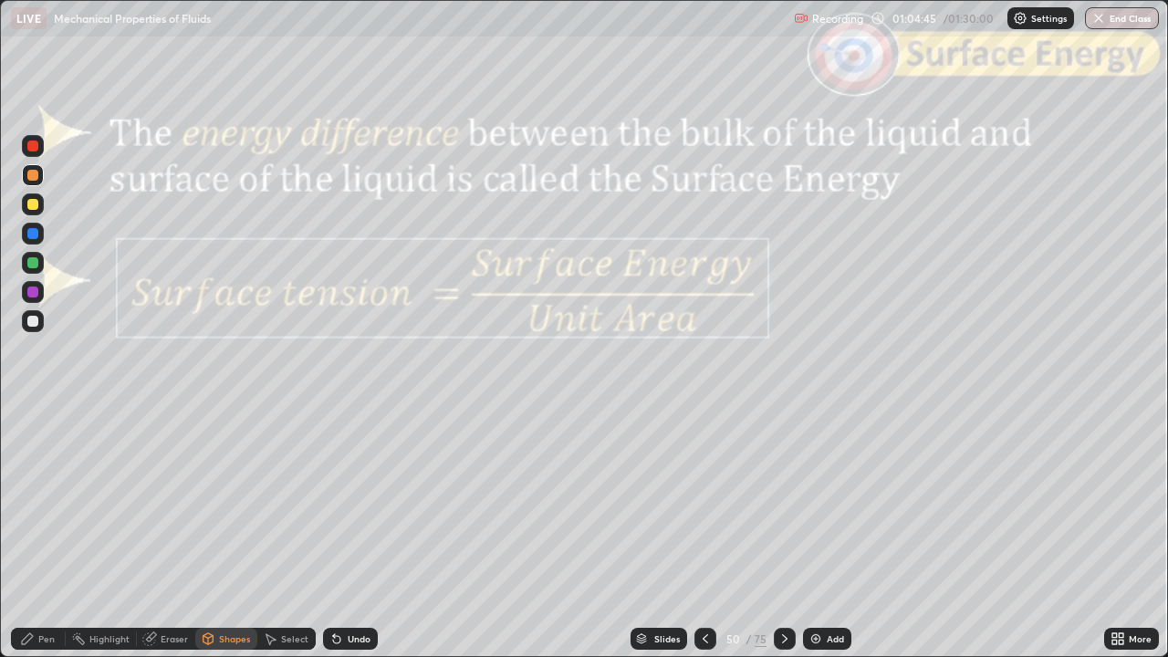
click at [34, 153] on div at bounding box center [33, 146] width 22 height 22
click at [31, 178] on div at bounding box center [32, 175] width 11 height 11
click at [39, 533] on div "Pen" at bounding box center [46, 638] width 16 height 9
click at [224, 533] on div "Shapes" at bounding box center [234, 638] width 31 height 9
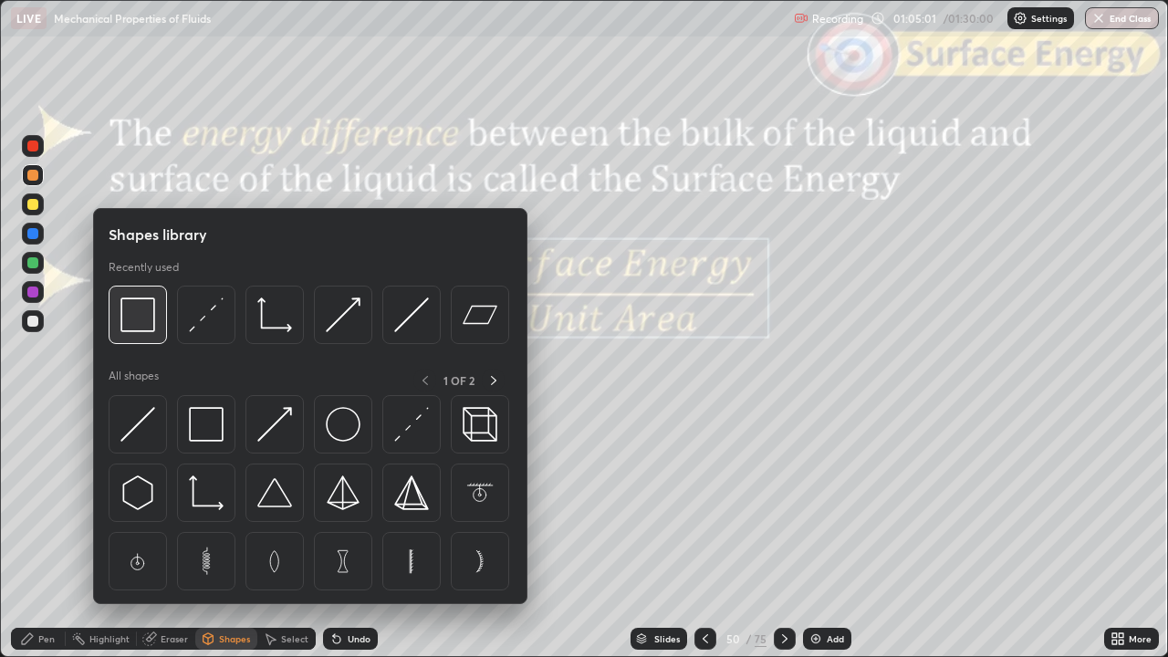
click at [140, 328] on img at bounding box center [137, 314] width 35 height 35
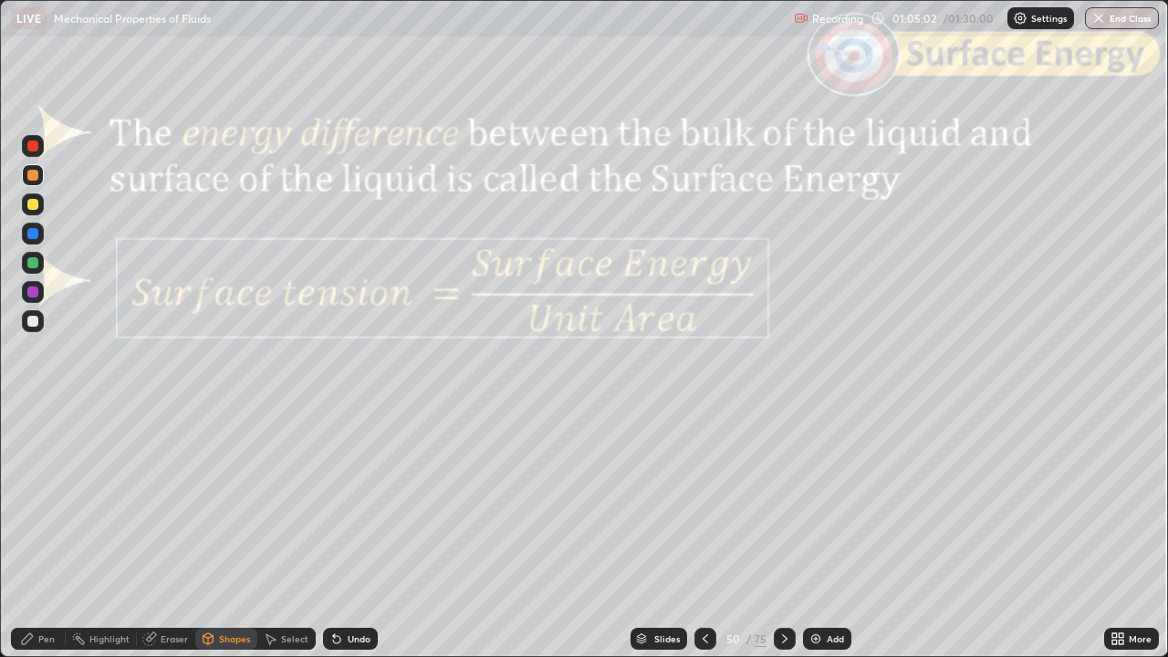
click at [33, 146] on div at bounding box center [32, 145] width 11 height 11
click at [779, 533] on div at bounding box center [785, 639] width 22 height 22
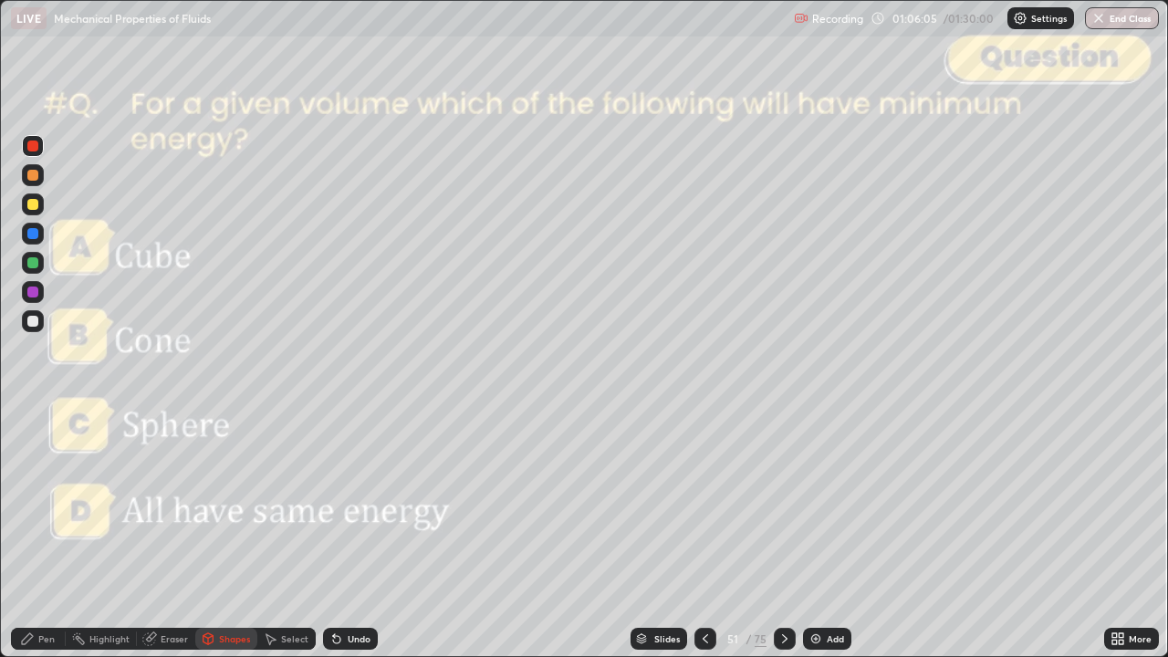
click at [781, 533] on icon at bounding box center [784, 638] width 15 height 15
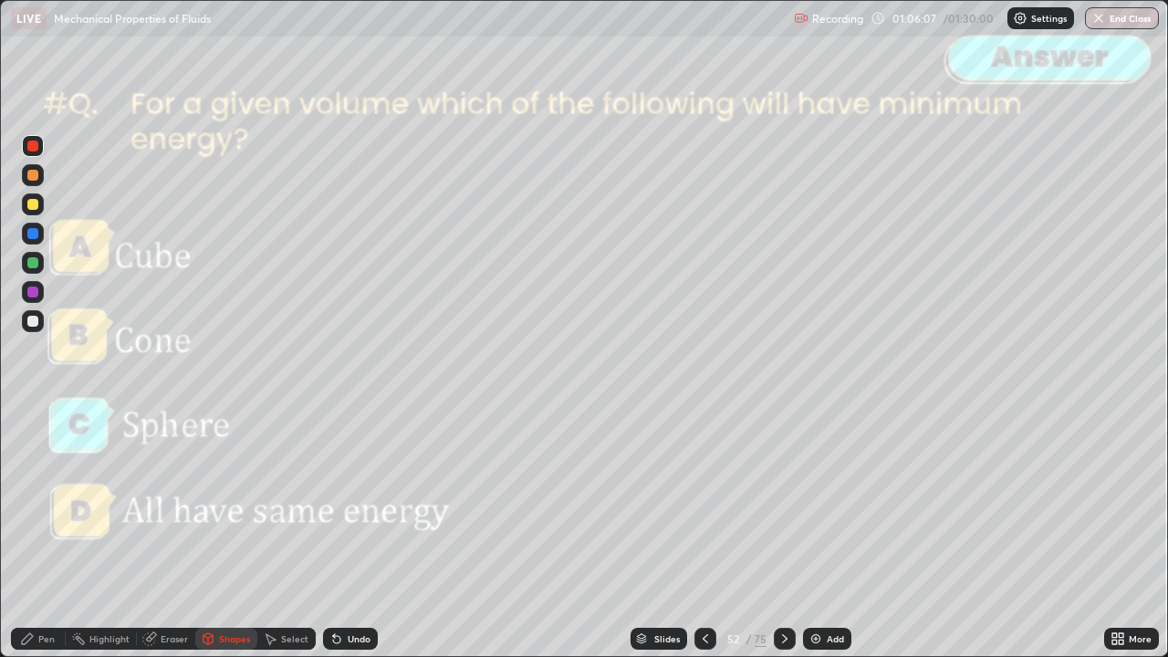
click at [783, 533] on icon at bounding box center [784, 638] width 15 height 15
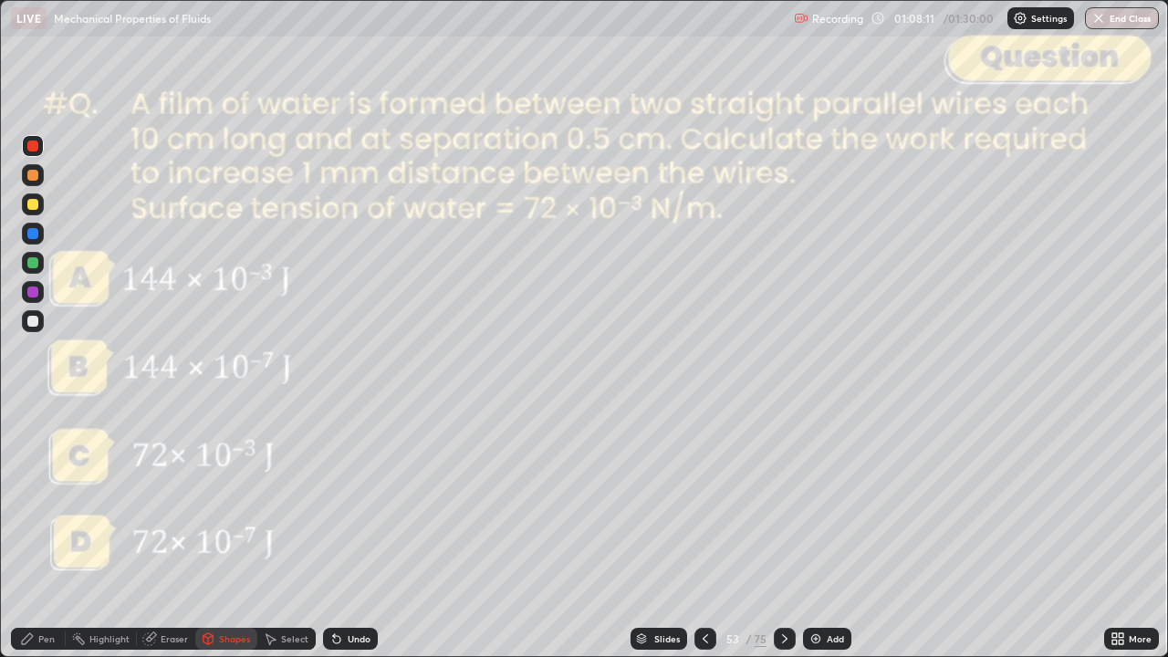
click at [34, 323] on div at bounding box center [32, 321] width 11 height 11
click at [334, 533] on icon at bounding box center [336, 639] width 7 height 7
click at [28, 533] on icon at bounding box center [27, 638] width 11 height 11
click at [33, 147] on div at bounding box center [32, 145] width 11 height 11
click at [783, 533] on icon at bounding box center [784, 638] width 15 height 15
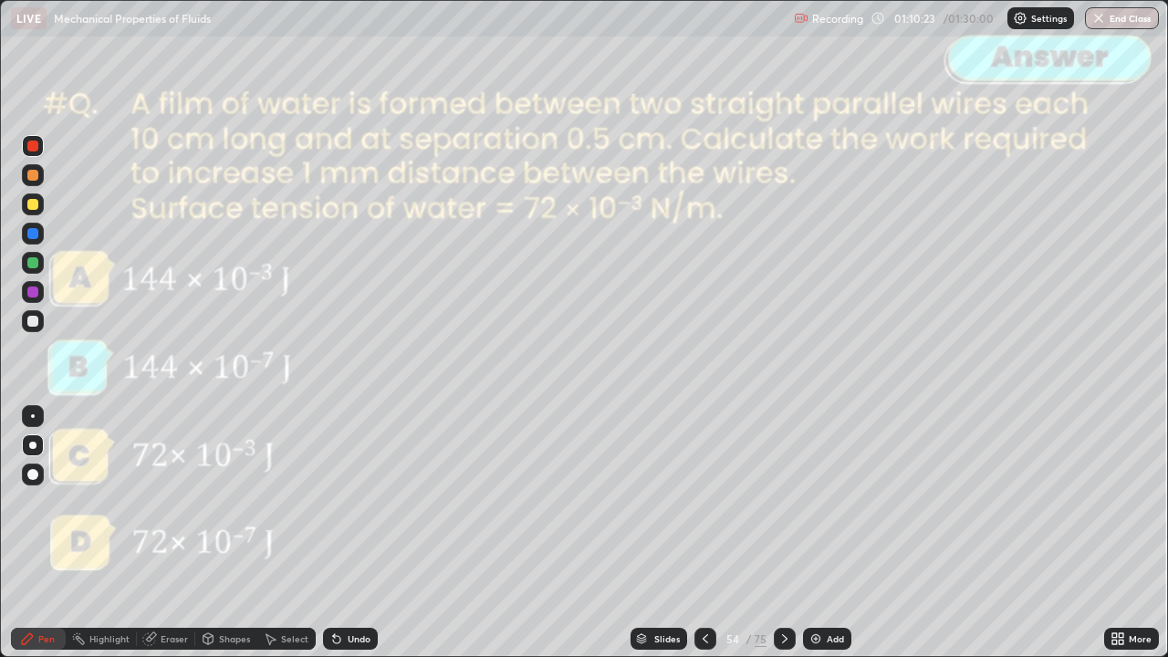
click at [788, 533] on icon at bounding box center [784, 638] width 15 height 15
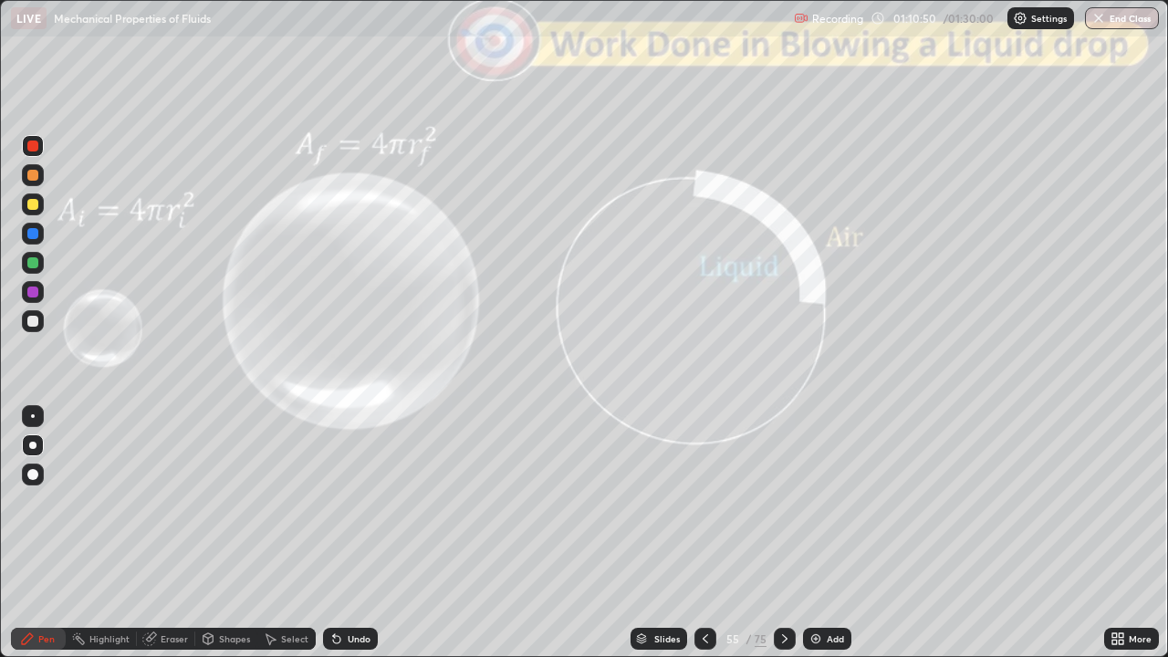
click at [216, 533] on div "Shapes" at bounding box center [226, 639] width 62 height 22
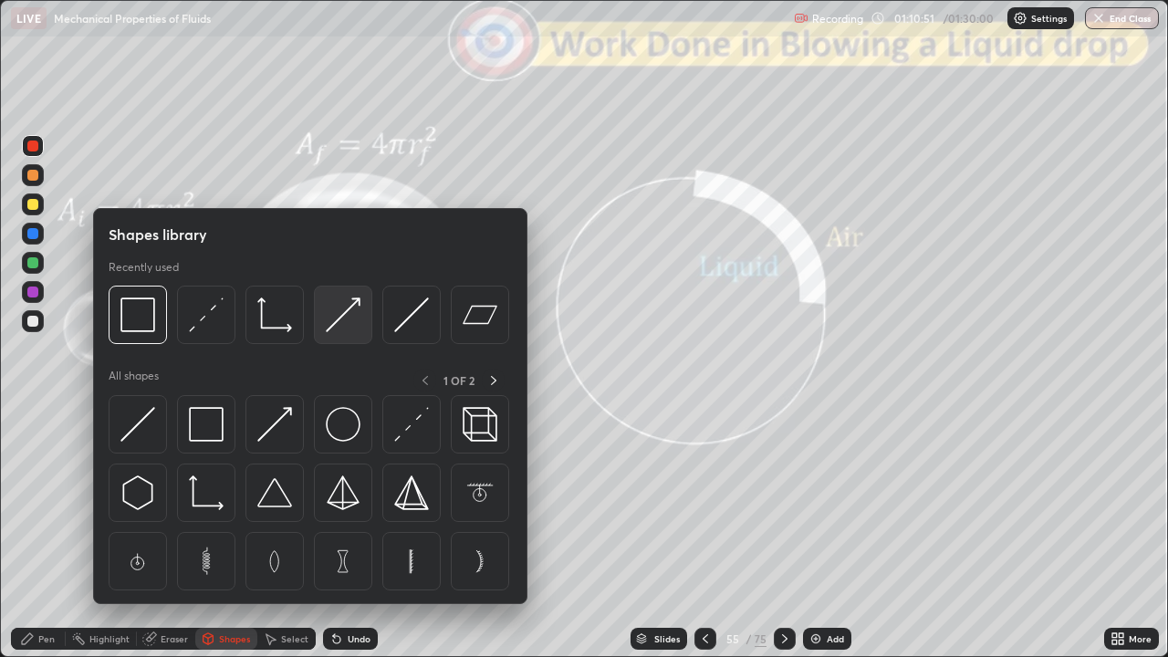
click at [345, 317] on img at bounding box center [343, 314] width 35 height 35
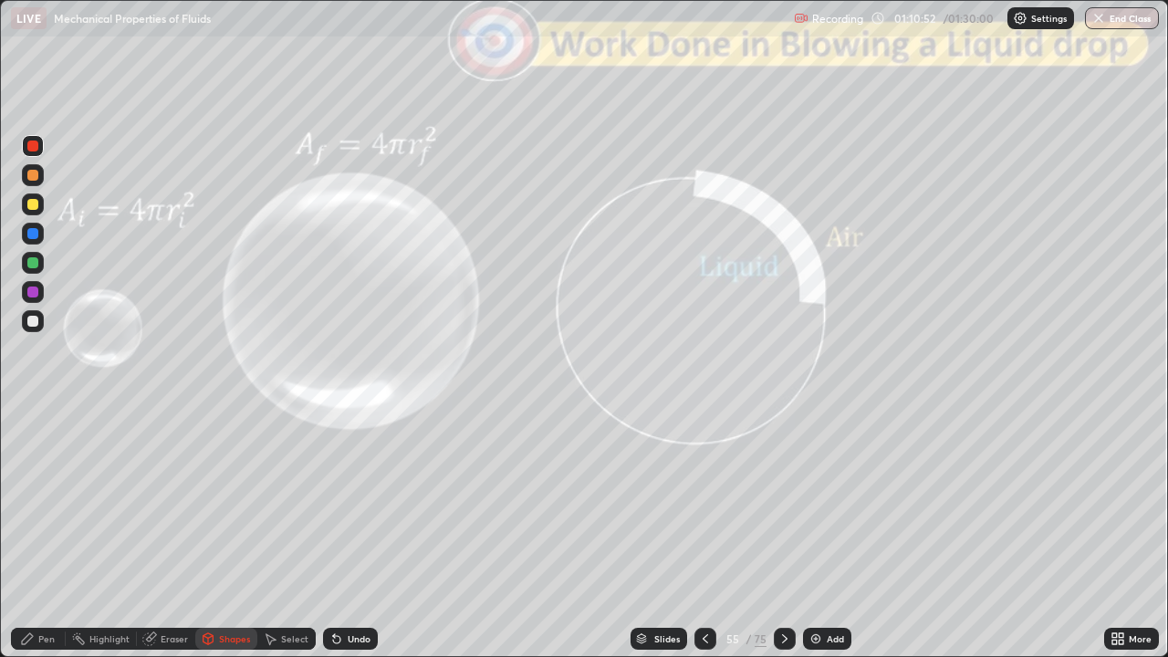
click at [27, 320] on div at bounding box center [32, 321] width 11 height 11
click at [16, 533] on div "Pen" at bounding box center [38, 639] width 55 height 22
click at [224, 533] on div "Shapes" at bounding box center [234, 638] width 31 height 9
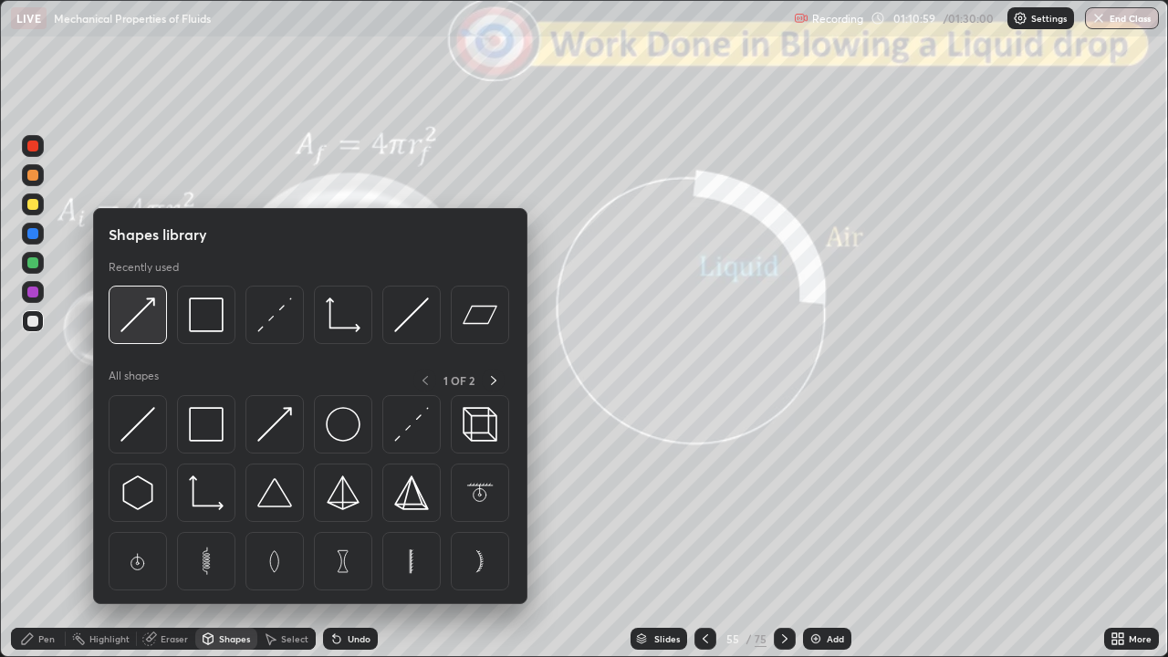
click at [146, 329] on img at bounding box center [137, 314] width 35 height 35
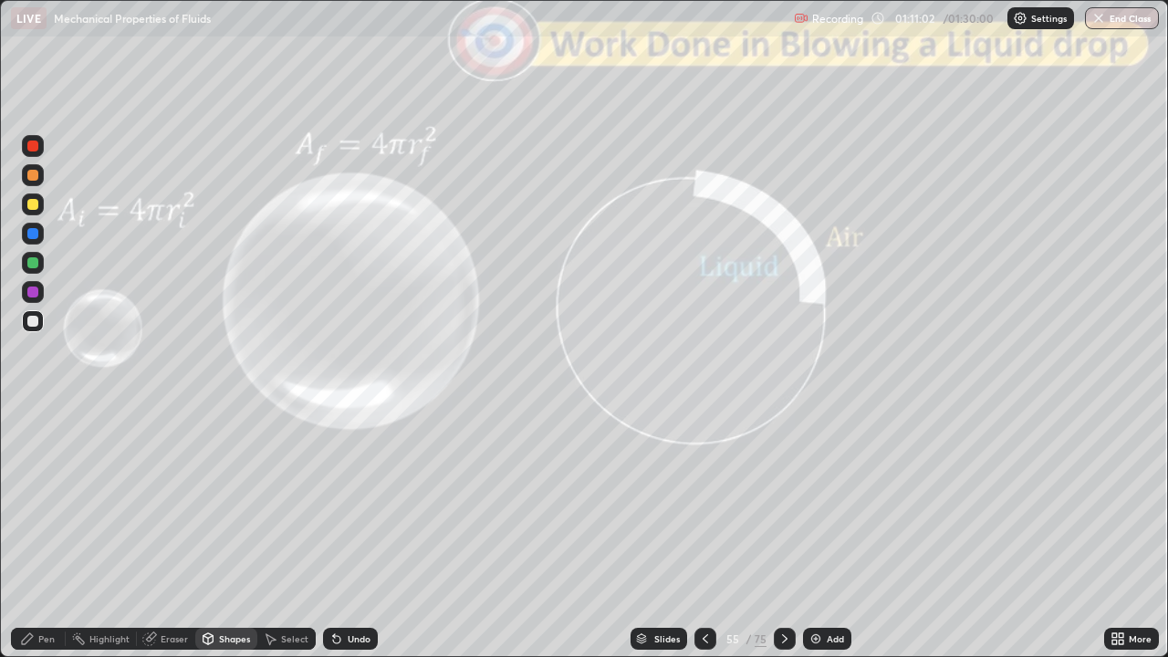
click at [24, 533] on icon at bounding box center [27, 638] width 11 height 11
click at [235, 533] on div "Shapes" at bounding box center [234, 638] width 31 height 9
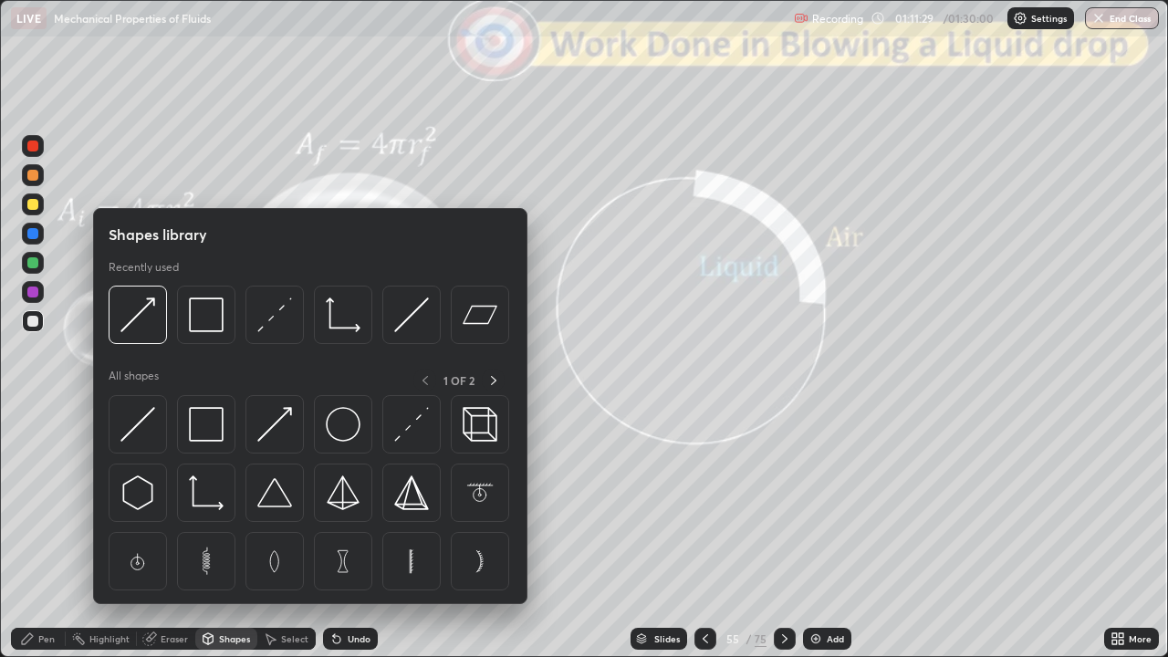
click at [143, 323] on img at bounding box center [137, 314] width 35 height 35
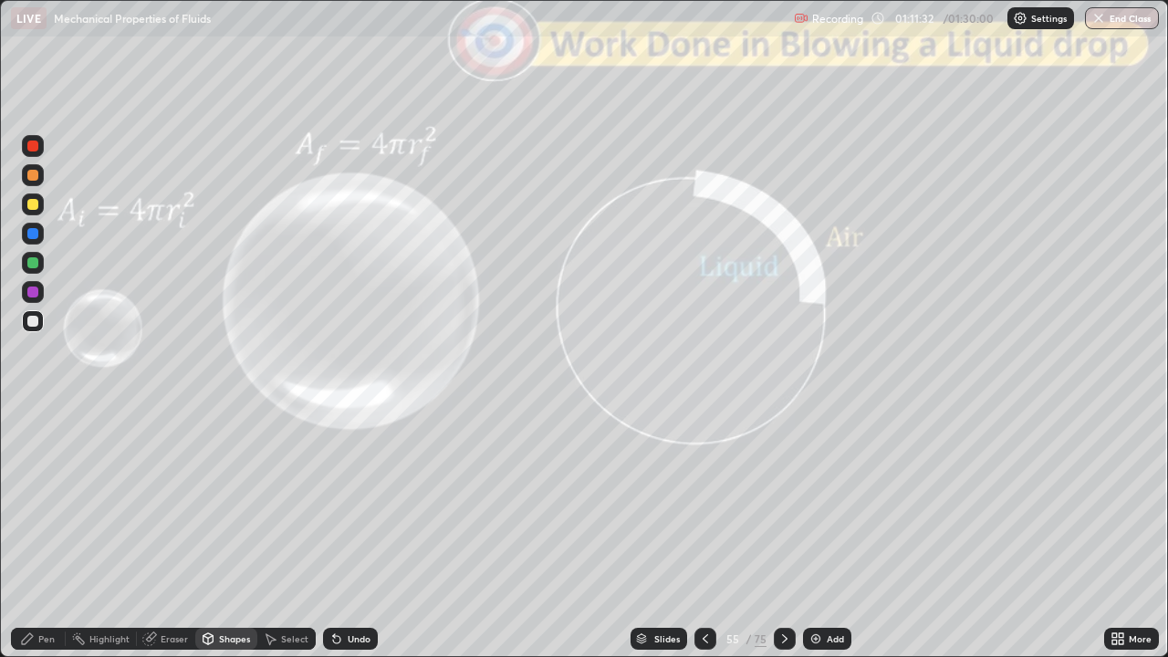
click at [31, 533] on div "Pen" at bounding box center [38, 639] width 55 height 22
click at [228, 533] on div "Shapes" at bounding box center [234, 638] width 31 height 9
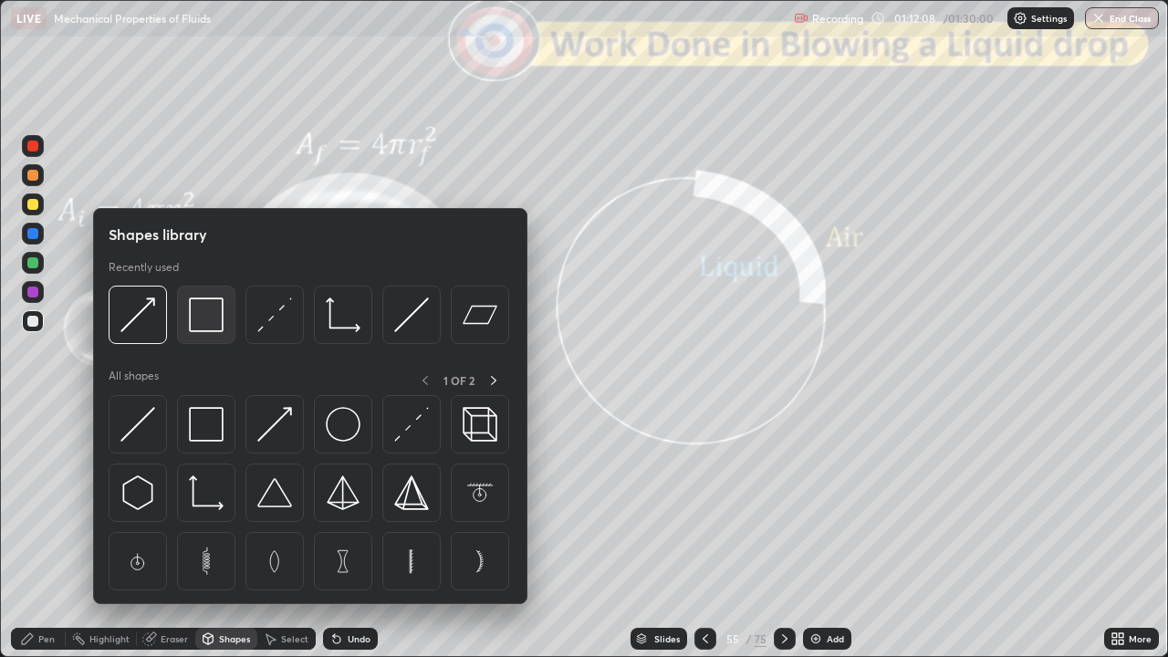
click at [207, 326] on img at bounding box center [206, 314] width 35 height 35
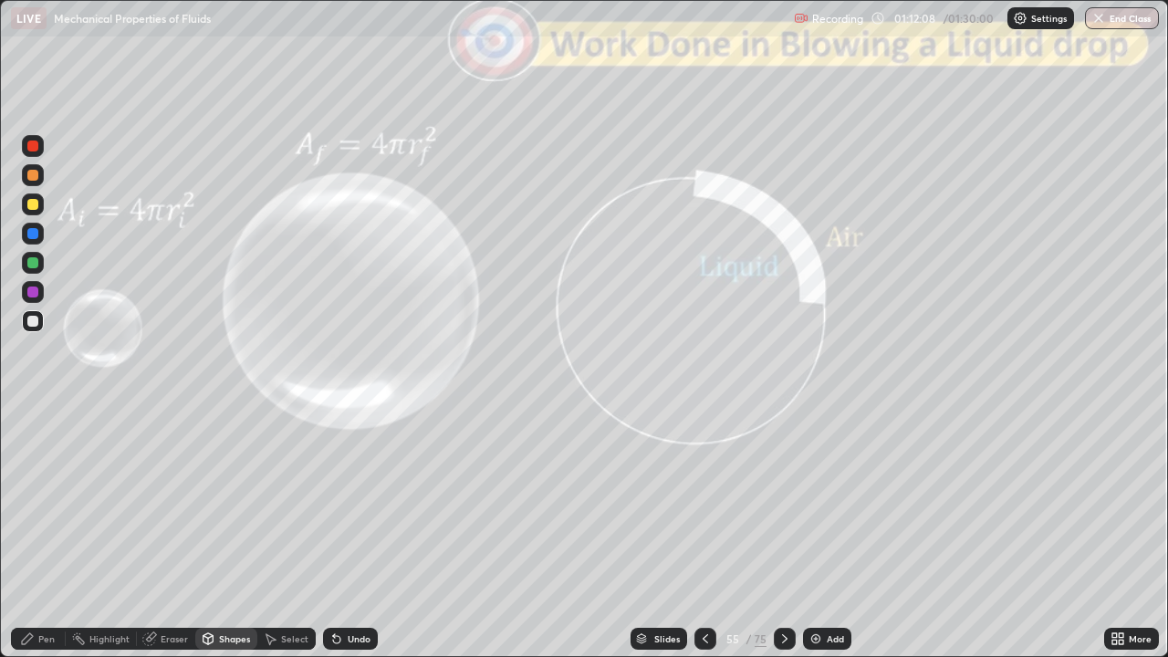
click at [35, 146] on div at bounding box center [32, 145] width 11 height 11
click at [28, 179] on div at bounding box center [32, 175] width 11 height 11
click at [354, 533] on div "Undo" at bounding box center [350, 639] width 55 height 22
click at [46, 533] on div "Pen" at bounding box center [38, 639] width 55 height 22
click at [0, 148] on div "Setting up your live class" at bounding box center [584, 328] width 1168 height 657
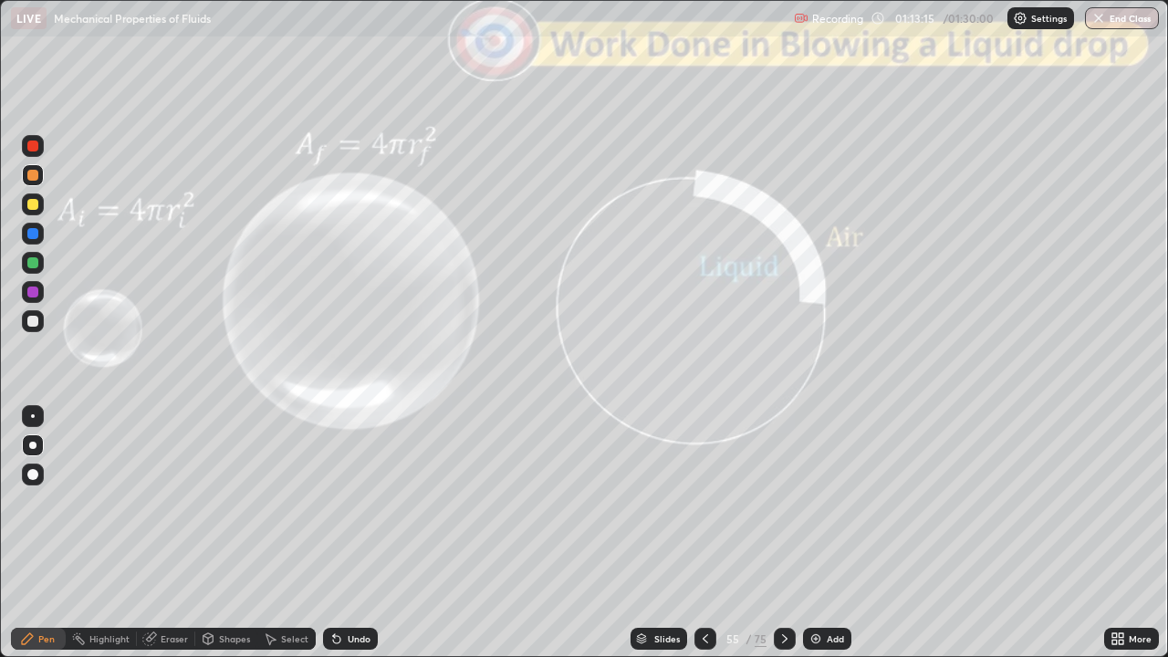
click at [224, 533] on div "Shapes" at bounding box center [234, 638] width 31 height 9
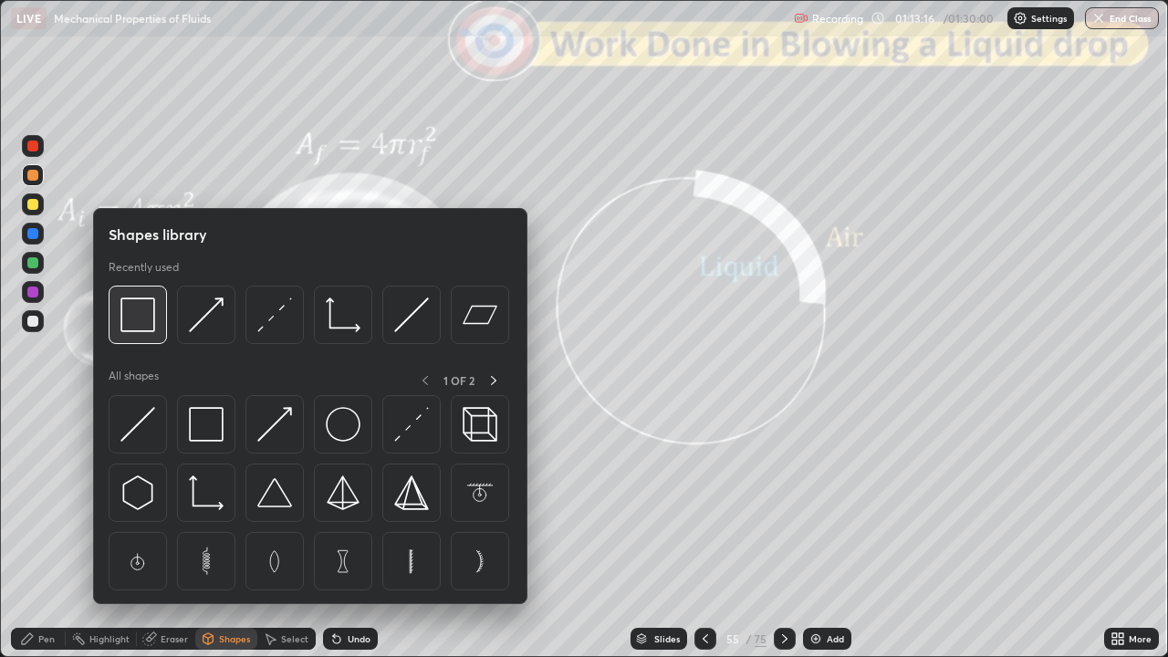
click at [145, 313] on img at bounding box center [137, 314] width 35 height 35
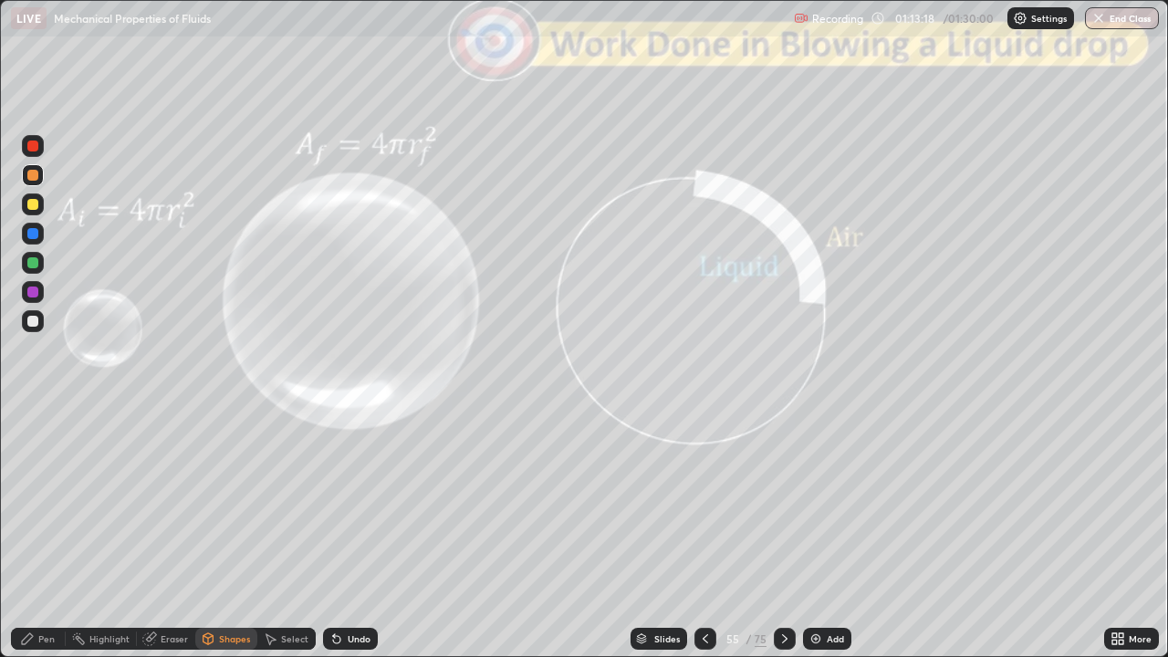
click at [30, 146] on div at bounding box center [32, 145] width 11 height 11
click at [655, 533] on div "Slides" at bounding box center [667, 638] width 26 height 9
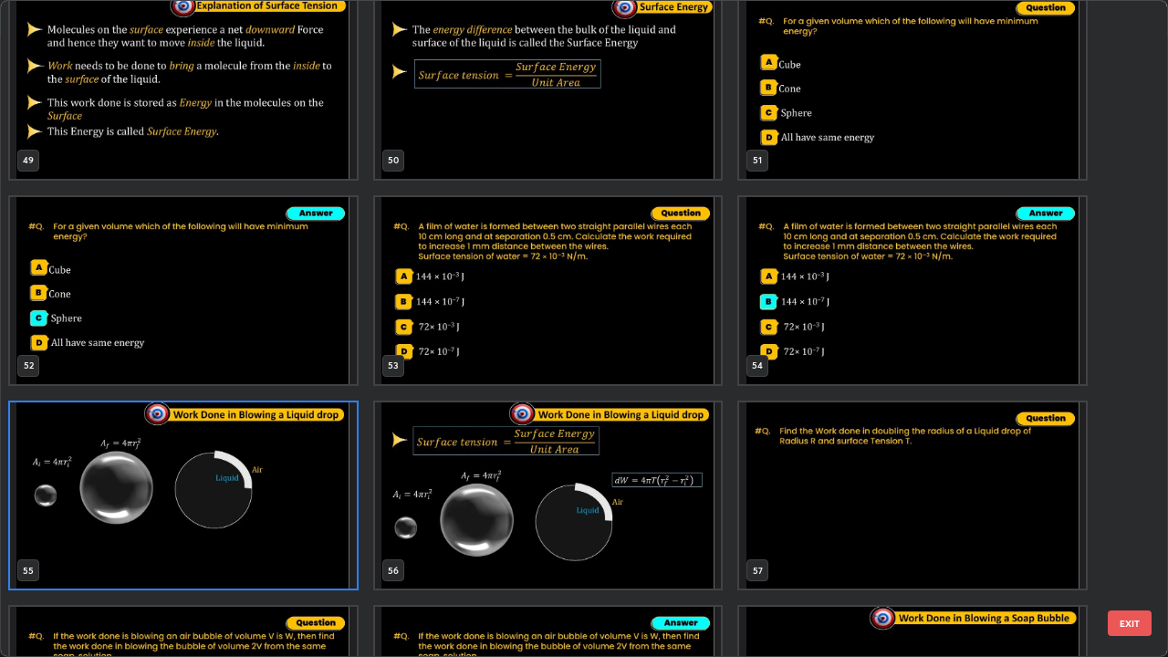
scroll to position [3299, 0]
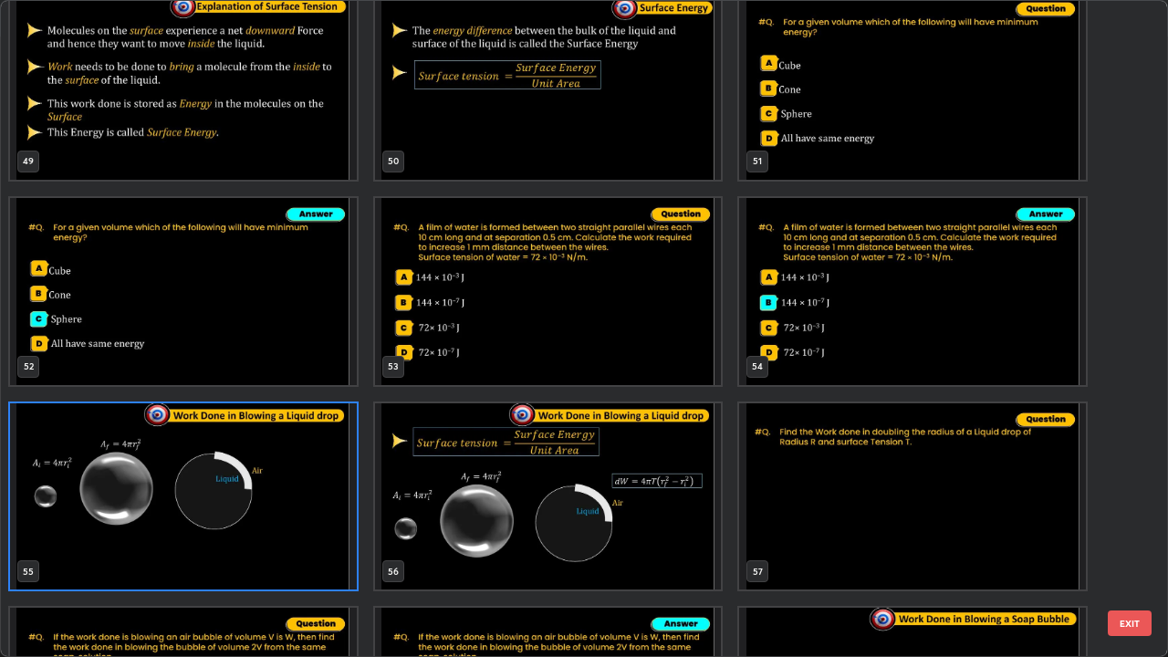
click at [1135, 533] on button "EXIT" at bounding box center [1130, 623] width 44 height 26
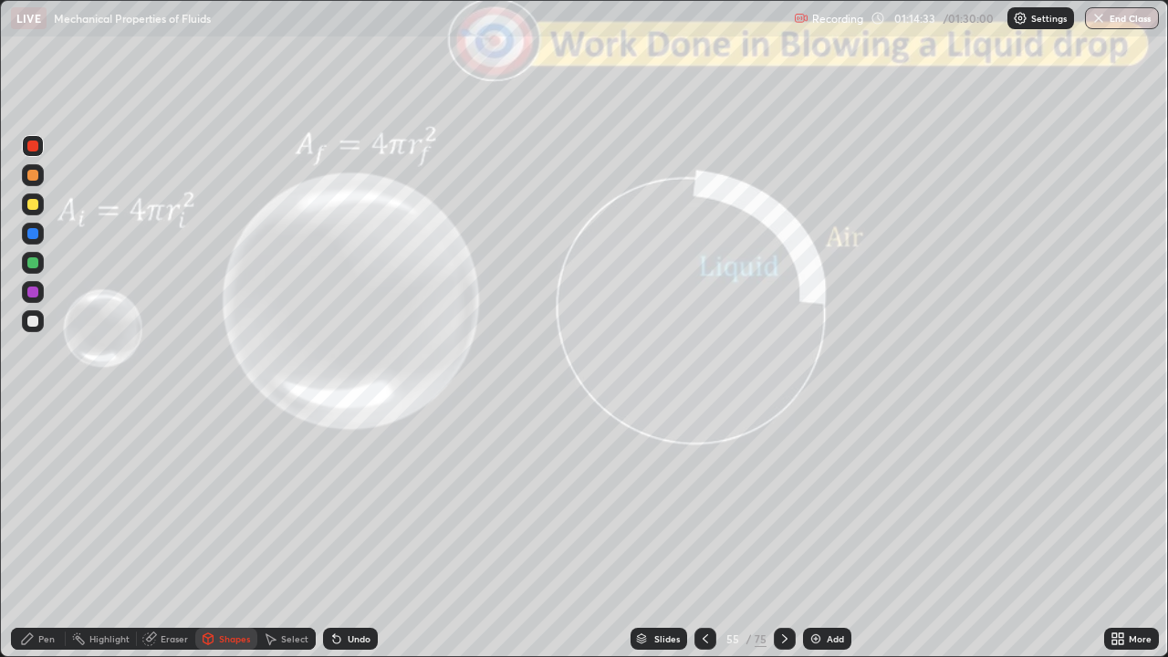
click at [31, 295] on div at bounding box center [32, 291] width 11 height 11
click at [356, 533] on div "Undo" at bounding box center [350, 639] width 55 height 22
click at [27, 533] on icon at bounding box center [27, 638] width 15 height 15
click at [31, 243] on div at bounding box center [33, 234] width 22 height 22
click at [31, 325] on div at bounding box center [32, 321] width 11 height 11
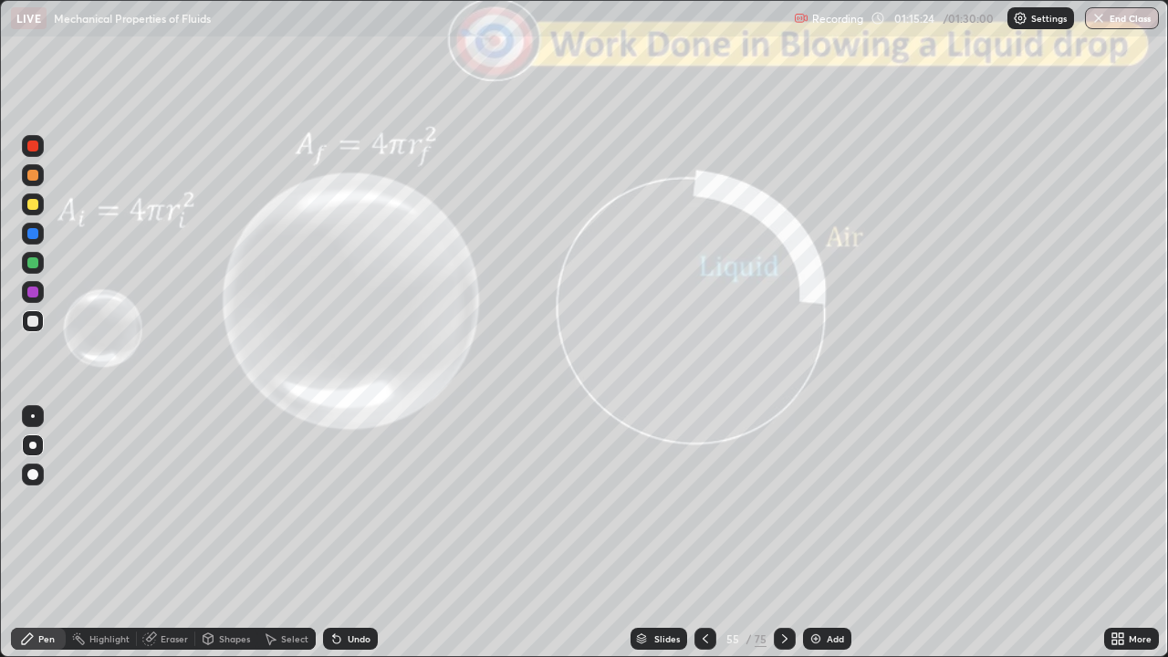
click at [774, 533] on div at bounding box center [785, 639] width 22 height 22
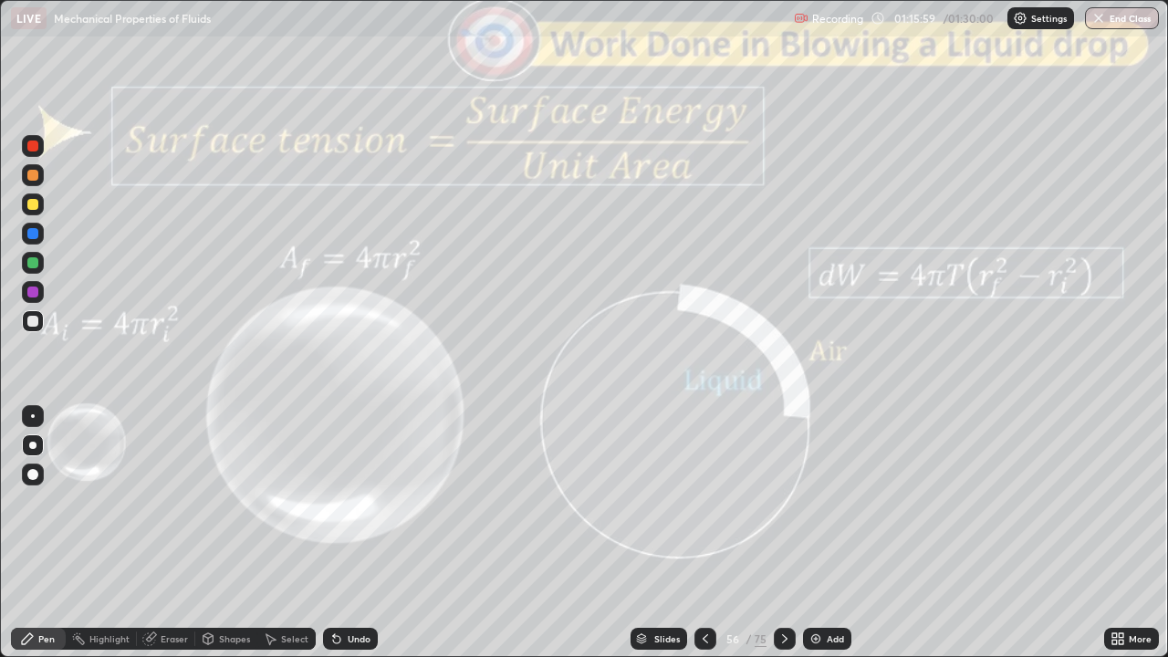
click at [779, 533] on div at bounding box center [785, 639] width 22 height 22
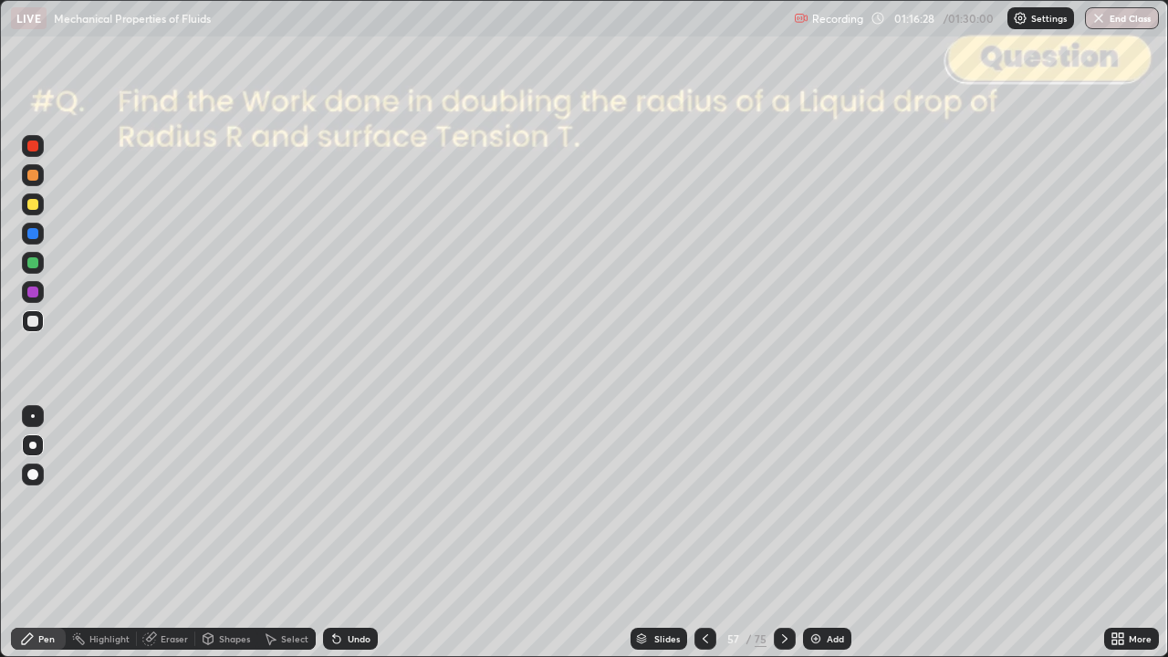
click at [660, 533] on div "Slides" at bounding box center [667, 638] width 26 height 9
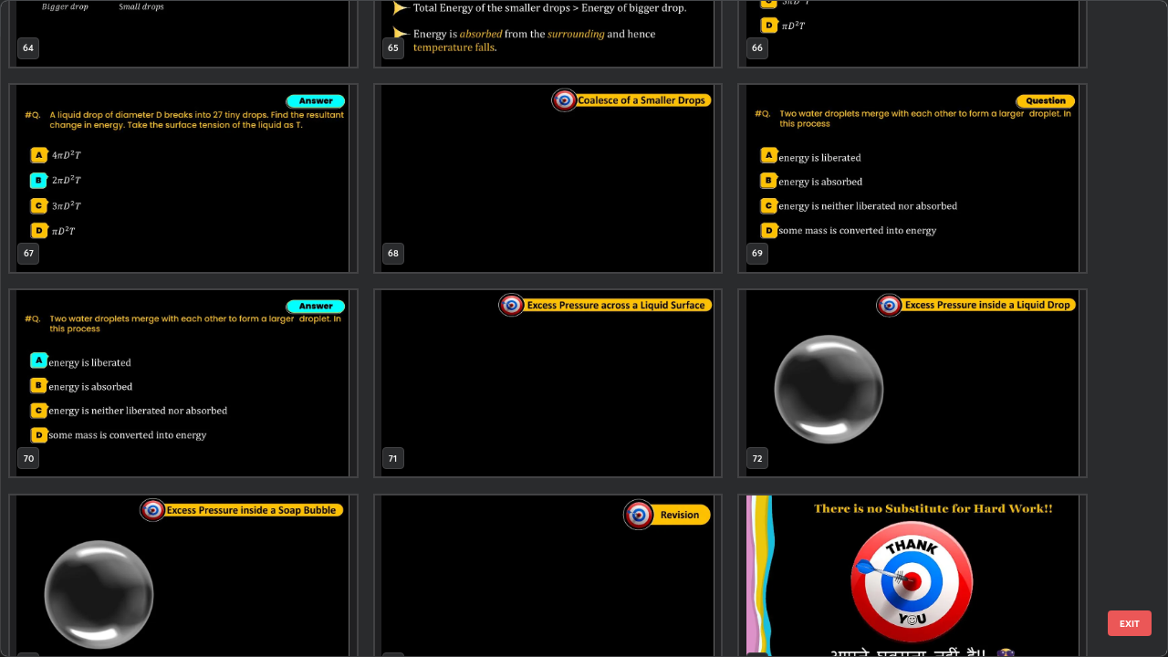
scroll to position [4470, 0]
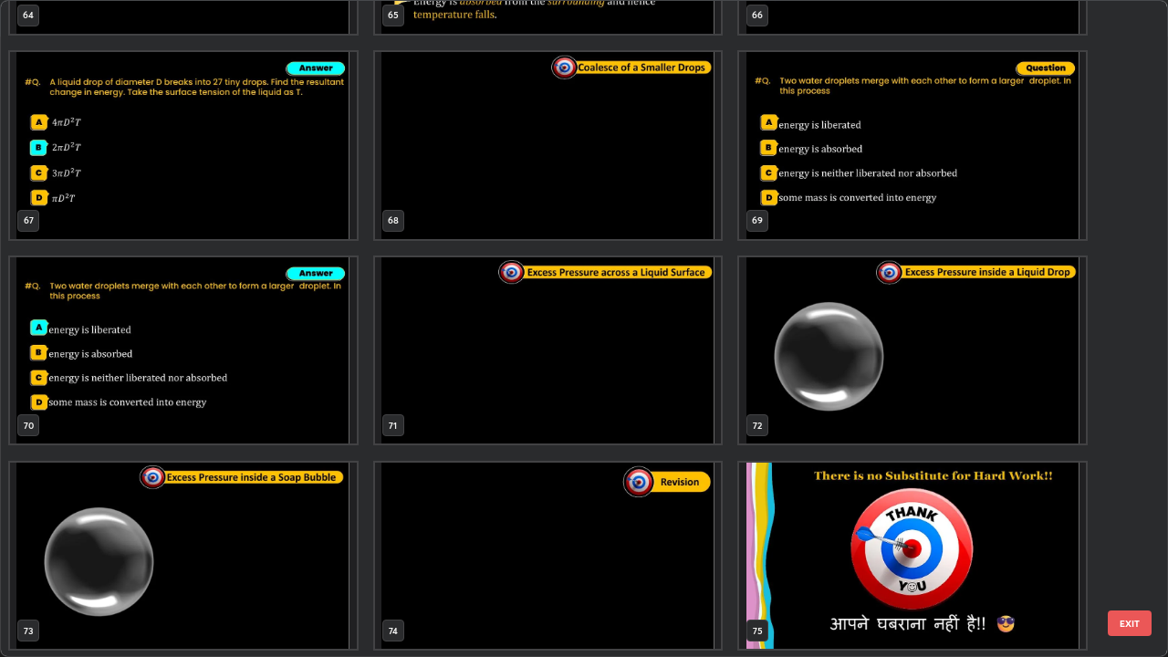
click at [1134, 533] on button "EXIT" at bounding box center [1130, 623] width 44 height 26
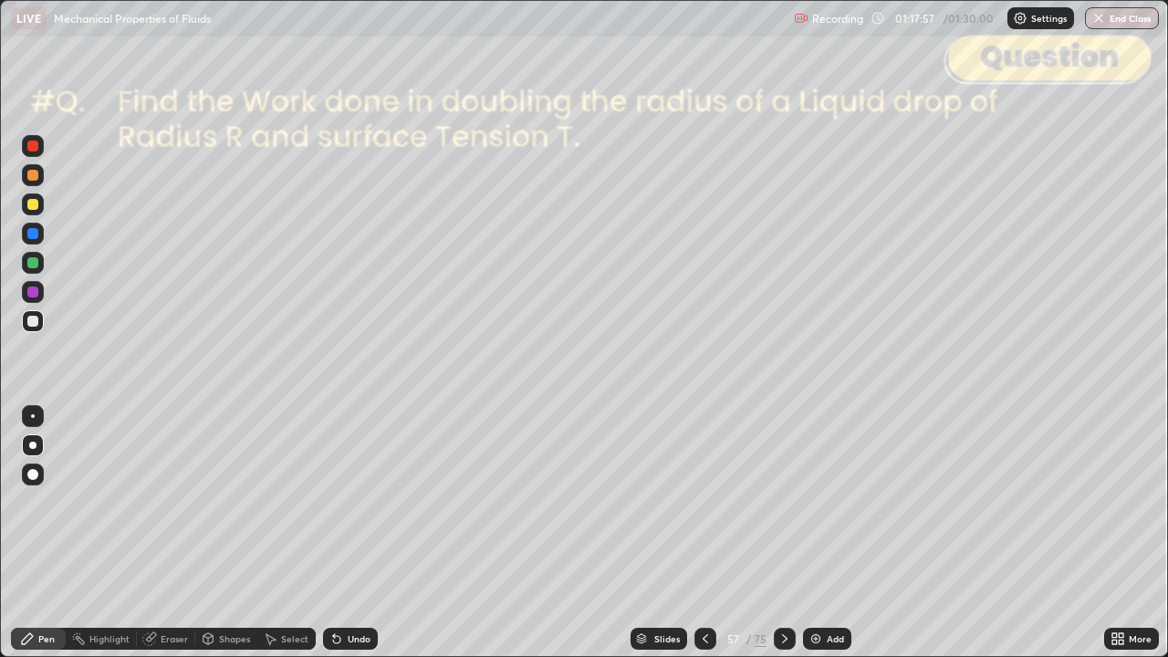
click at [783, 533] on icon at bounding box center [784, 638] width 15 height 15
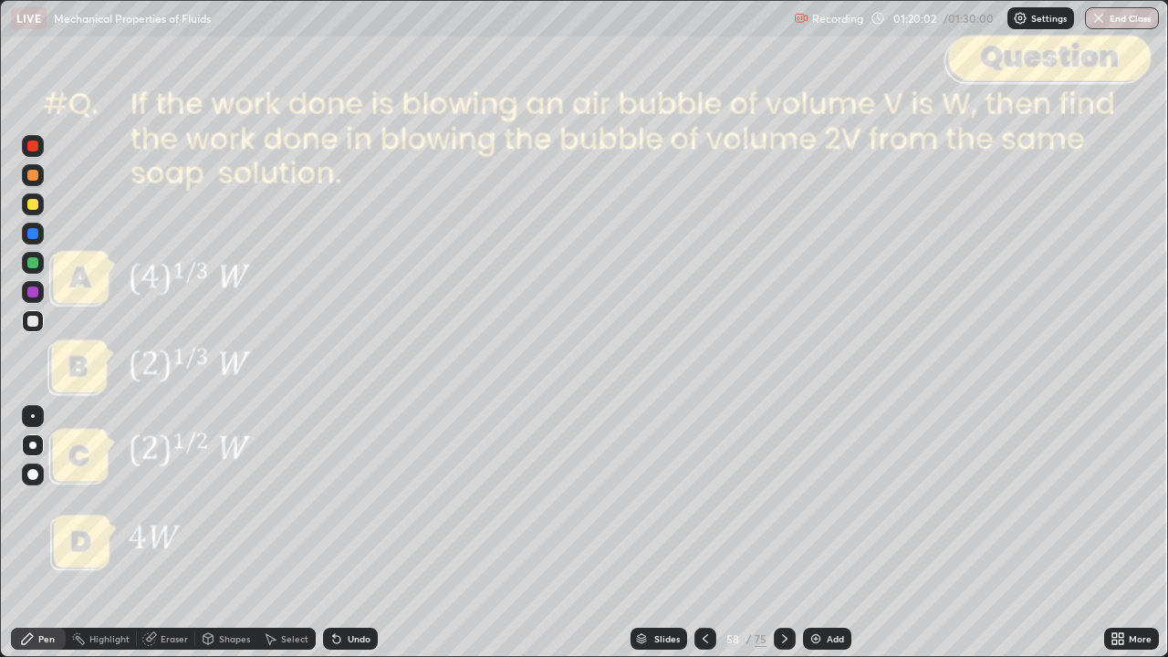
click at [41, 328] on div at bounding box center [33, 321] width 22 height 22
click at [359, 533] on div "Undo" at bounding box center [350, 639] width 55 height 22
click at [783, 533] on icon at bounding box center [784, 638] width 15 height 15
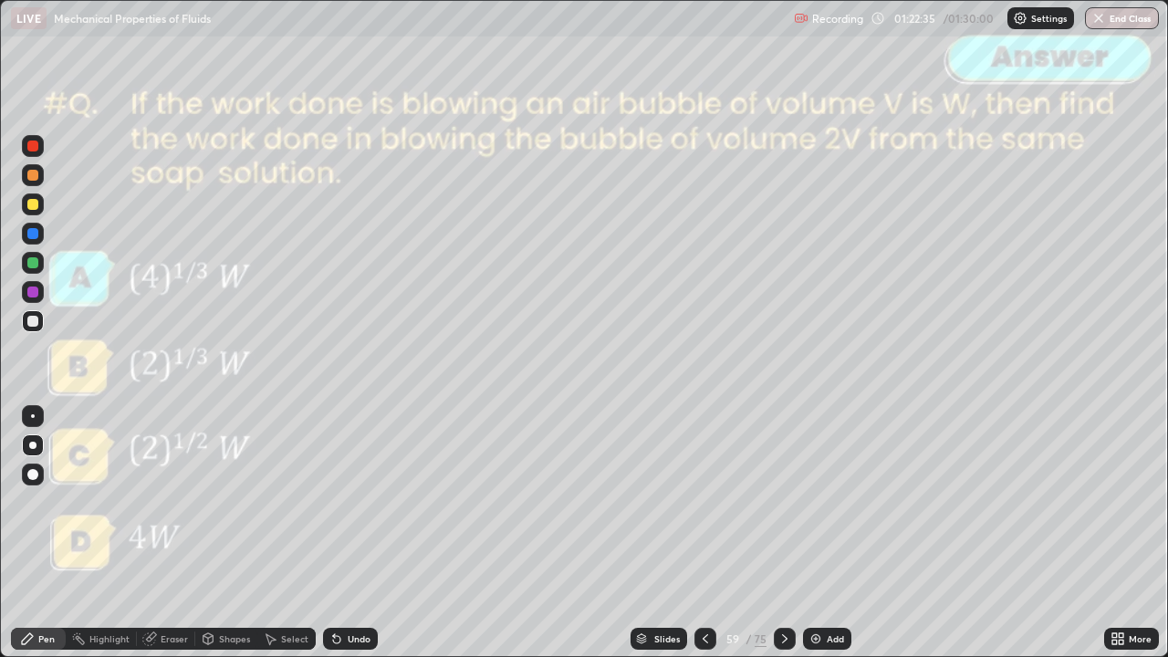
click at [781, 533] on icon at bounding box center [784, 638] width 15 height 15
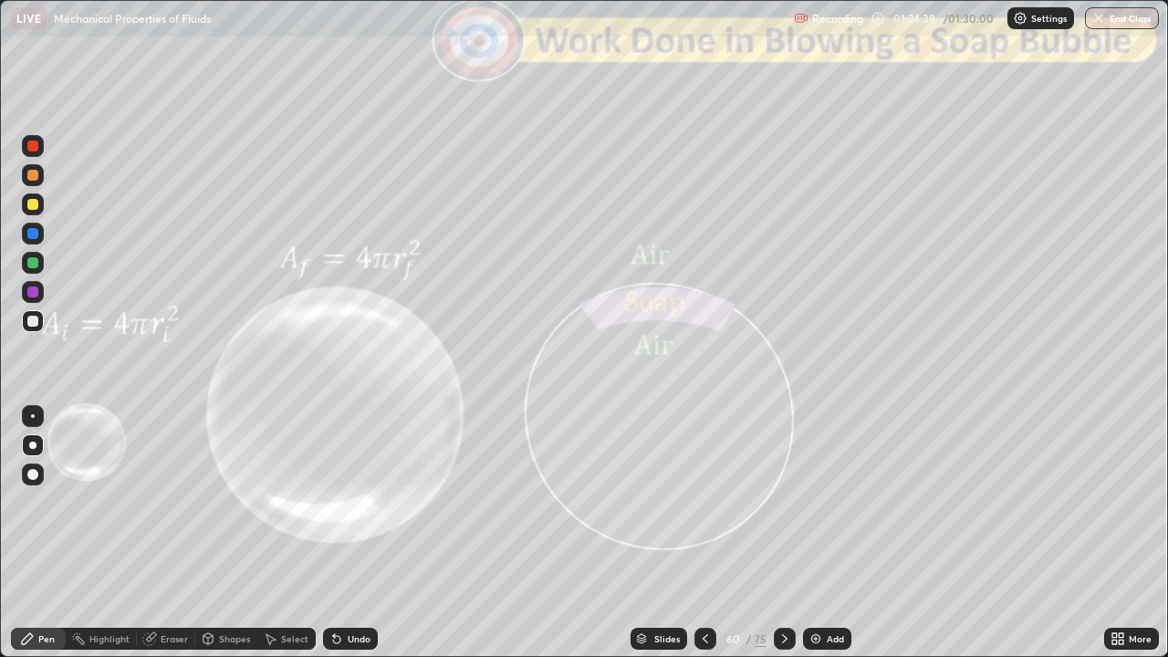
click at [781, 533] on icon at bounding box center [784, 638] width 15 height 15
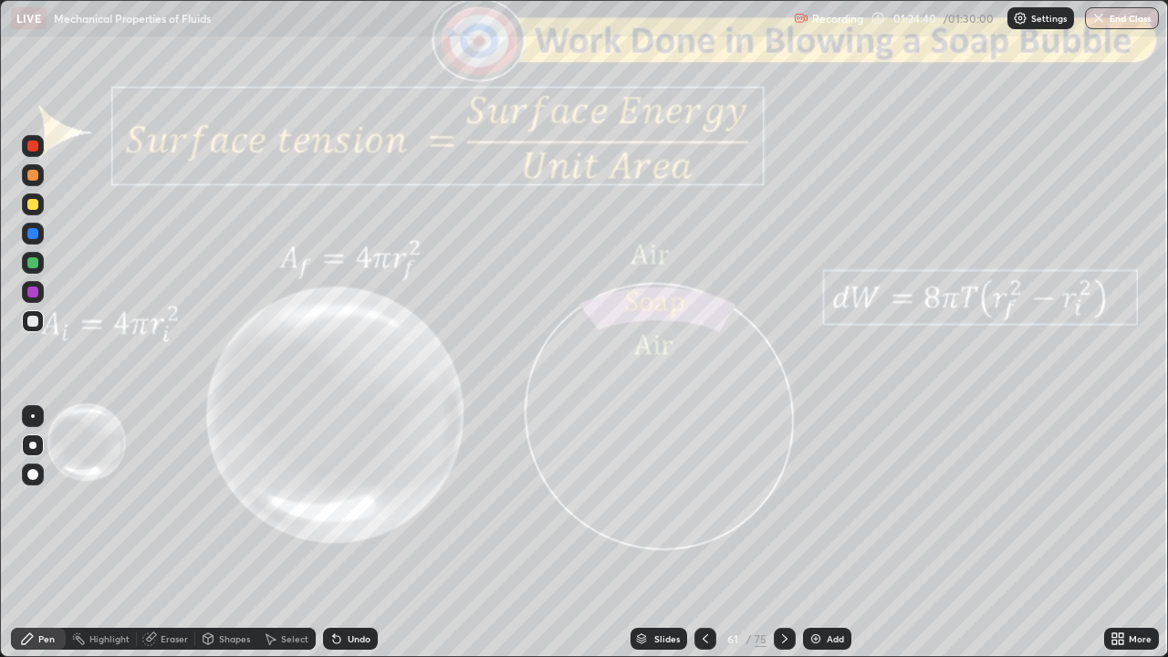
click at [780, 533] on icon at bounding box center [784, 638] width 15 height 15
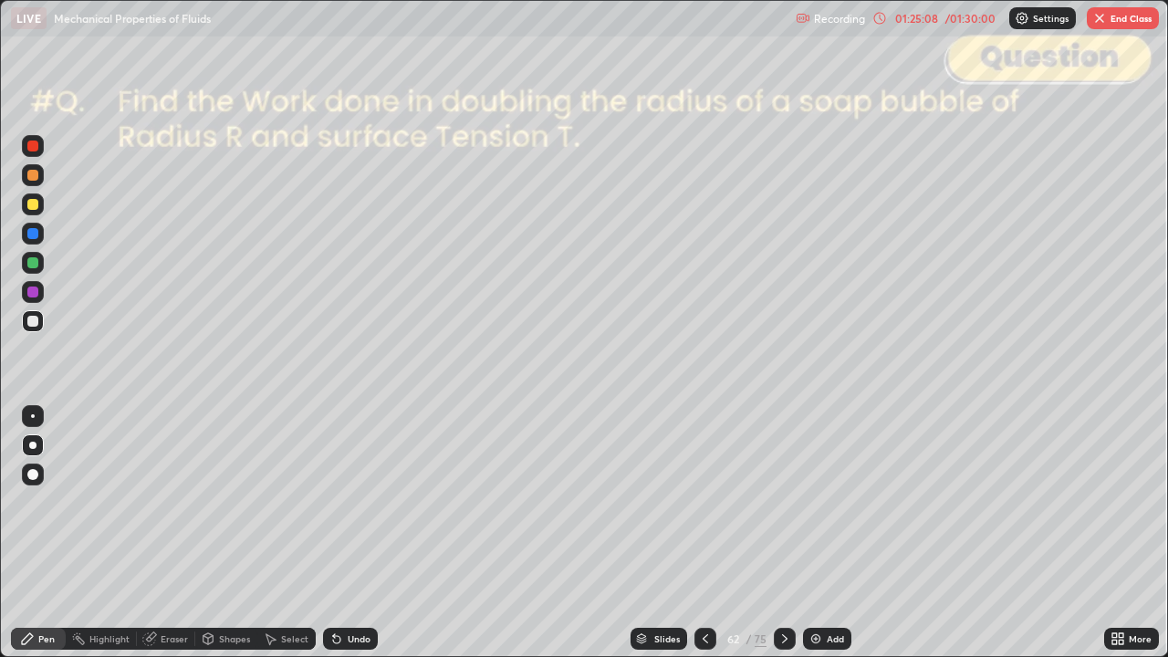
click at [351, 533] on div "Undo" at bounding box center [359, 638] width 23 height 9
click at [783, 533] on icon at bounding box center [784, 638] width 15 height 15
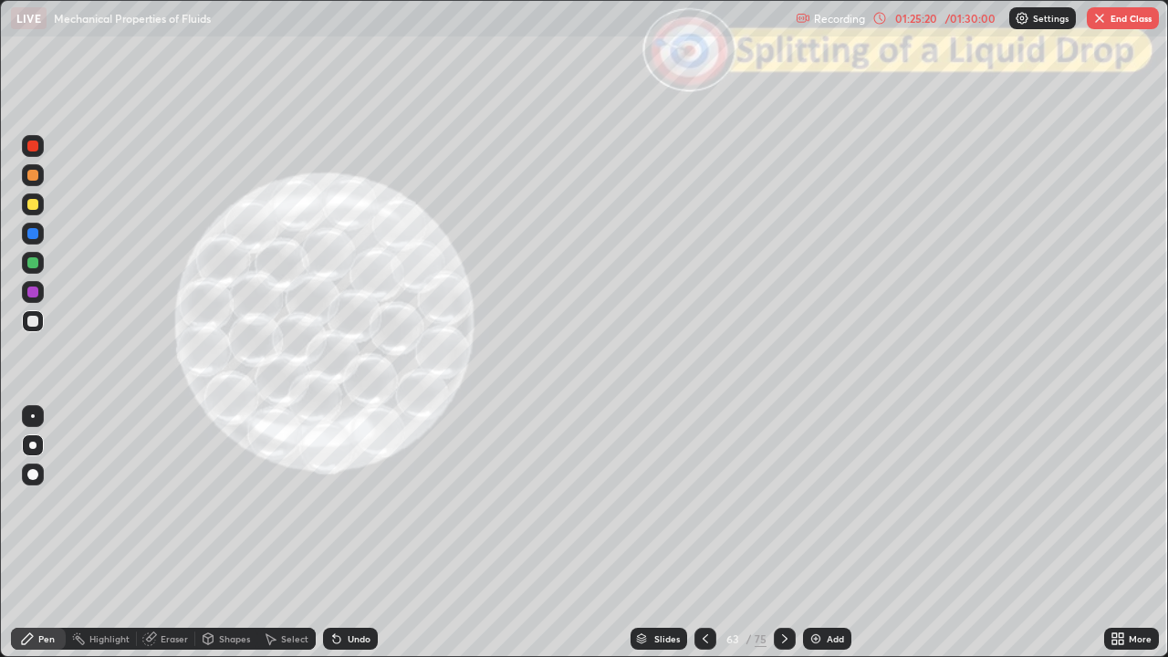
click at [663, 533] on div "Slides" at bounding box center [667, 638] width 26 height 9
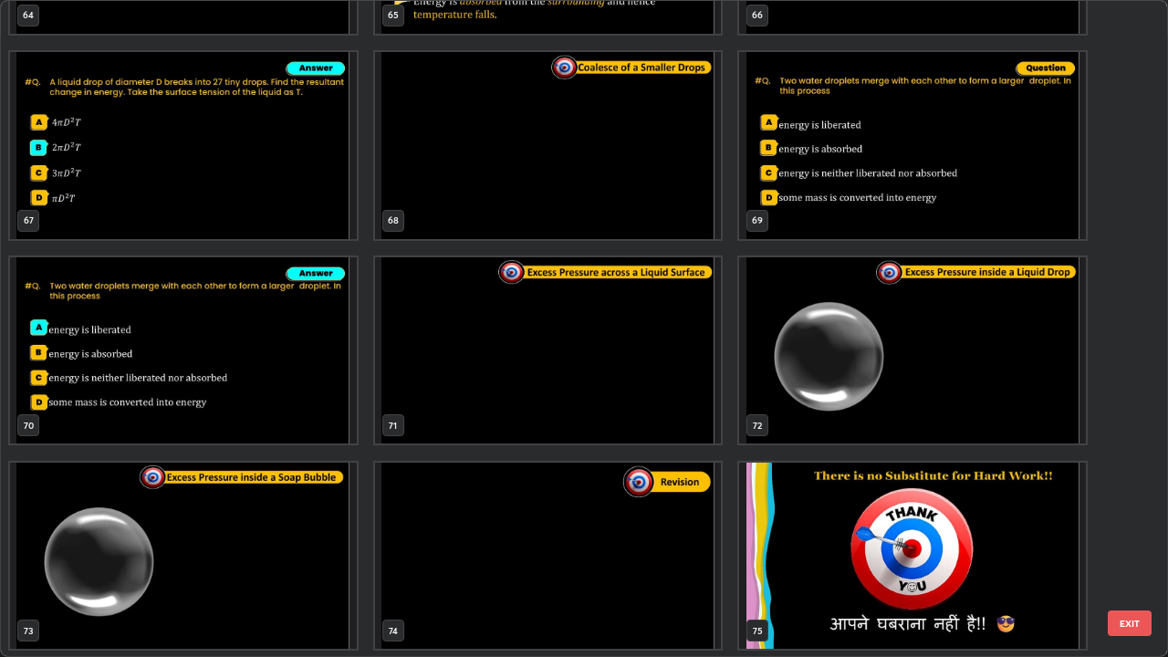
click at [534, 533] on img "grid" at bounding box center [548, 556] width 347 height 187
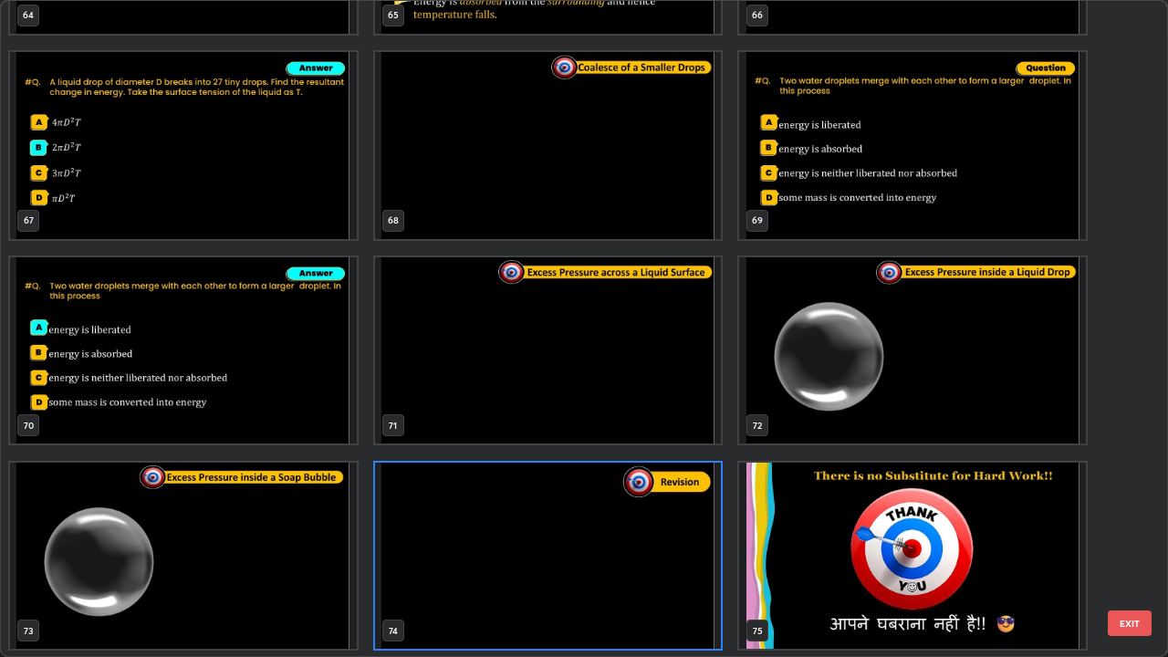
click at [1120, 533] on button "EXIT" at bounding box center [1130, 623] width 44 height 26
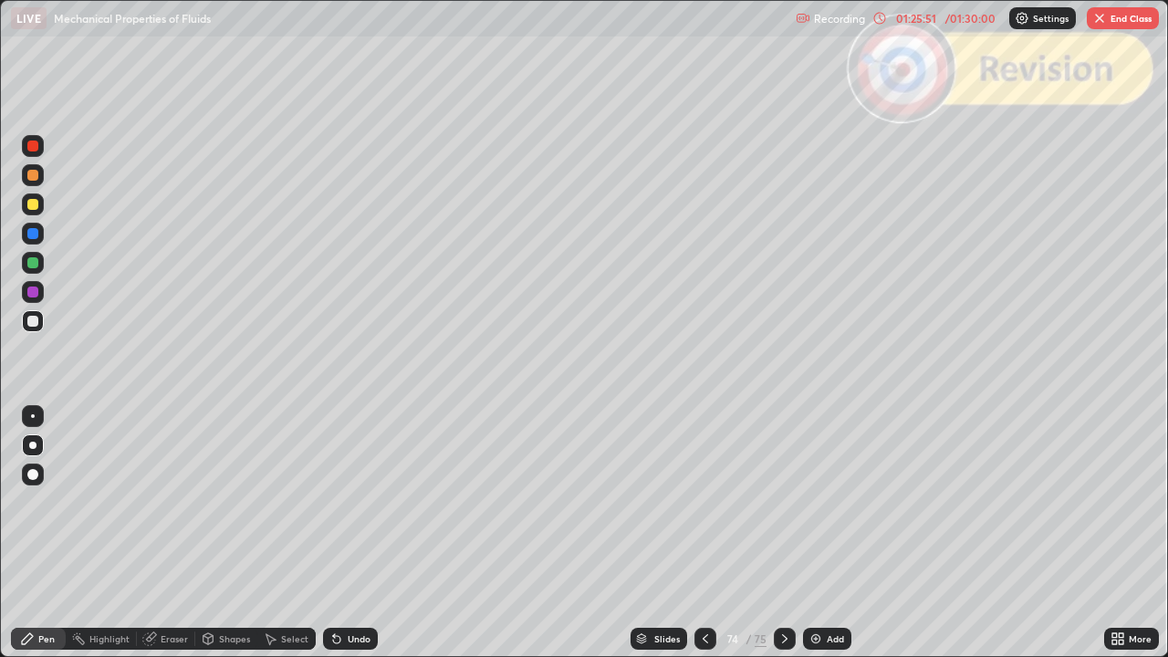
click at [780, 533] on icon at bounding box center [784, 638] width 15 height 15
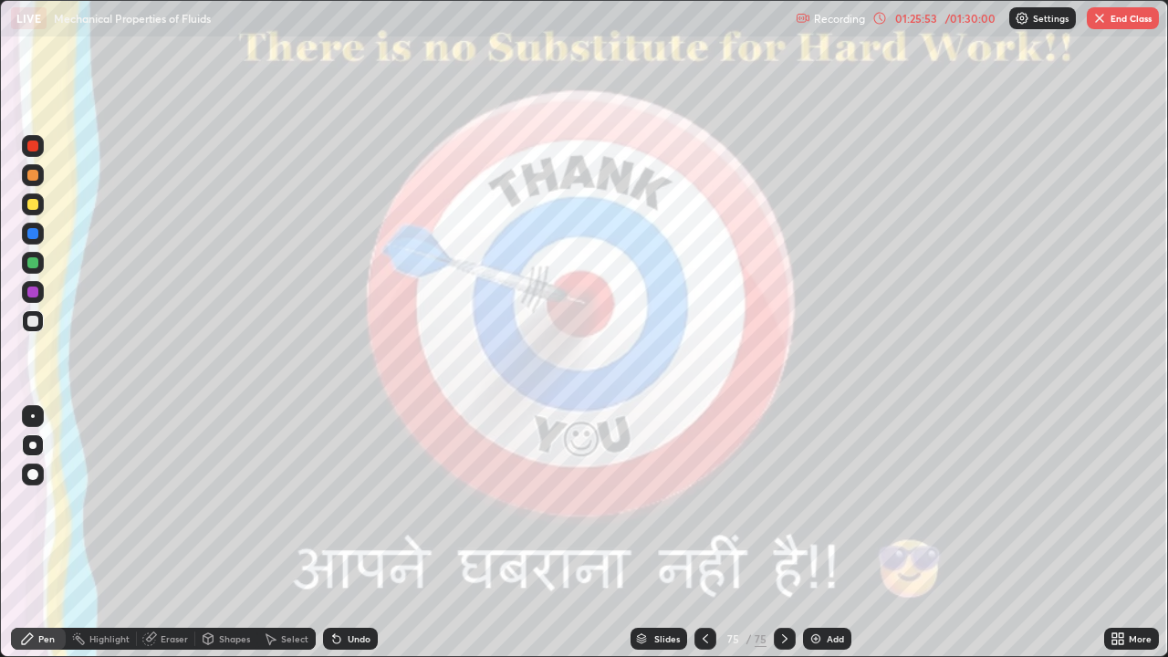
click at [1109, 26] on button "End Class" at bounding box center [1123, 18] width 72 height 22
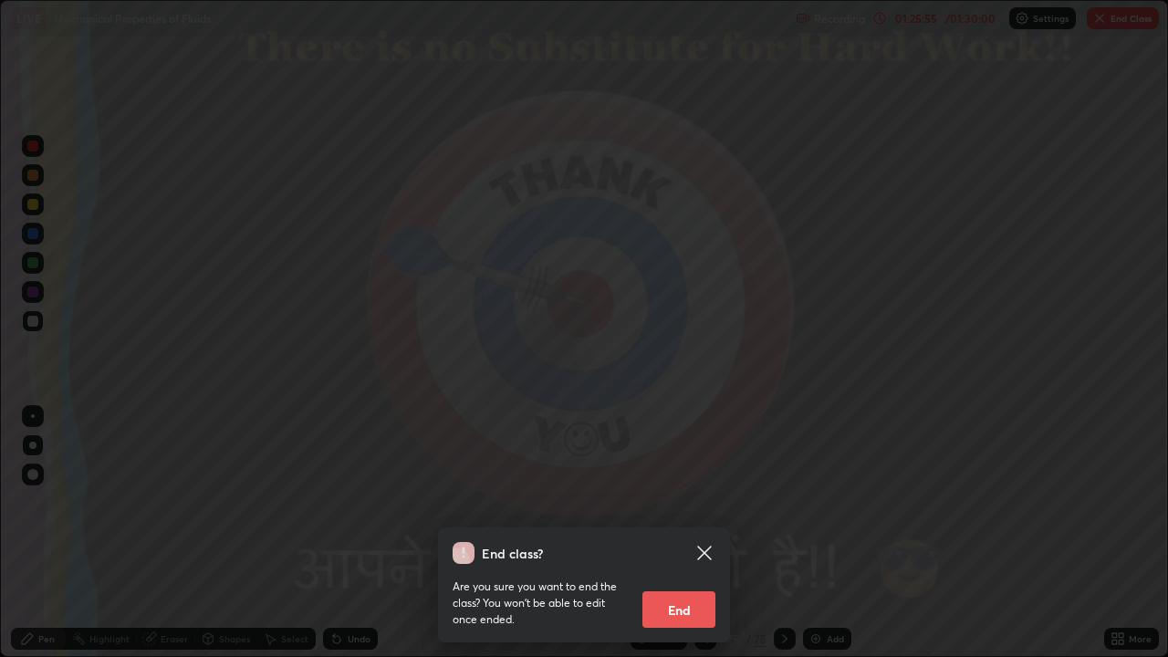
click at [677, 533] on button "End" at bounding box center [678, 609] width 73 height 36
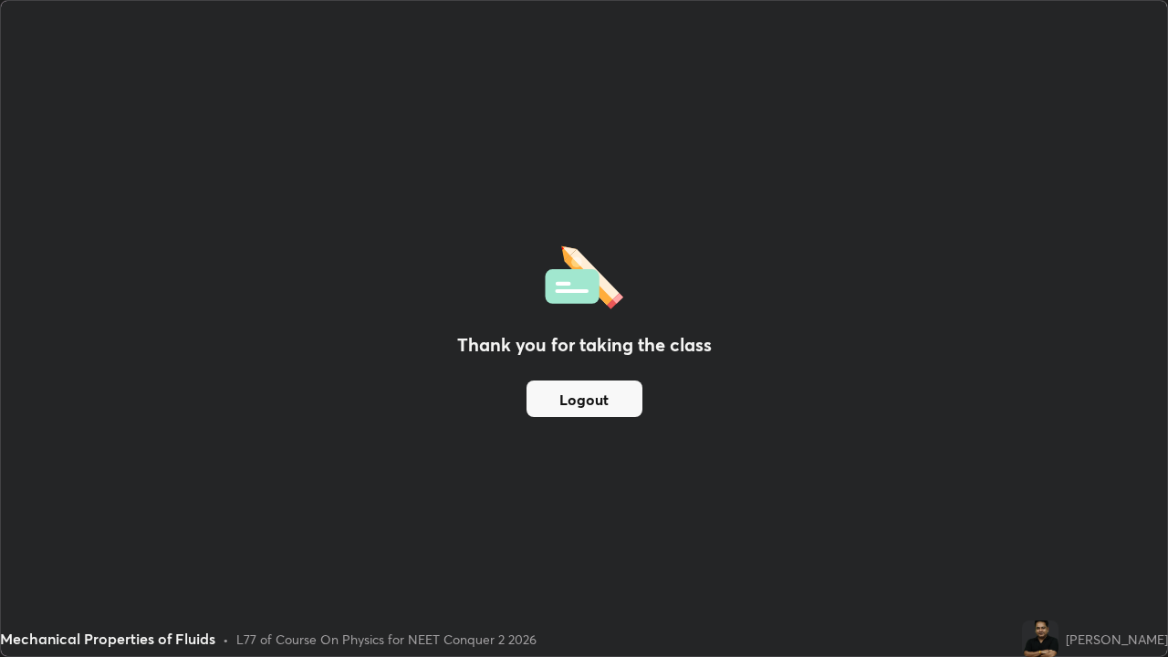
click at [578, 400] on button "Logout" at bounding box center [584, 398] width 116 height 36
